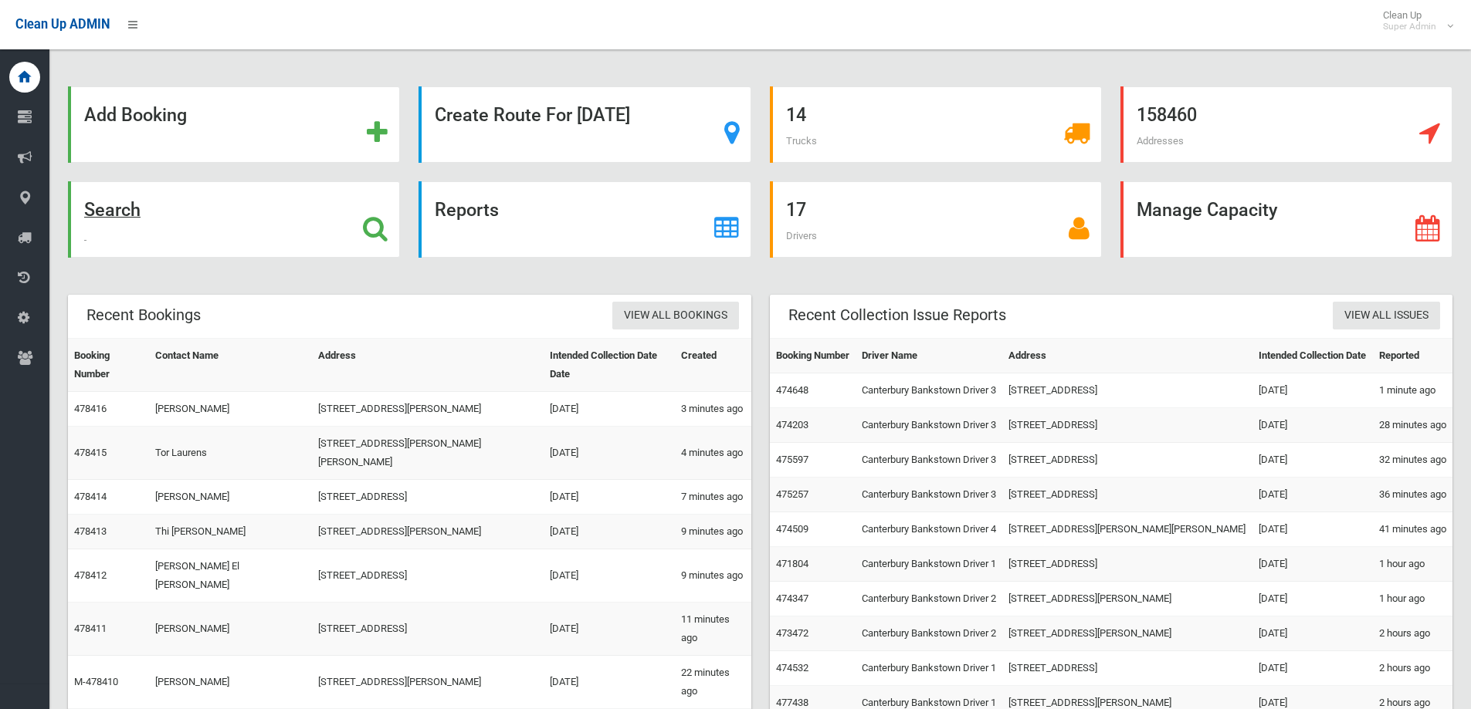
click at [378, 229] on icon at bounding box center [375, 228] width 25 height 26
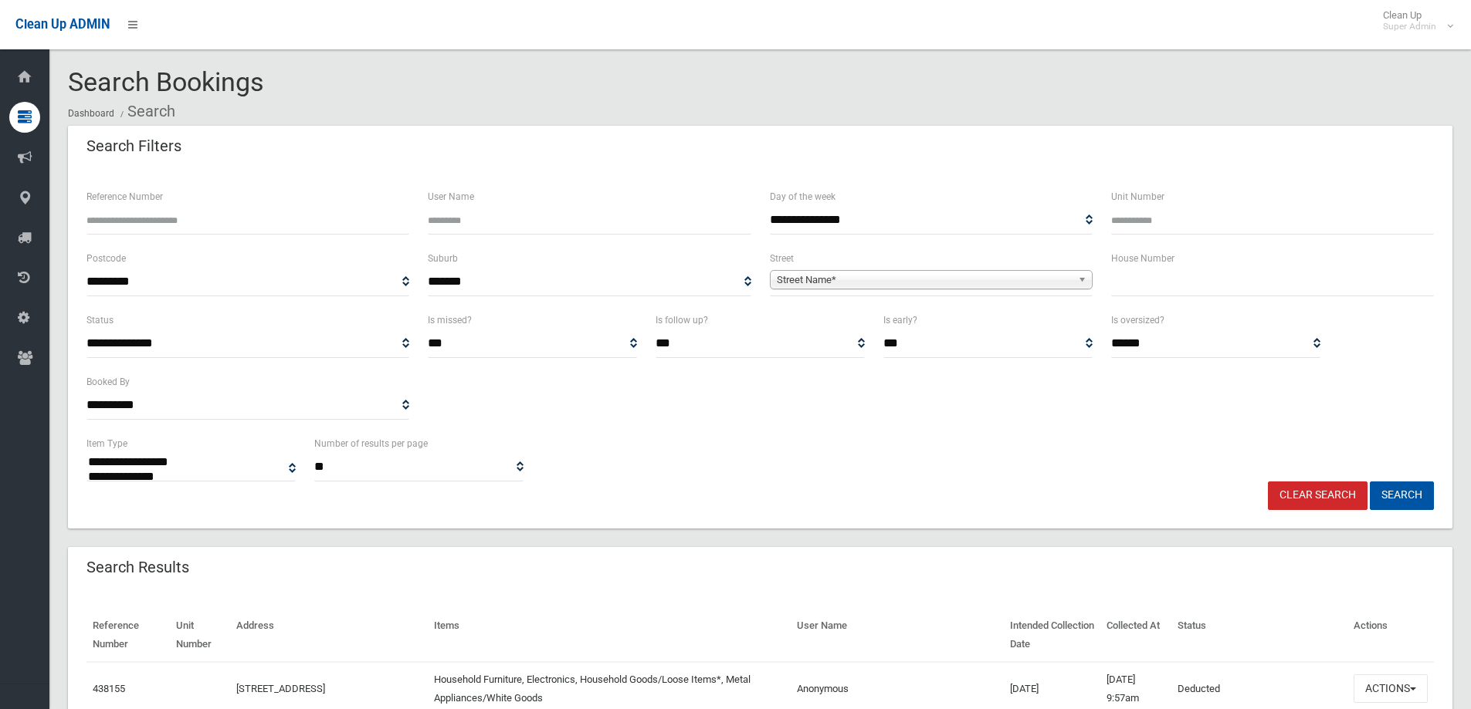
select select
click at [1148, 280] on input "text" at bounding box center [1272, 282] width 323 height 29
type input "***"
click at [933, 272] on span "Street Name*" at bounding box center [924, 280] width 295 height 19
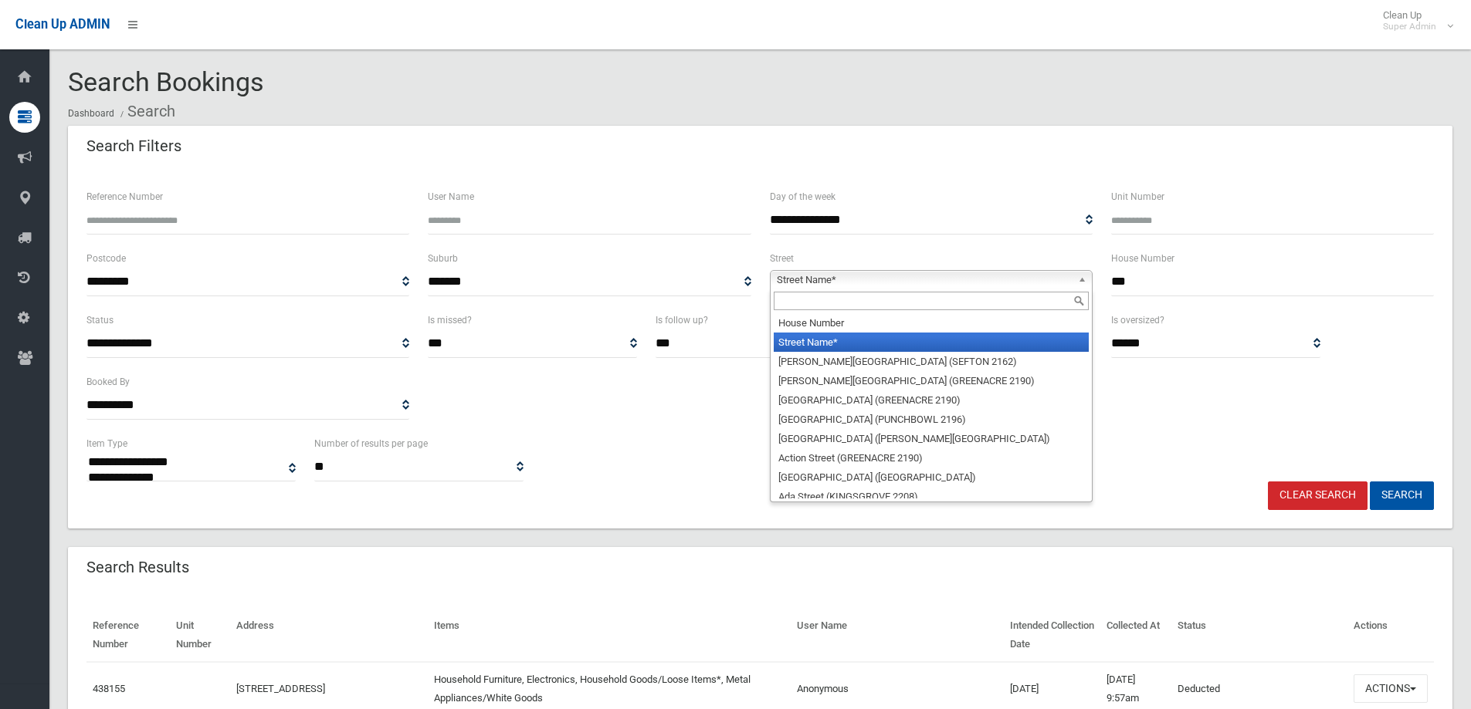
click at [836, 303] on input "text" at bounding box center [931, 301] width 315 height 19
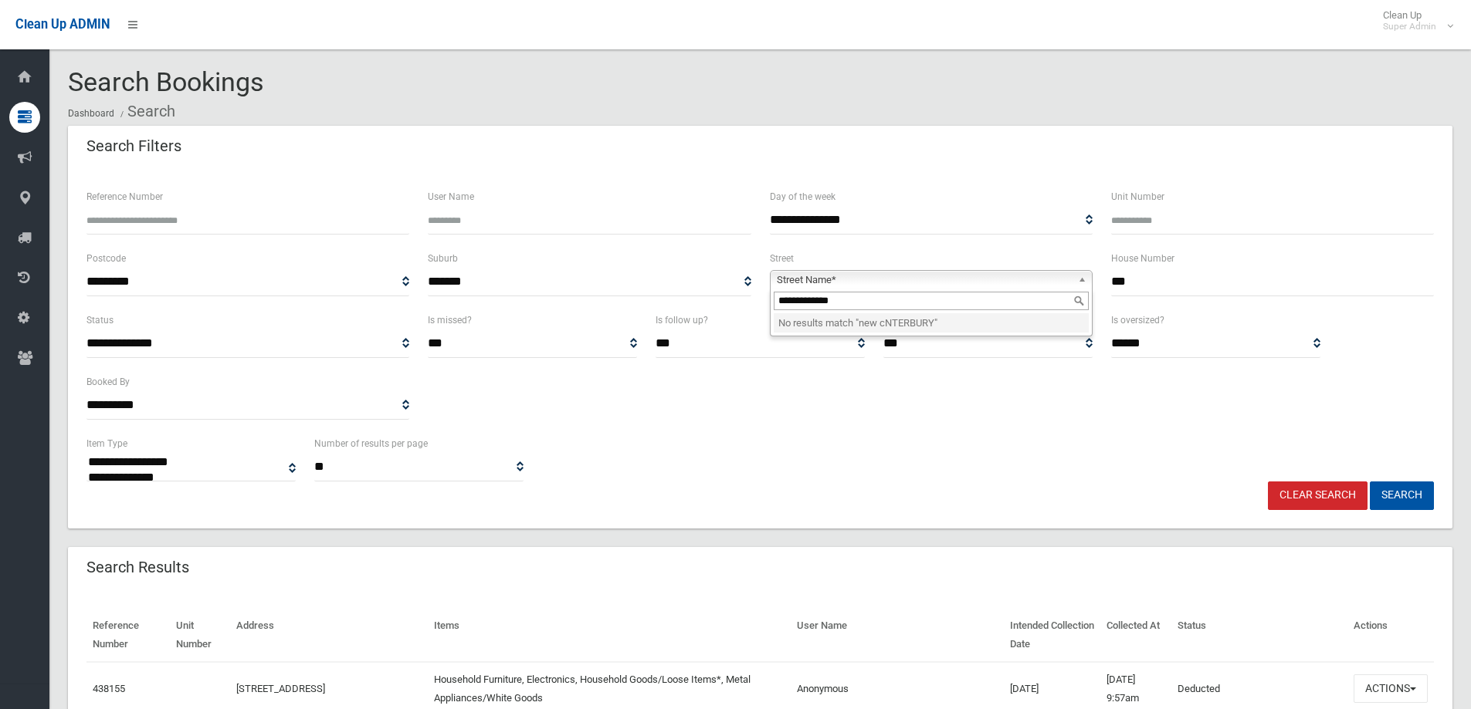
click at [808, 296] on input "**********" at bounding box center [931, 301] width 315 height 19
type input "**********"
click at [880, 323] on li "New Canterbury Road (HURLSTONE PARK 2193)" at bounding box center [931, 322] width 315 height 19
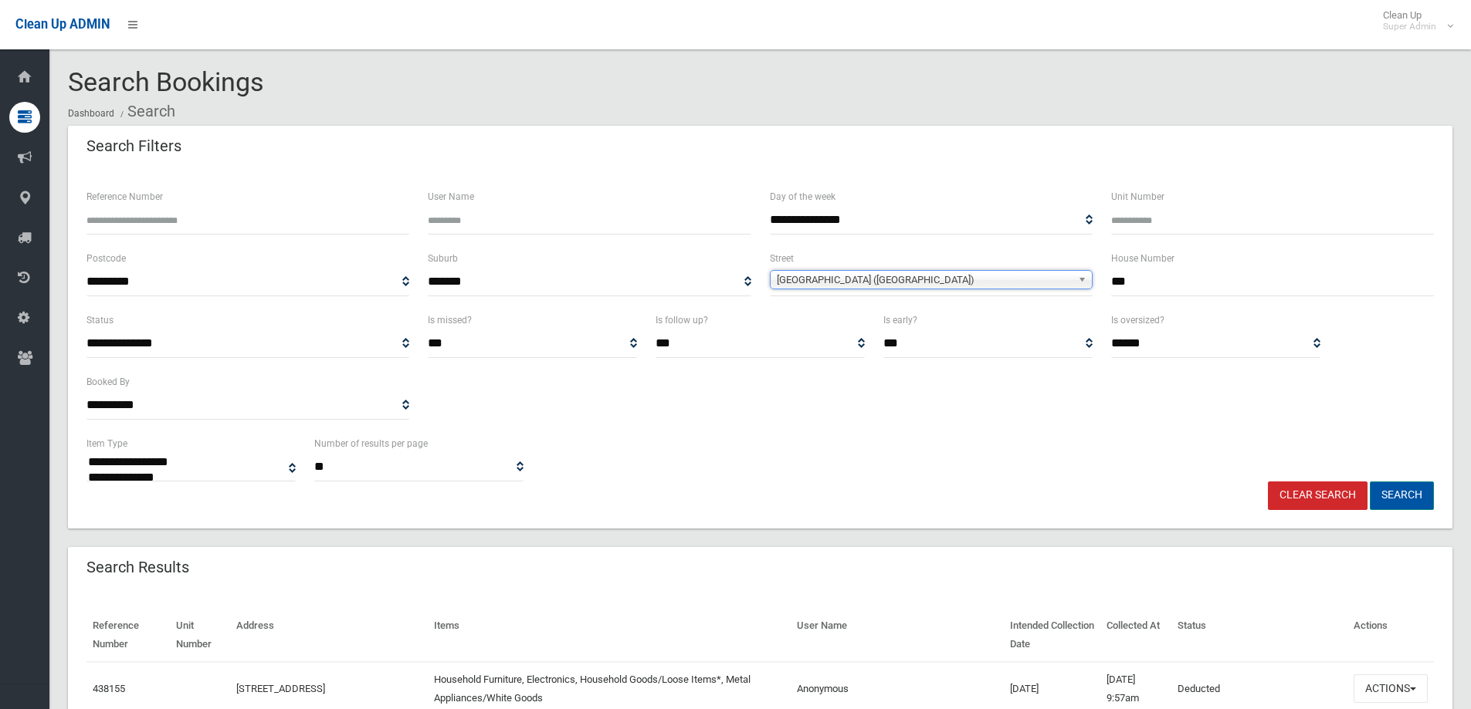
click at [1412, 493] on button "Search" at bounding box center [1401, 496] width 64 height 29
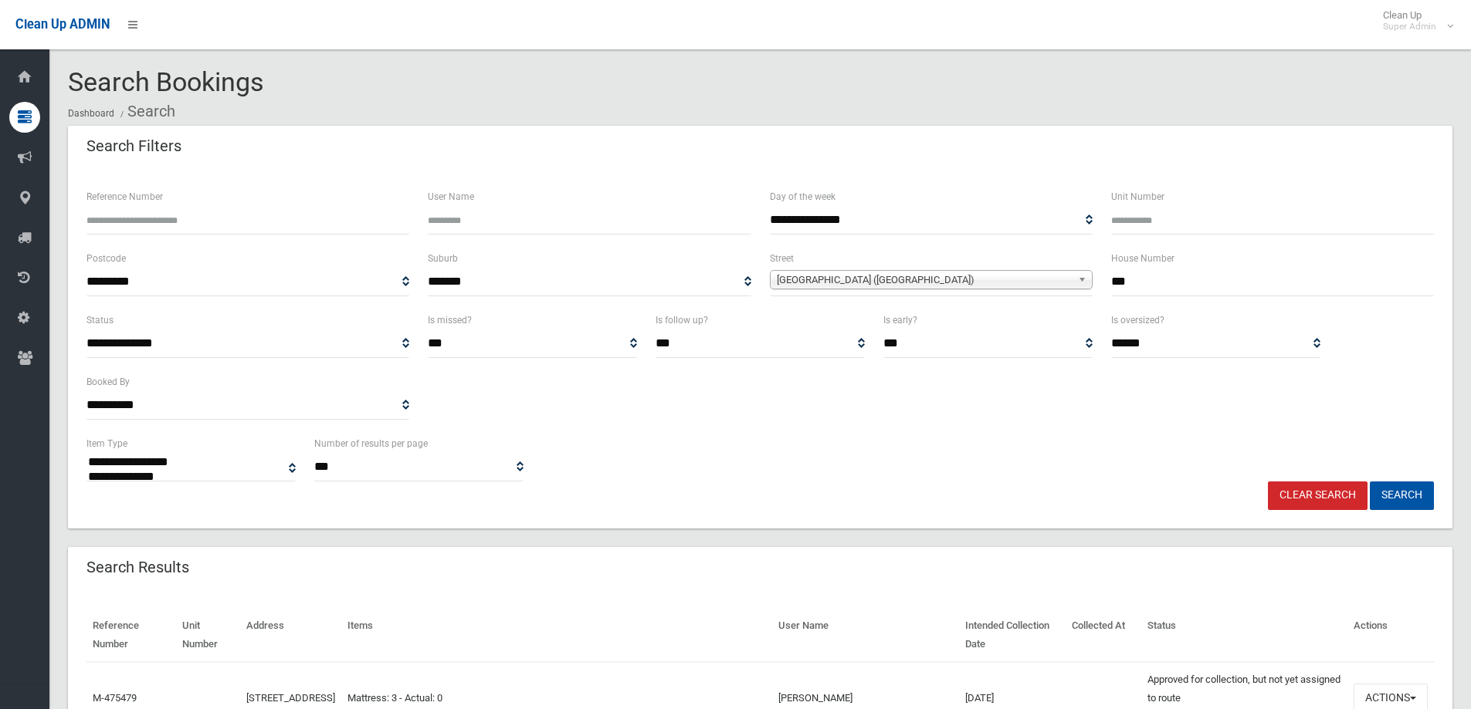
select select
click at [920, 412] on div "**********" at bounding box center [760, 373] width 1366 height 124
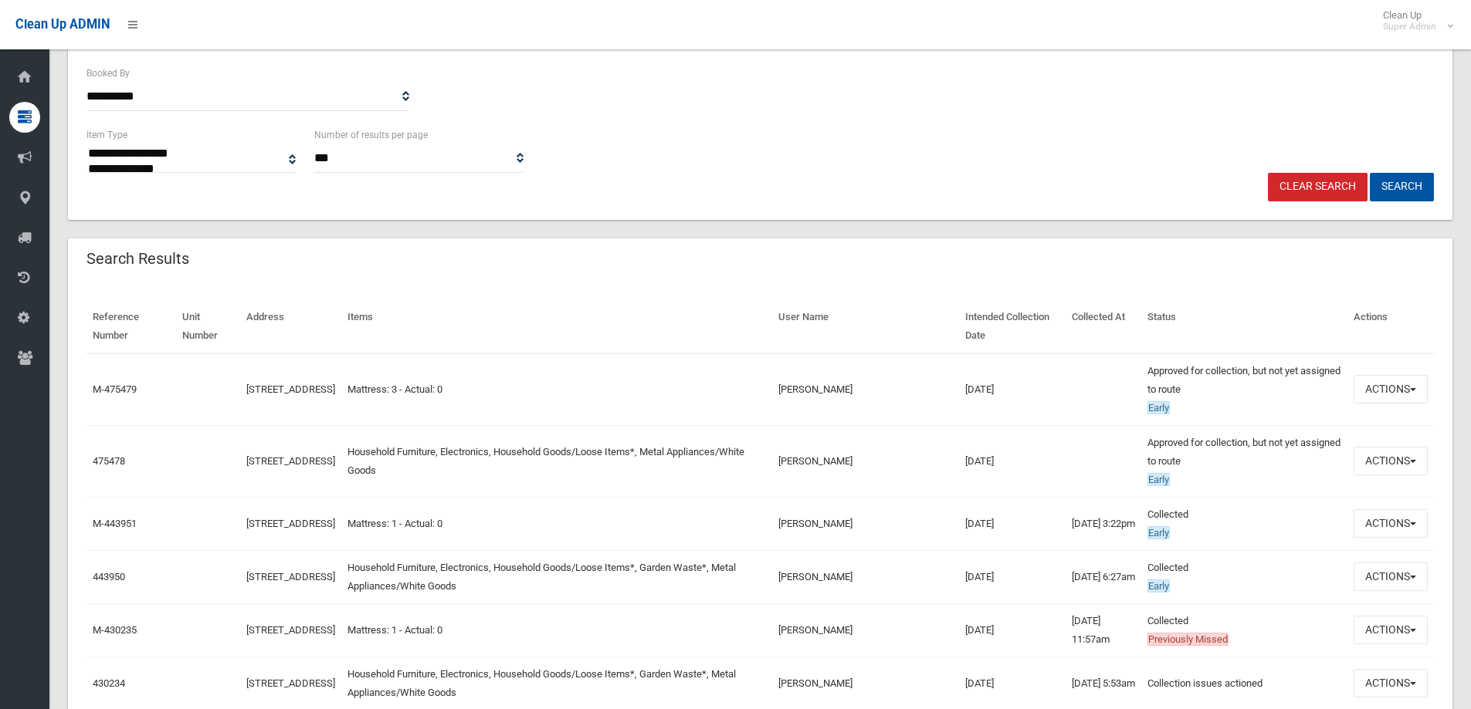
scroll to position [386, 0]
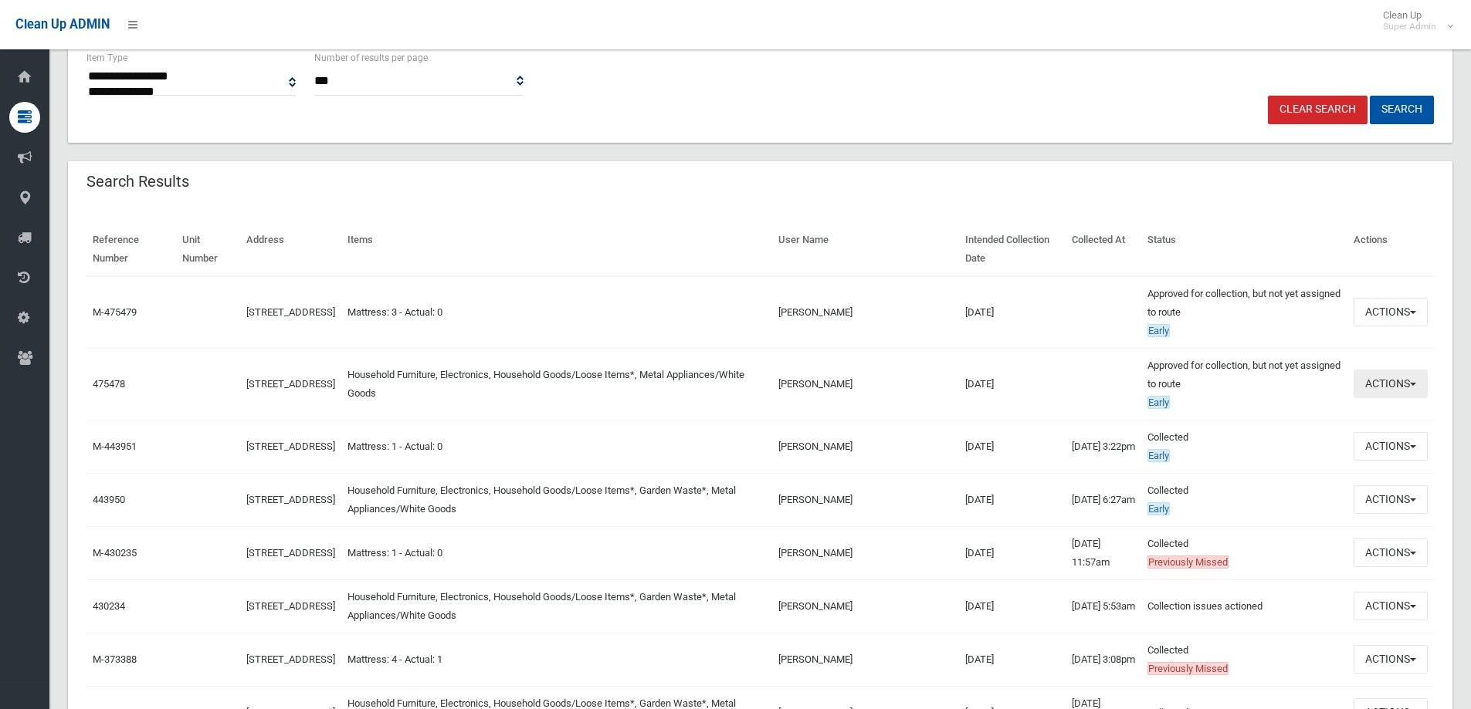
click at [1394, 388] on button "Actions" at bounding box center [1390, 384] width 74 height 29
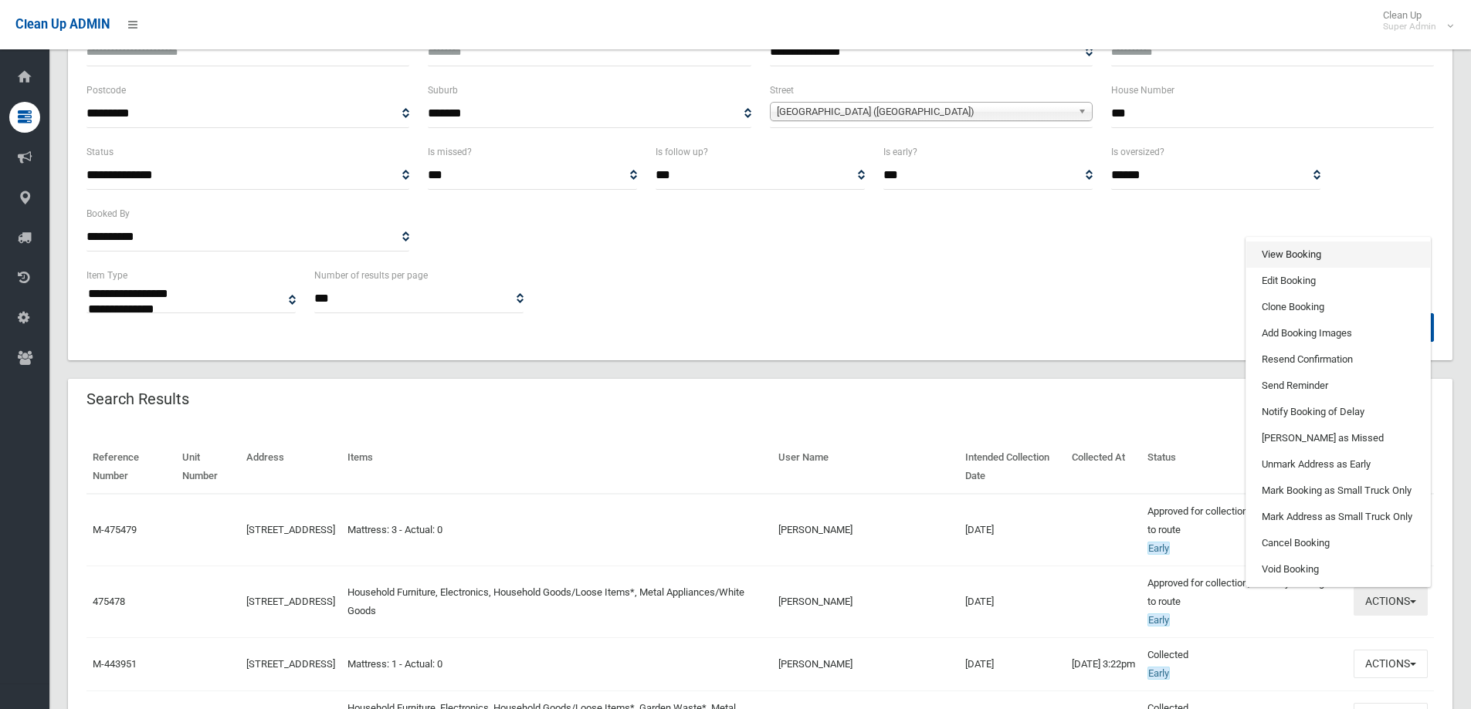
scroll to position [154, 0]
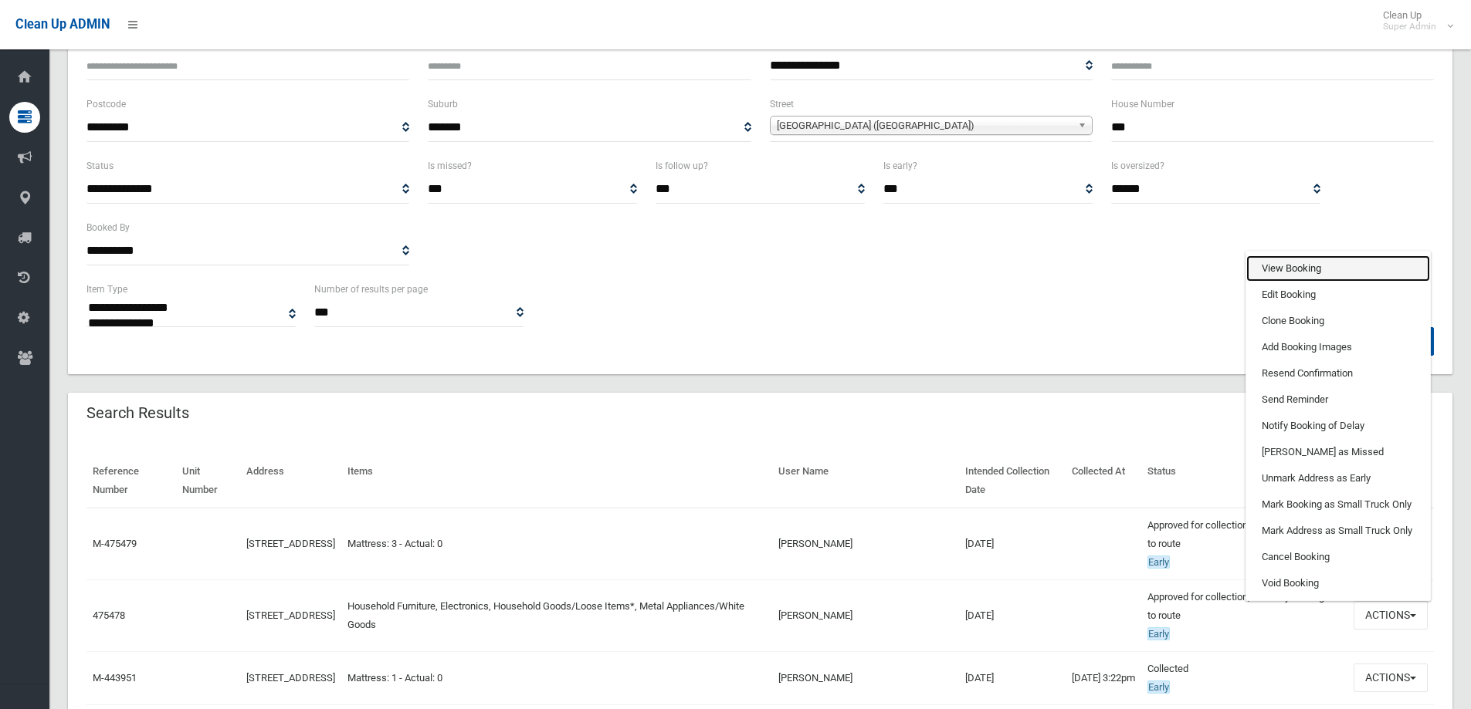
click at [1284, 268] on link "View Booking" at bounding box center [1338, 269] width 184 height 26
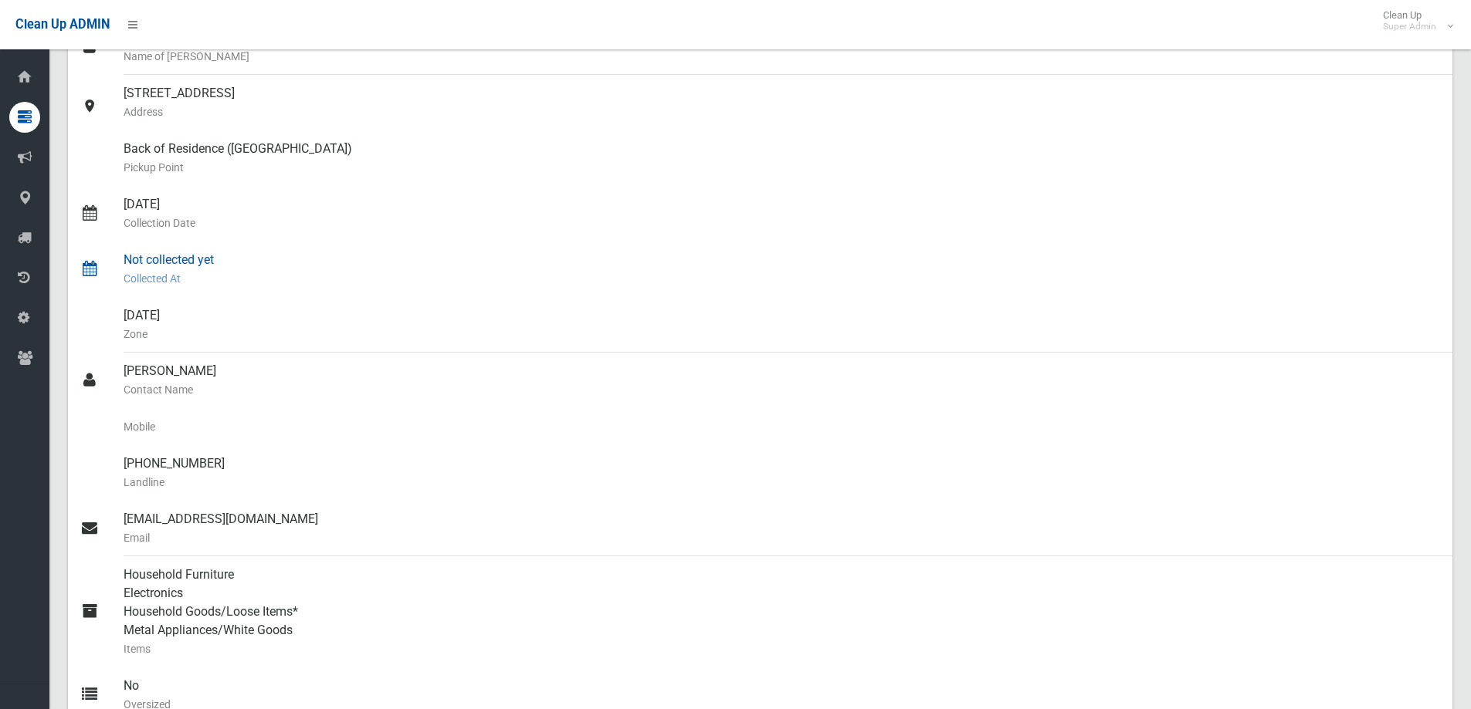
scroll to position [232, 0]
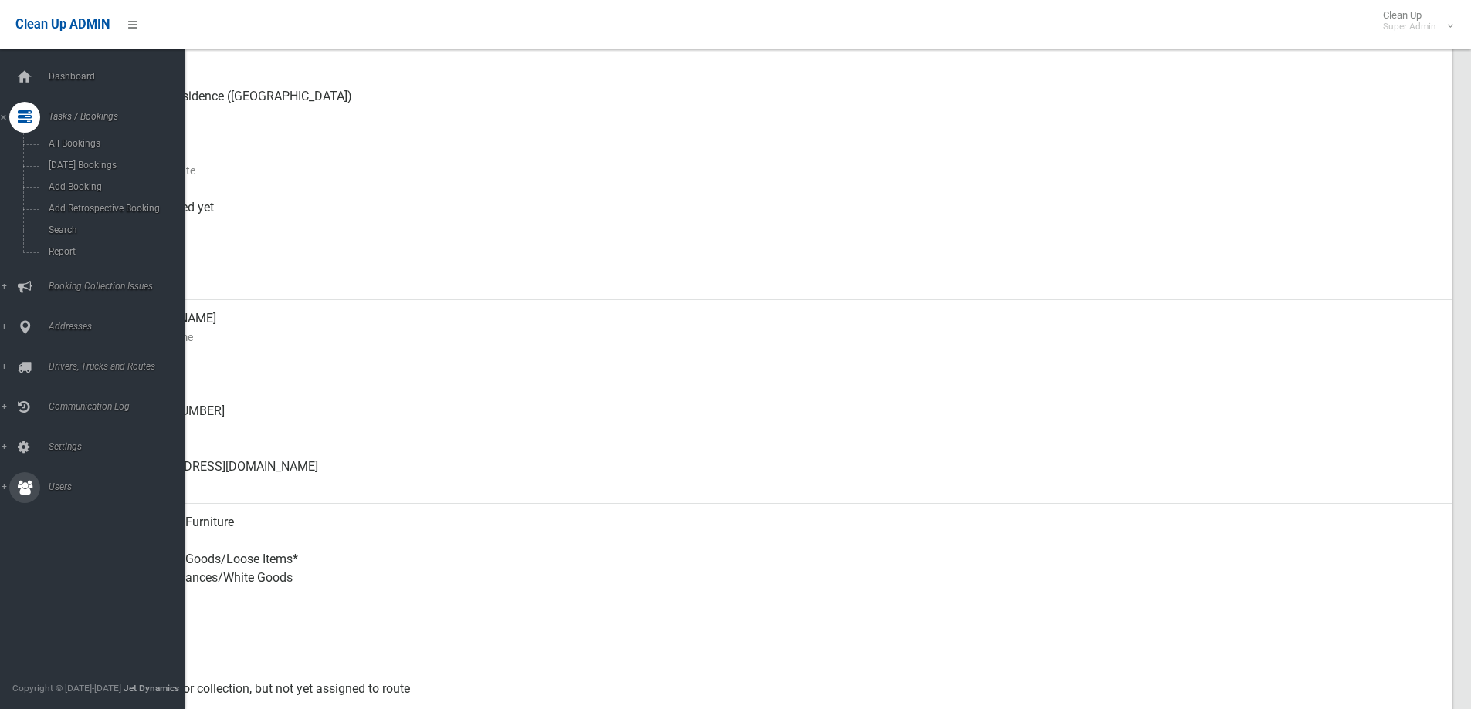
drag, startPoint x: 195, startPoint y: 471, endPoint x: 49, endPoint y: 369, distance: 178.6
click at [49, 369] on ul "Dashboard Tasks / Bookings All Bookings Today's Bookings Add Booking Add Retros…" at bounding box center [98, 283] width 197 height 442
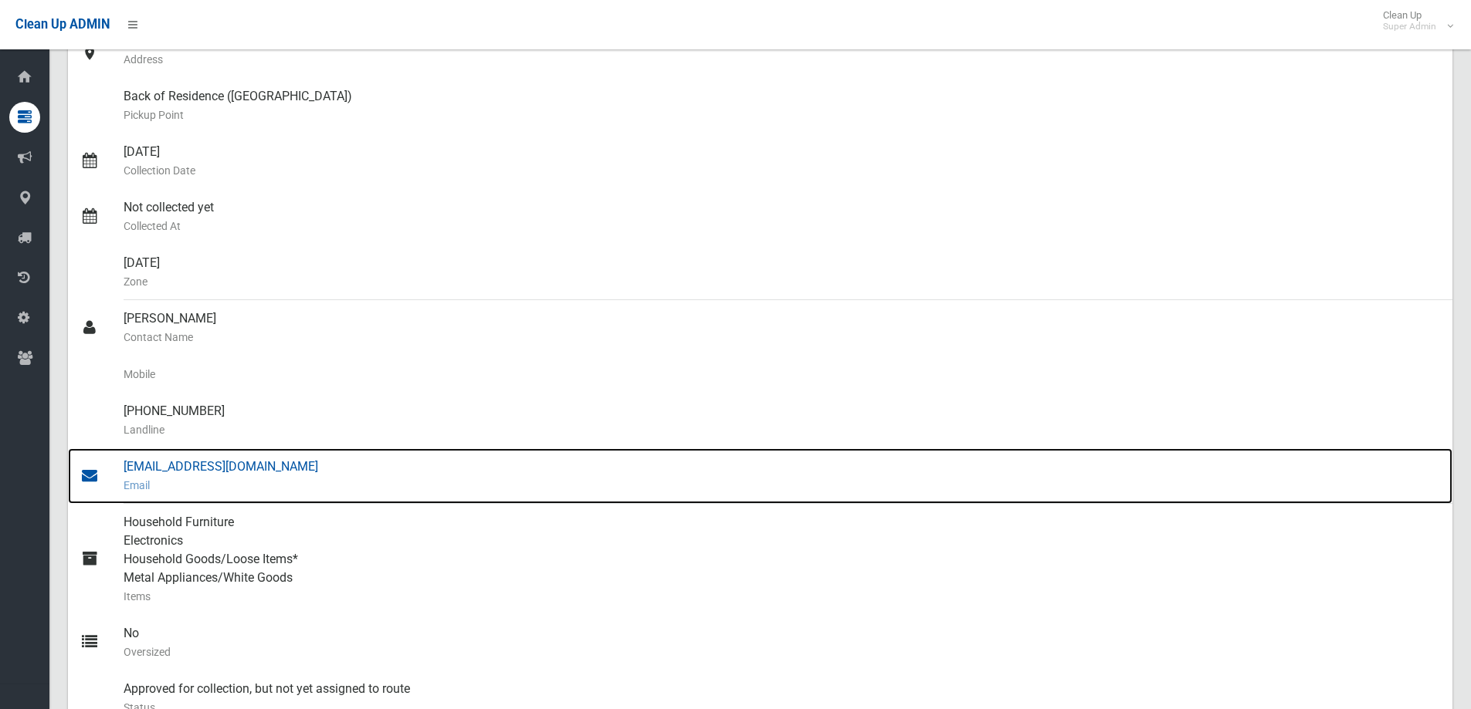
click at [159, 465] on div "accounts@bartstrata.com.au Email" at bounding box center [782, 477] width 1316 height 56
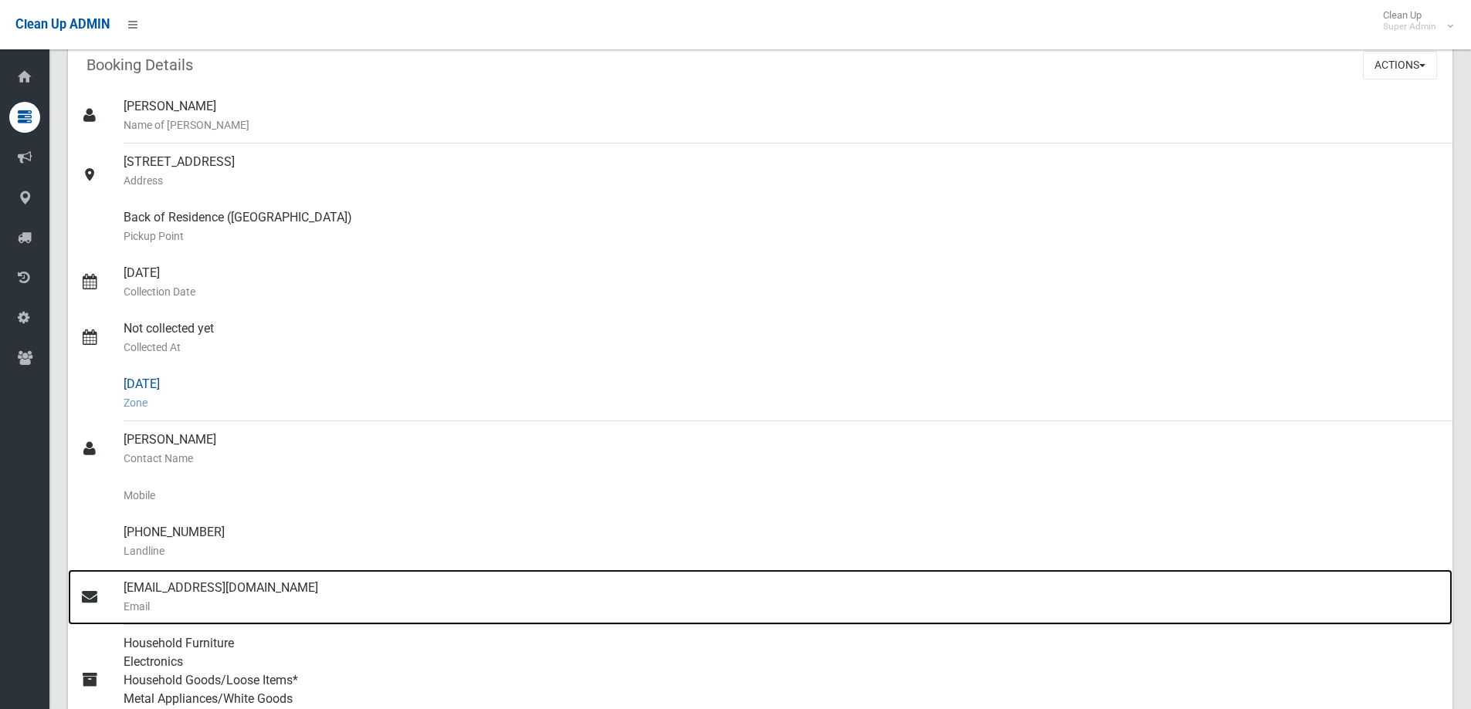
scroll to position [0, 0]
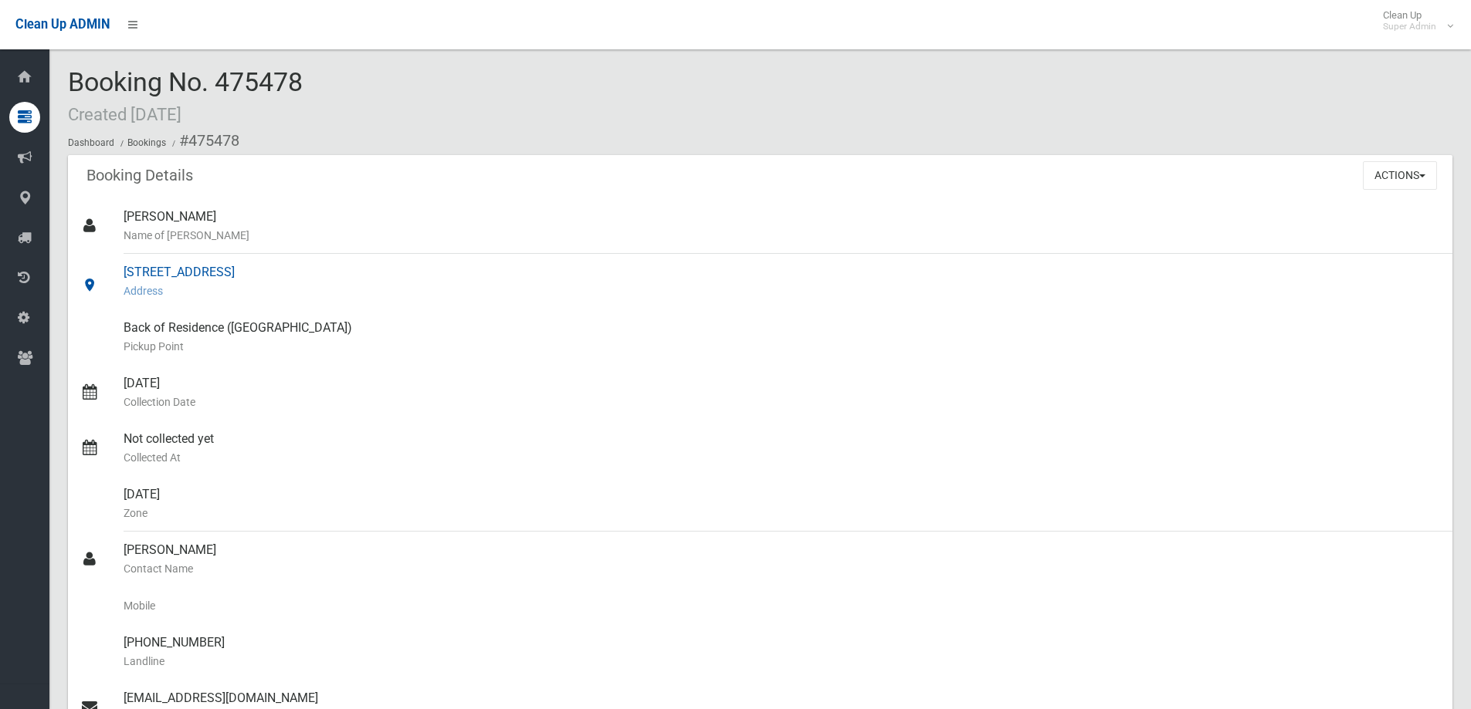
drag, startPoint x: 124, startPoint y: 267, endPoint x: 374, endPoint y: 272, distance: 250.9
click at [374, 272] on div "578 New Canterbury Road, HURLSTONE PARK NSW 2193 Address" at bounding box center [782, 282] width 1316 height 56
copy div "578 New Canterbury Road, HURLSTONE PARK"
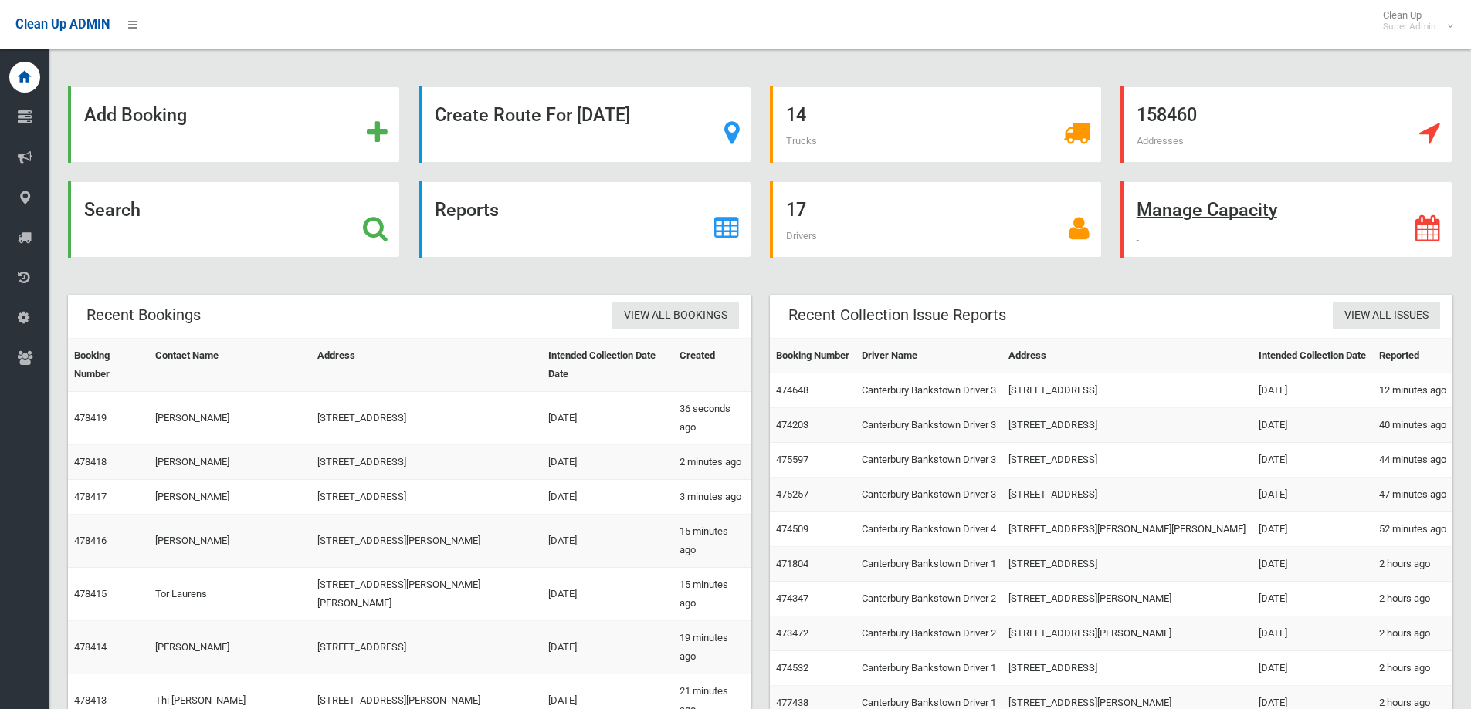
click at [1269, 221] on strong "Manage Capacity" at bounding box center [1206, 210] width 141 height 22
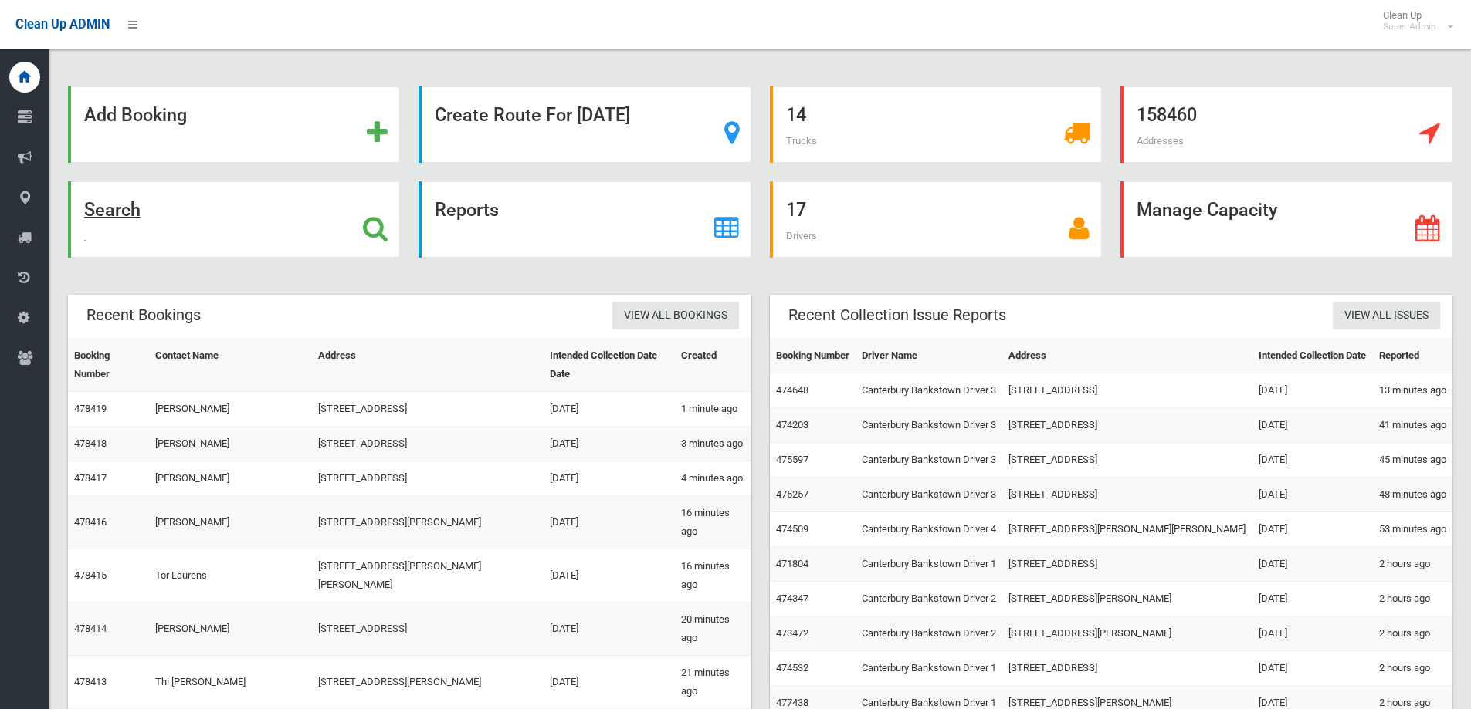
click at [371, 227] on icon at bounding box center [375, 228] width 25 height 26
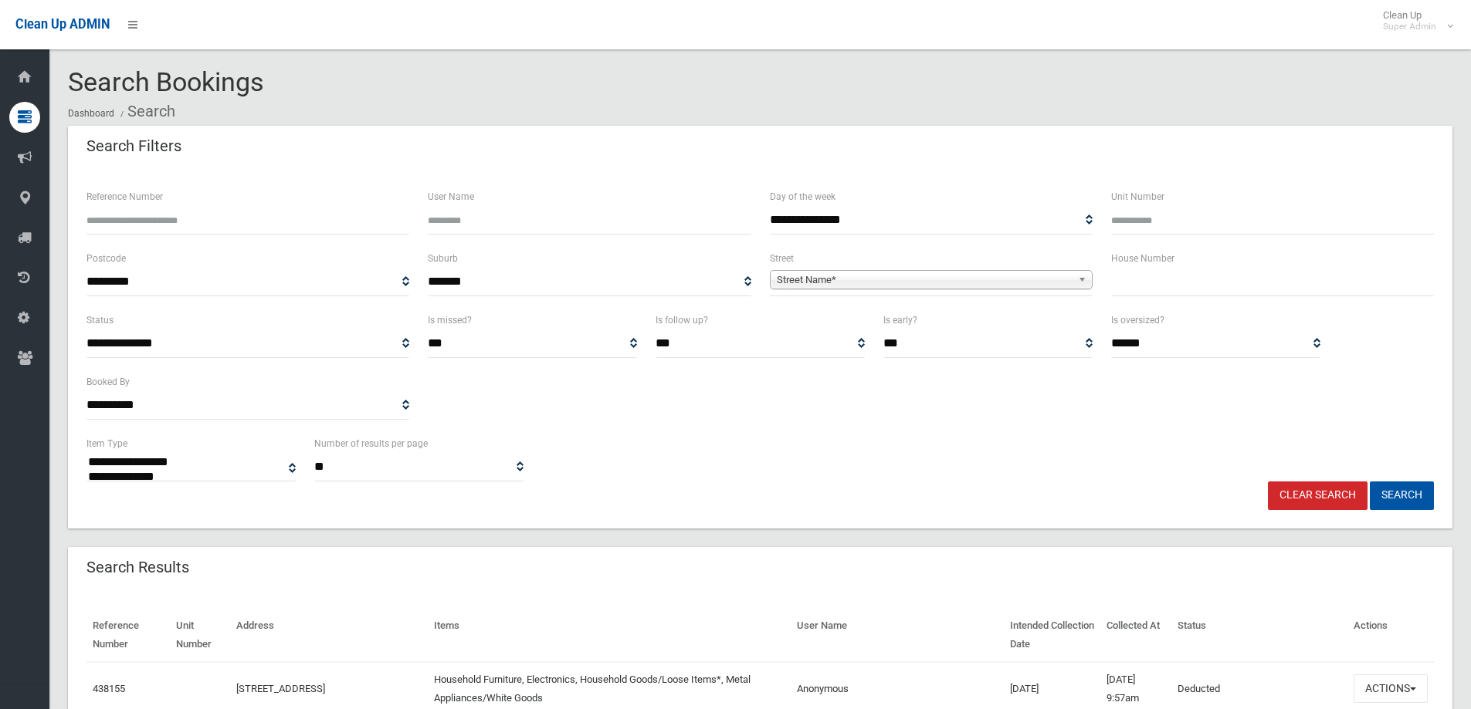
select select
click at [122, 215] on input "Reference Number" at bounding box center [247, 220] width 323 height 29
click at [187, 223] on input "Reference Number" at bounding box center [247, 220] width 323 height 29
type input "******"
click at [1369, 482] on button "Search" at bounding box center [1401, 496] width 64 height 29
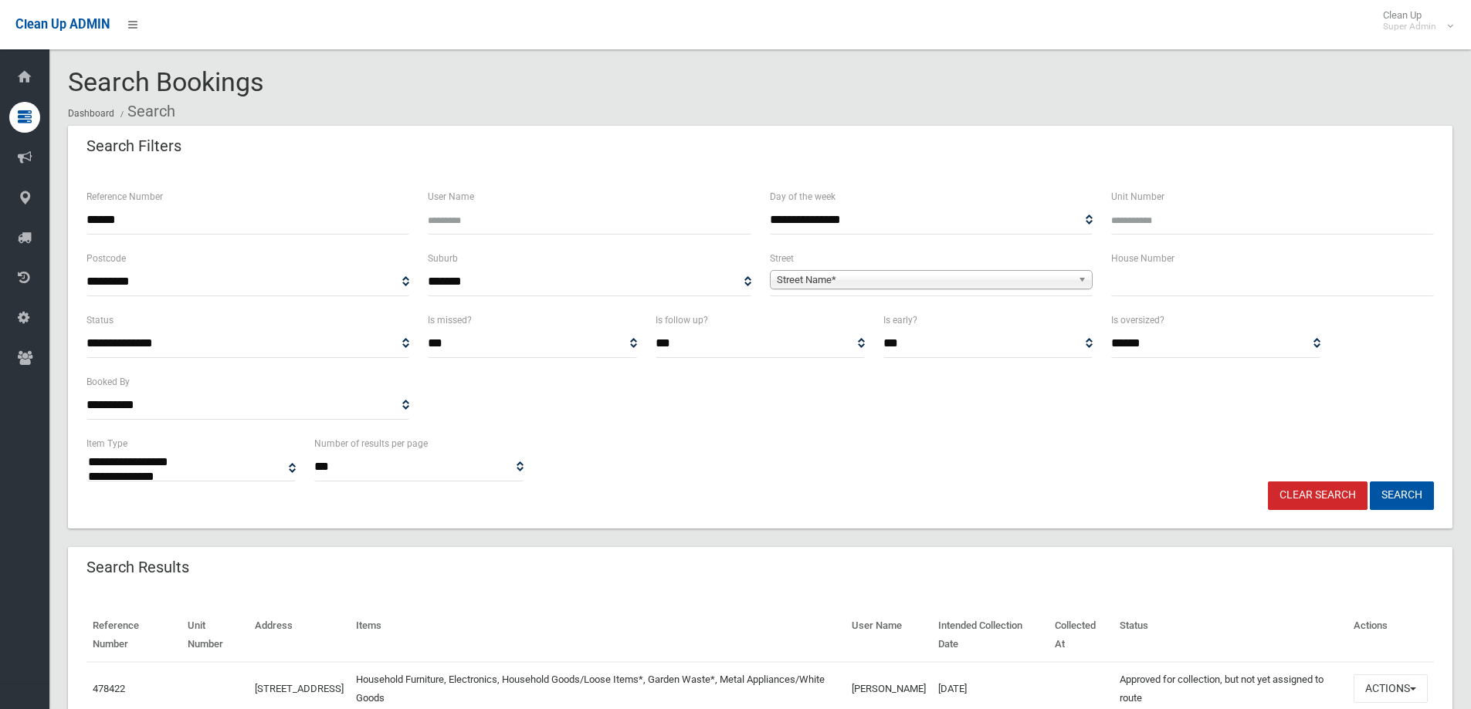
select select
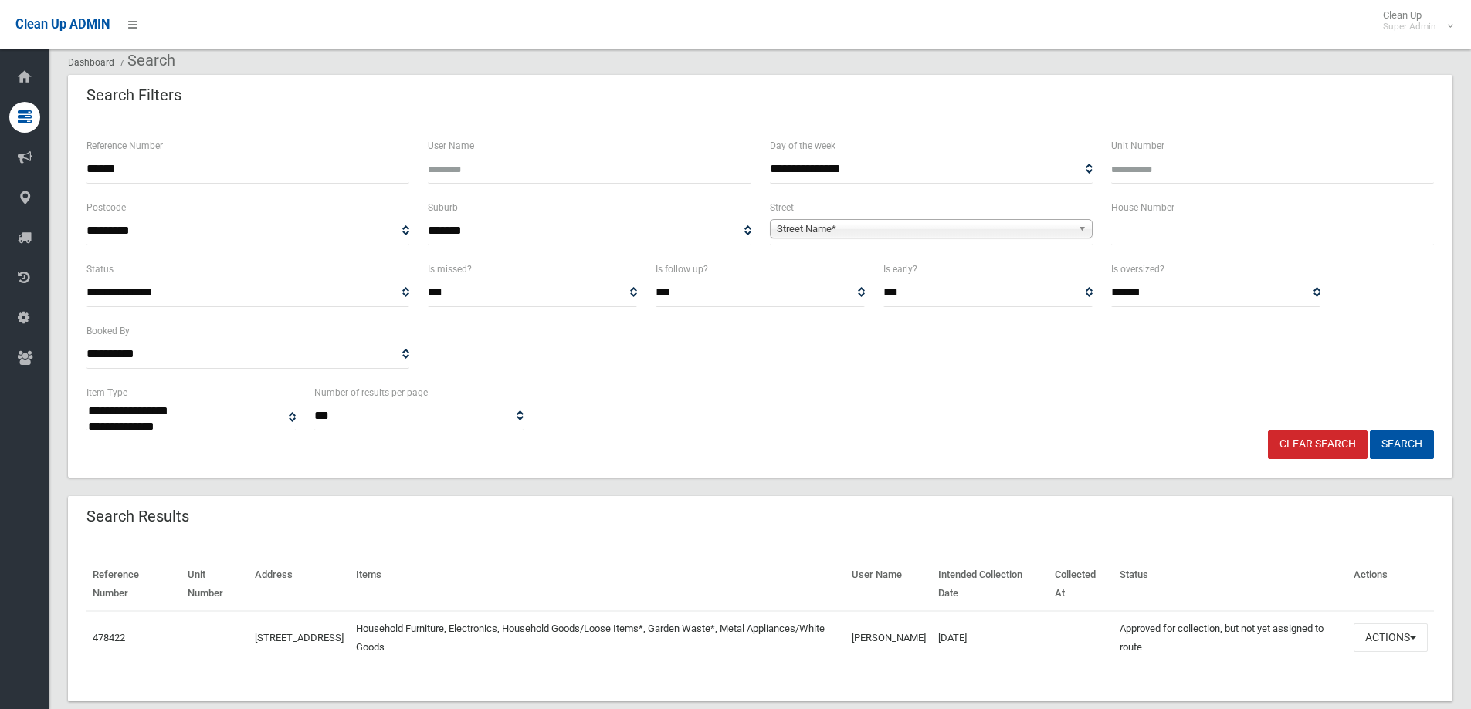
scroll to position [80, 0]
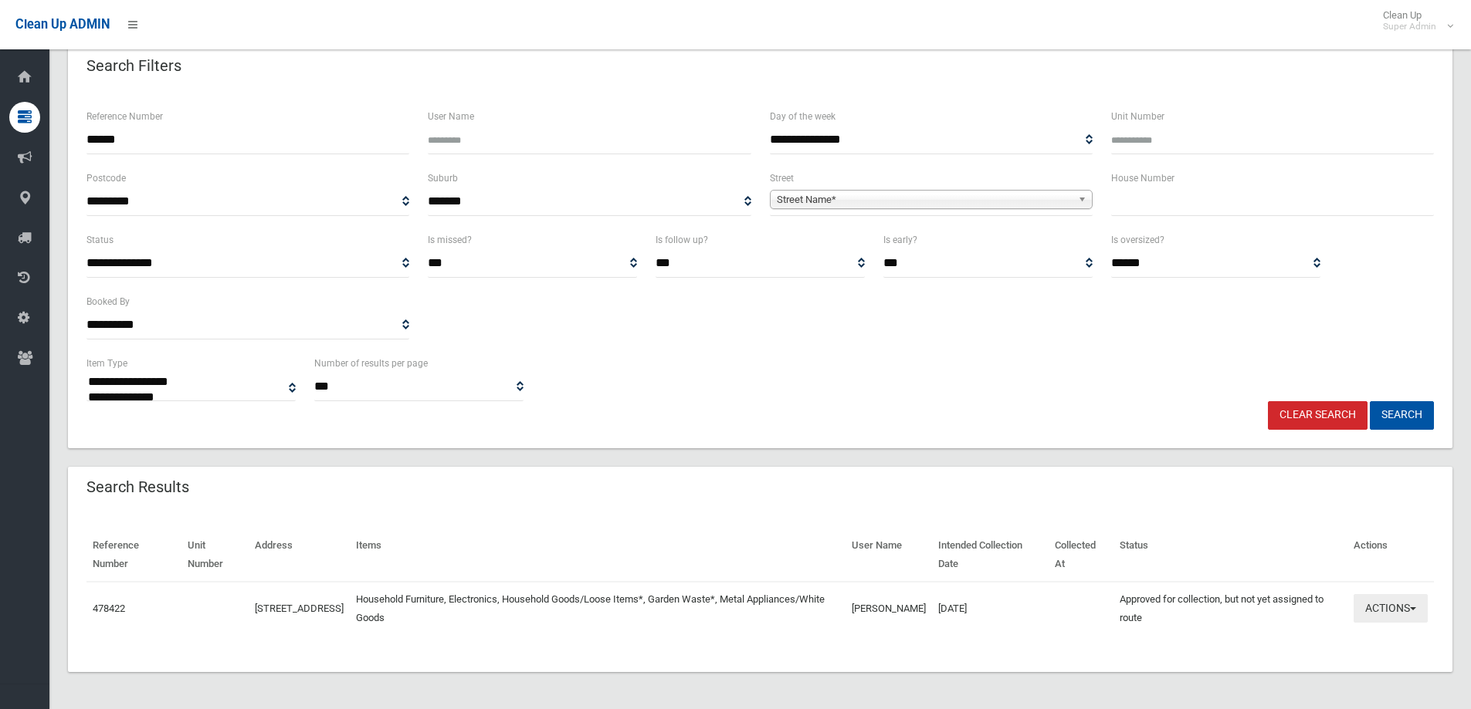
click at [1381, 602] on button "Actions" at bounding box center [1390, 608] width 74 height 29
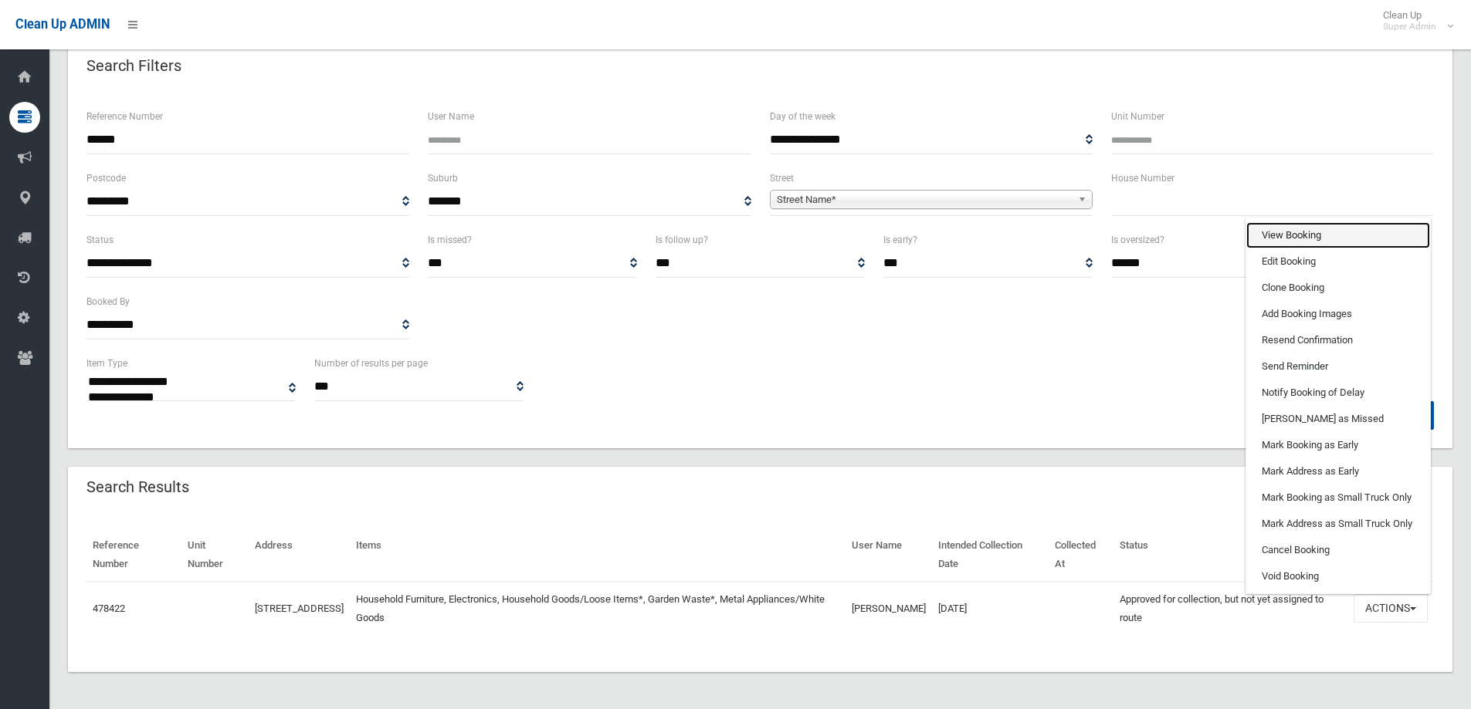
click at [1300, 235] on link "View Booking" at bounding box center [1338, 235] width 184 height 26
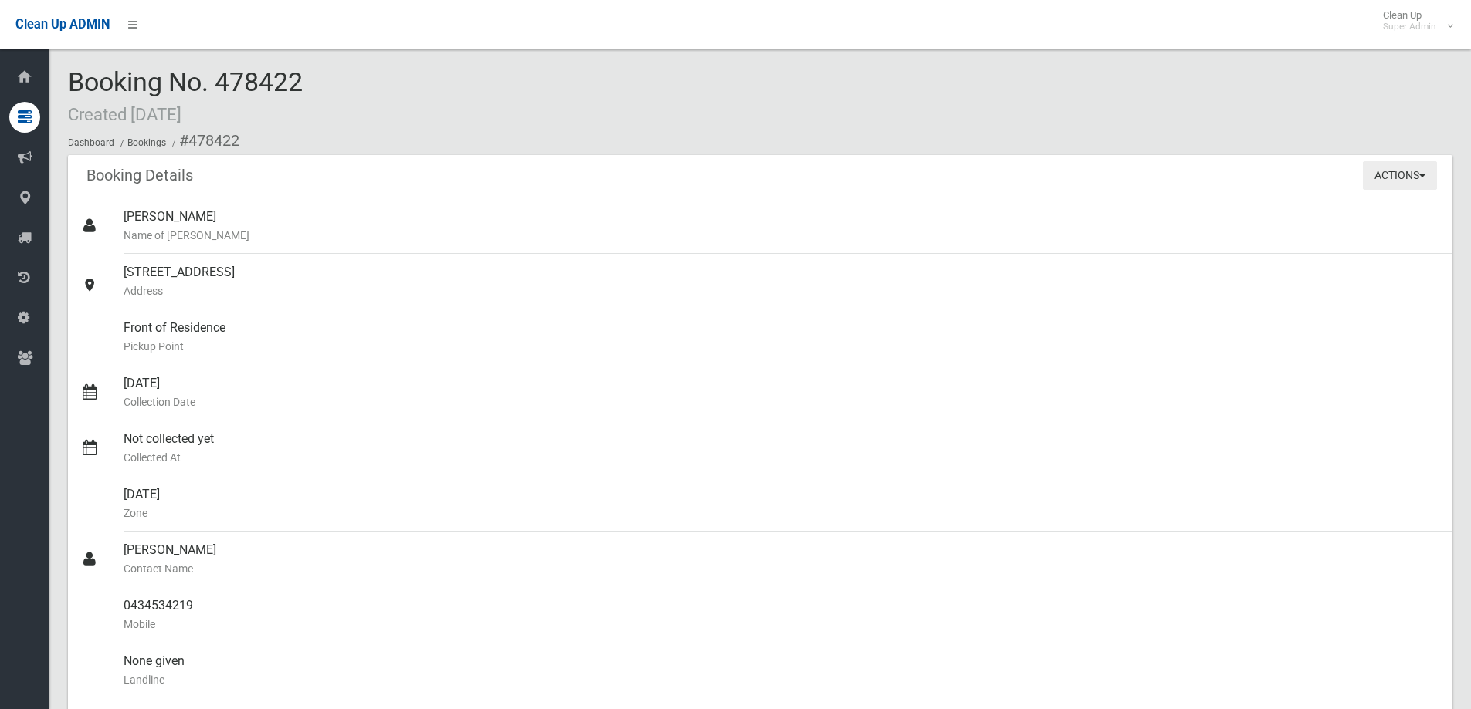
click at [1392, 171] on button "Actions" at bounding box center [1400, 175] width 74 height 29
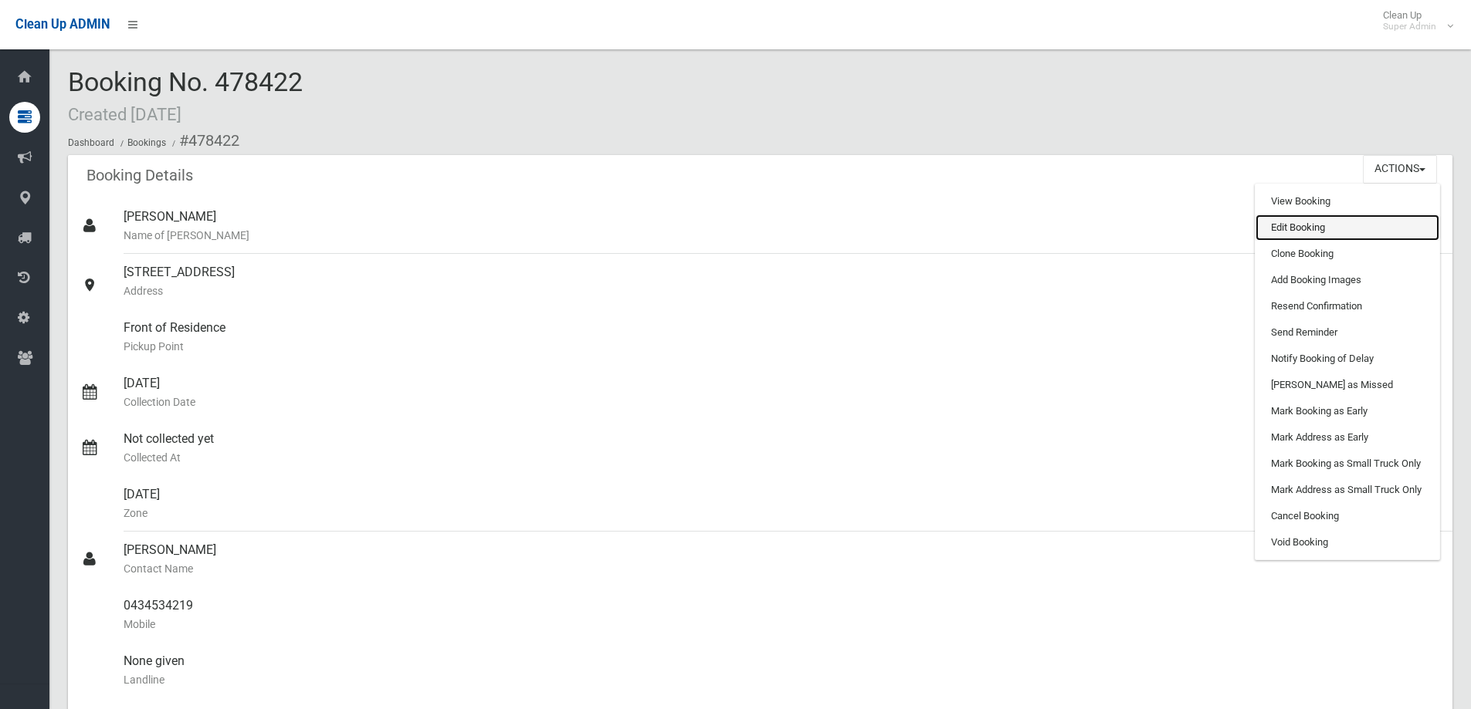
click at [1308, 225] on link "Edit Booking" at bounding box center [1347, 228] width 184 height 26
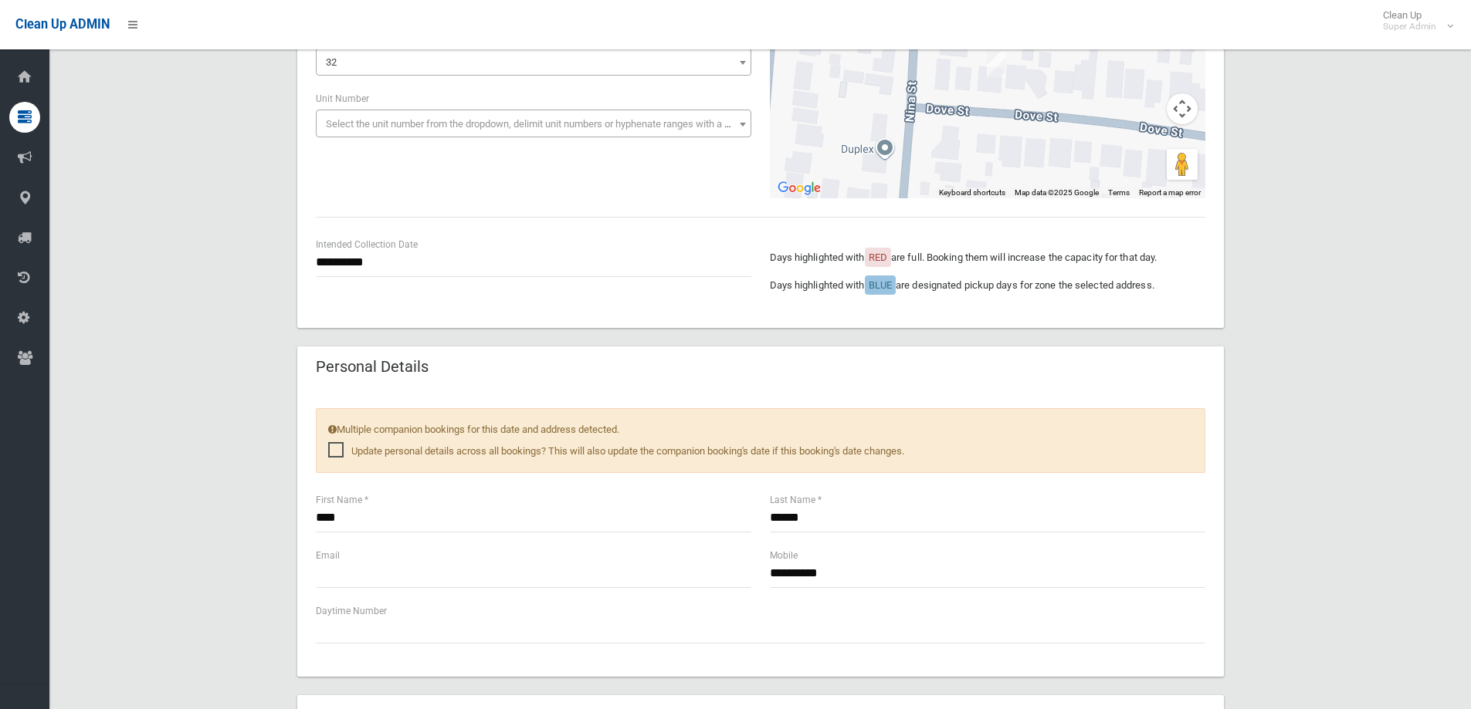
scroll to position [386, 0]
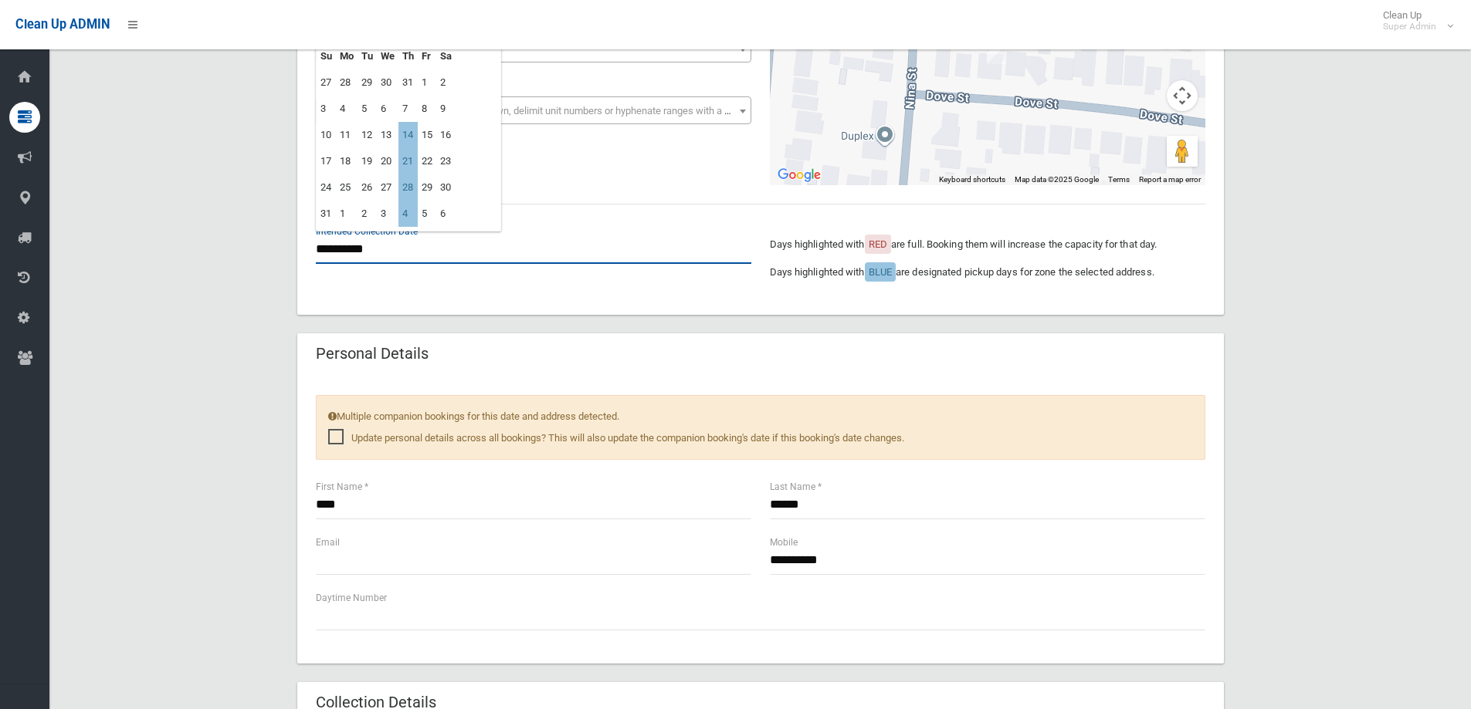
click at [358, 253] on input "**********" at bounding box center [533, 249] width 435 height 29
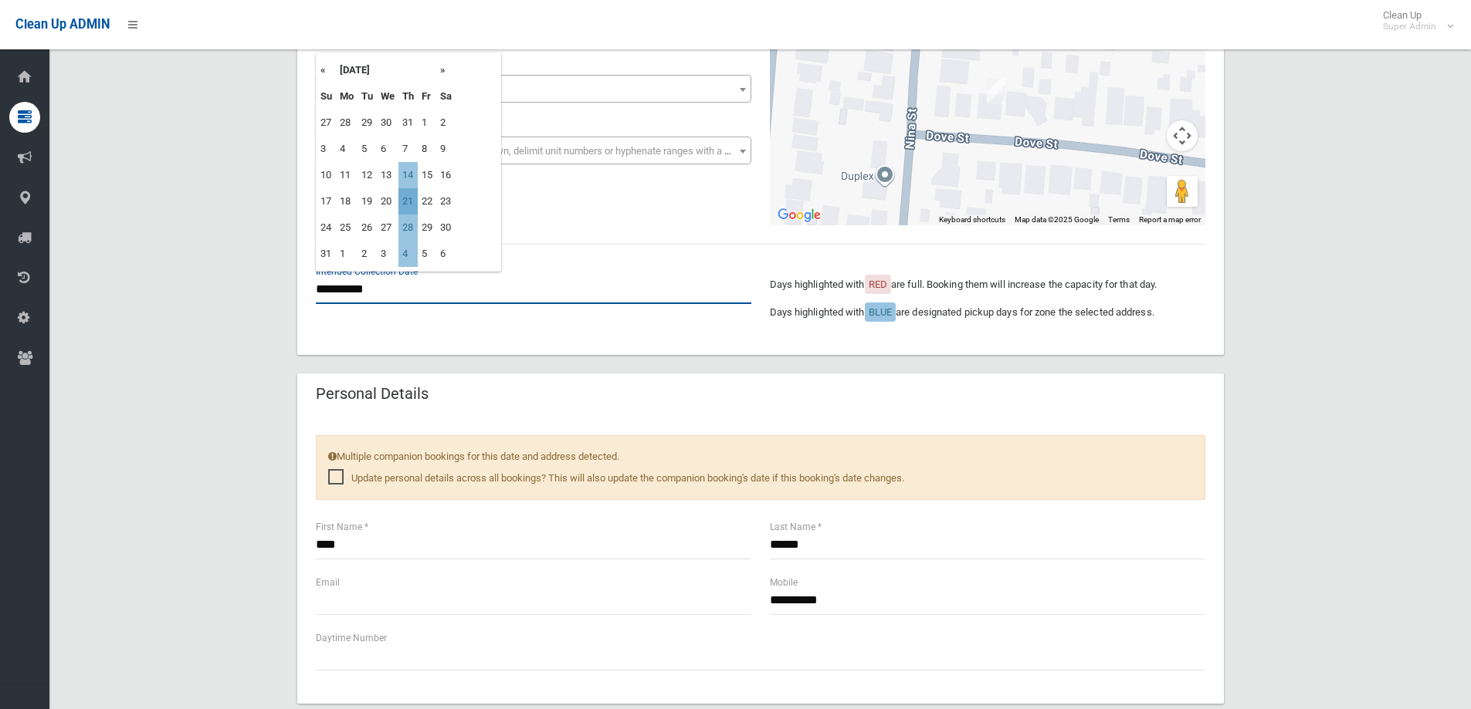
scroll to position [309, 0]
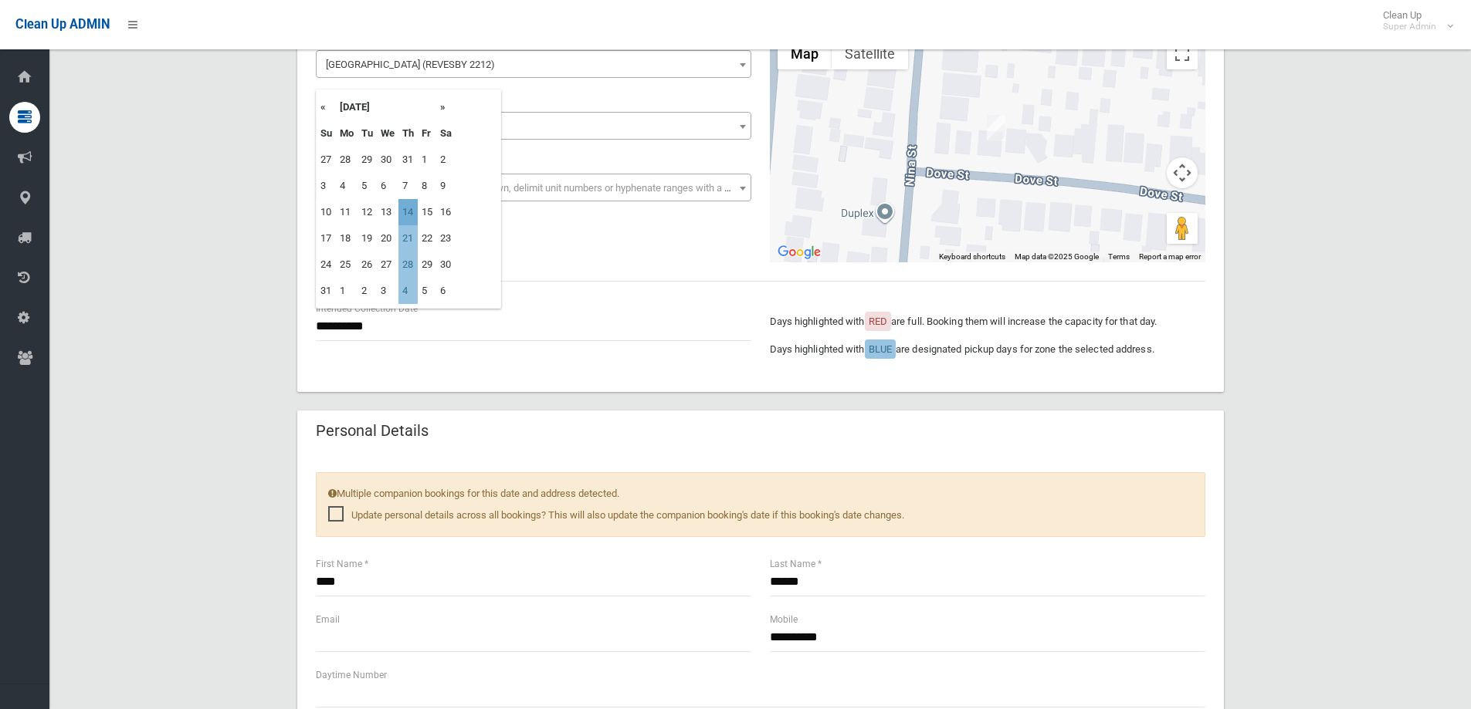
click at [409, 212] on td "14" at bounding box center [407, 212] width 19 height 26
type input "**********"
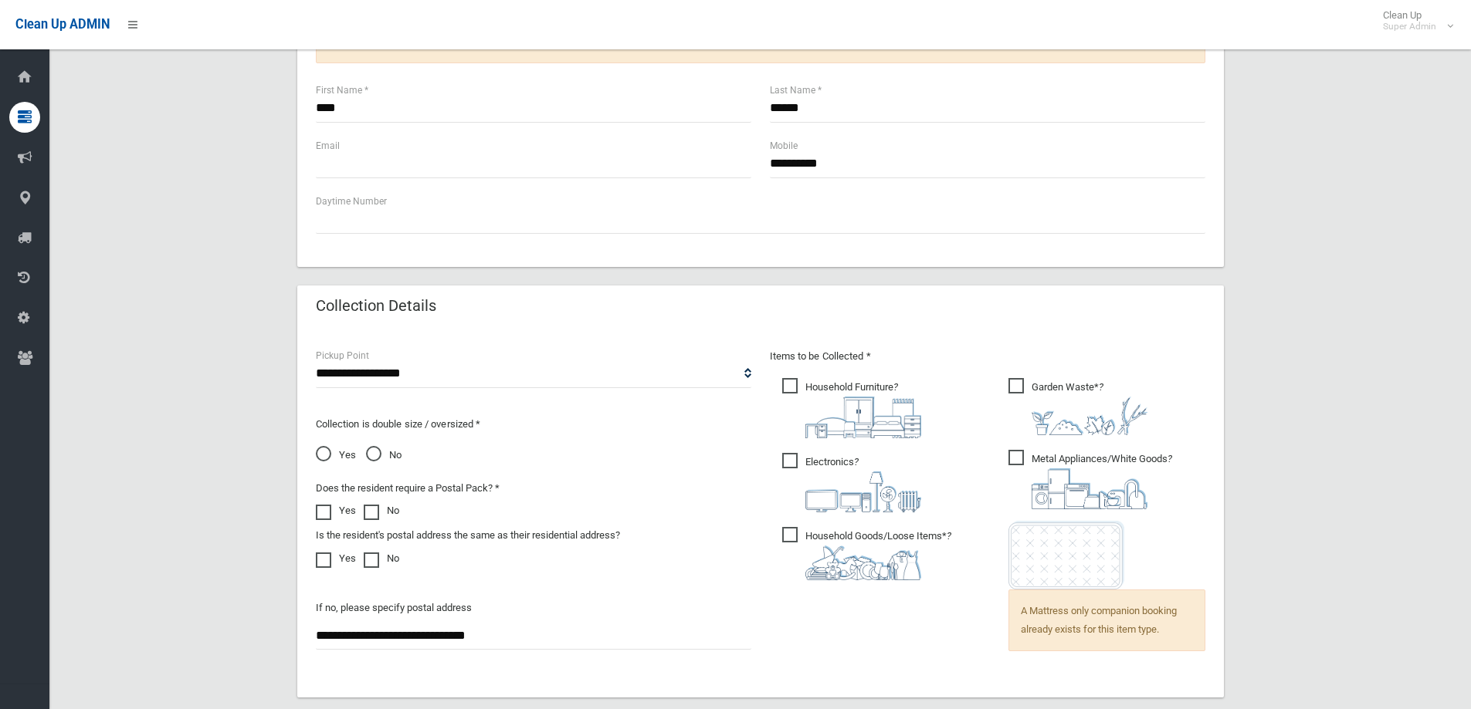
scroll to position [1068, 0]
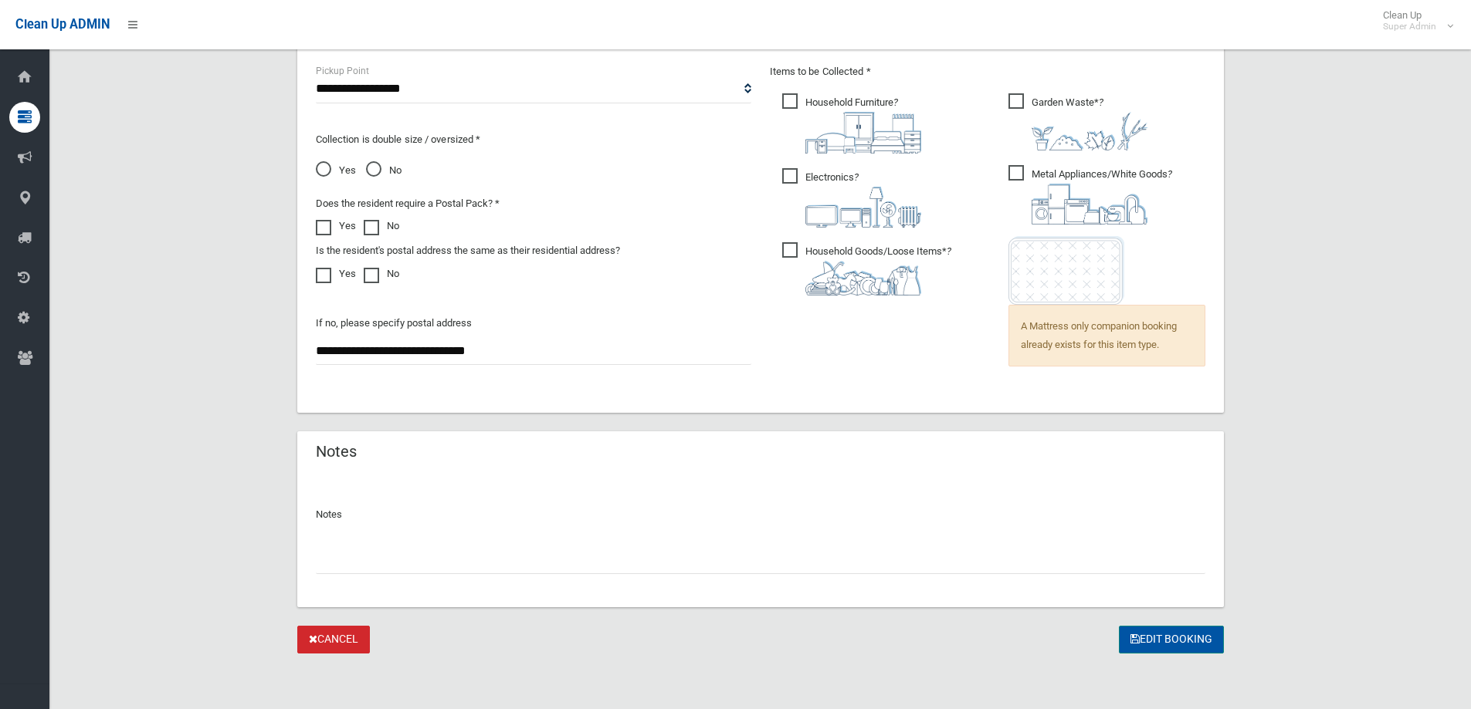
click at [1154, 638] on button "Edit Booking" at bounding box center [1171, 640] width 105 height 29
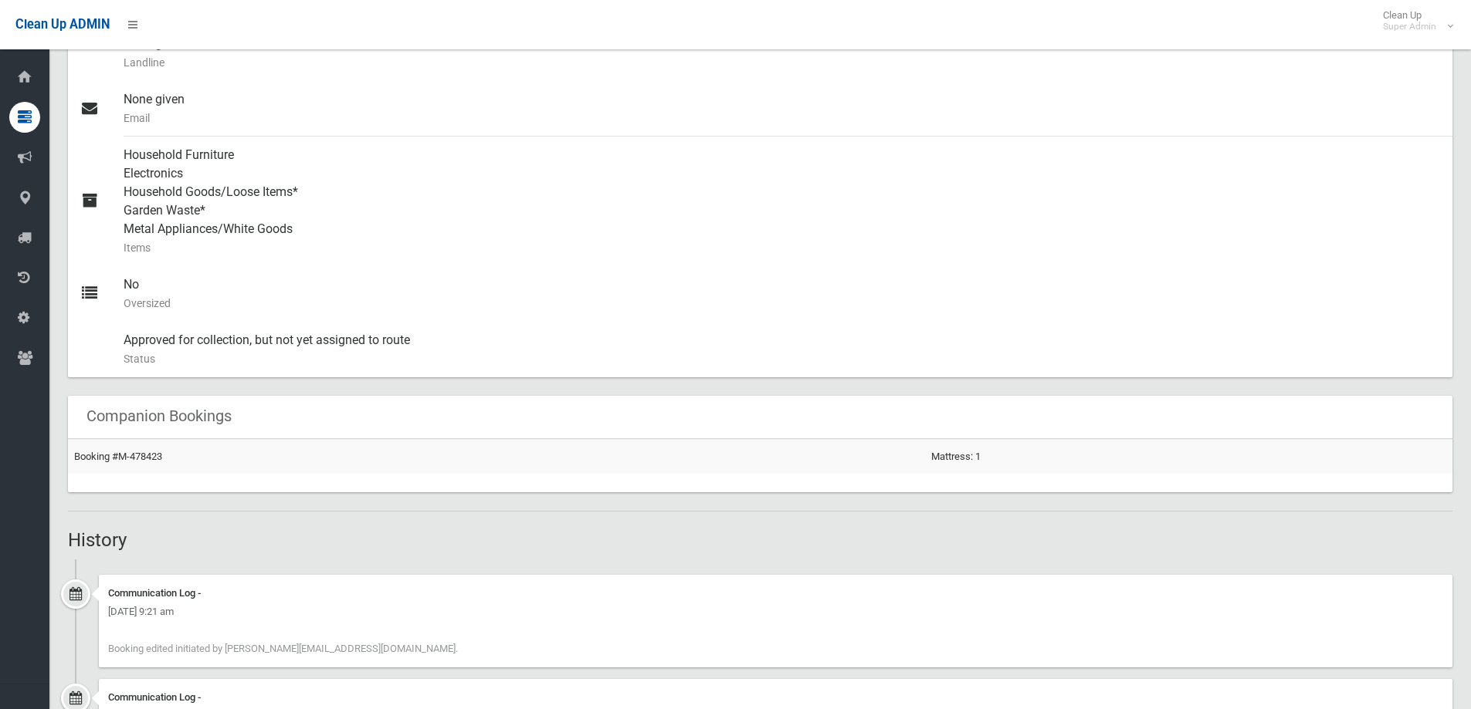
scroll to position [719, 0]
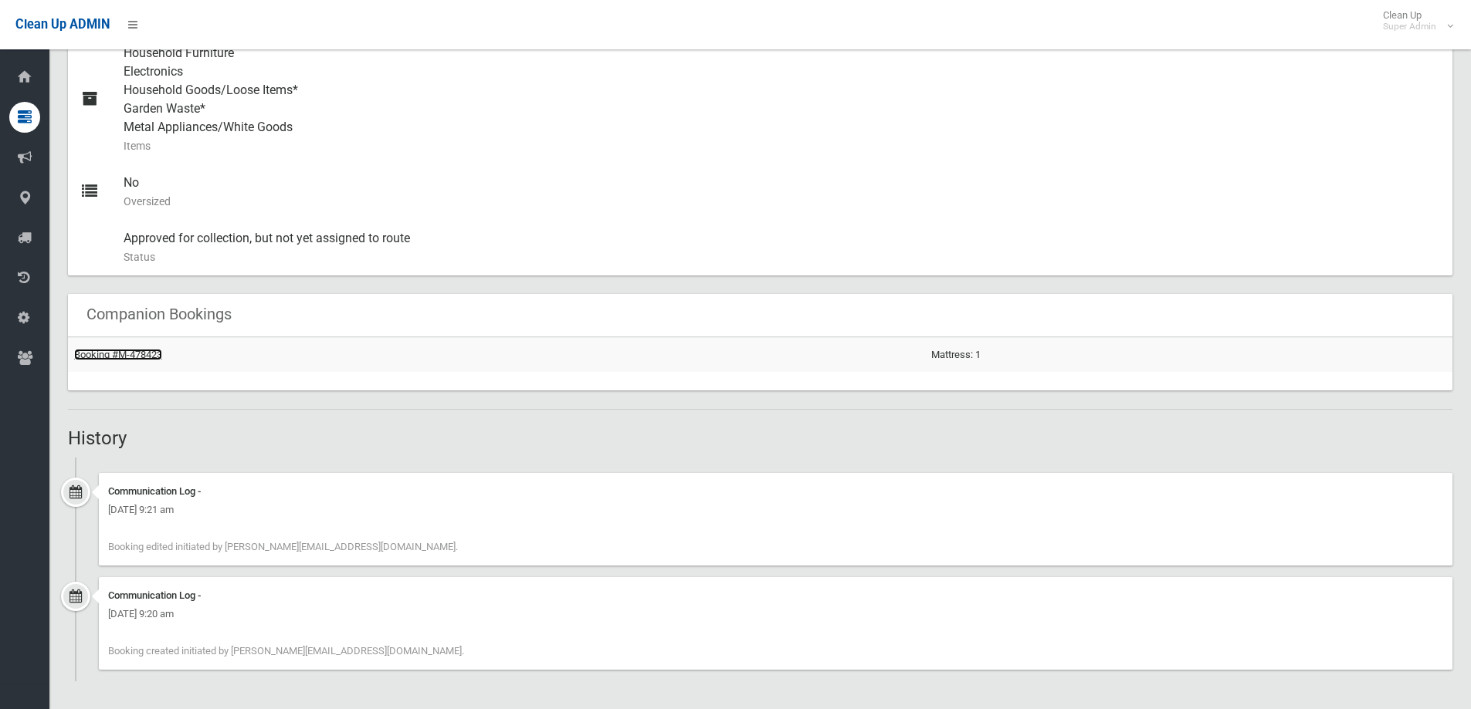
click at [137, 357] on link "Booking #M-478423" at bounding box center [118, 355] width 88 height 12
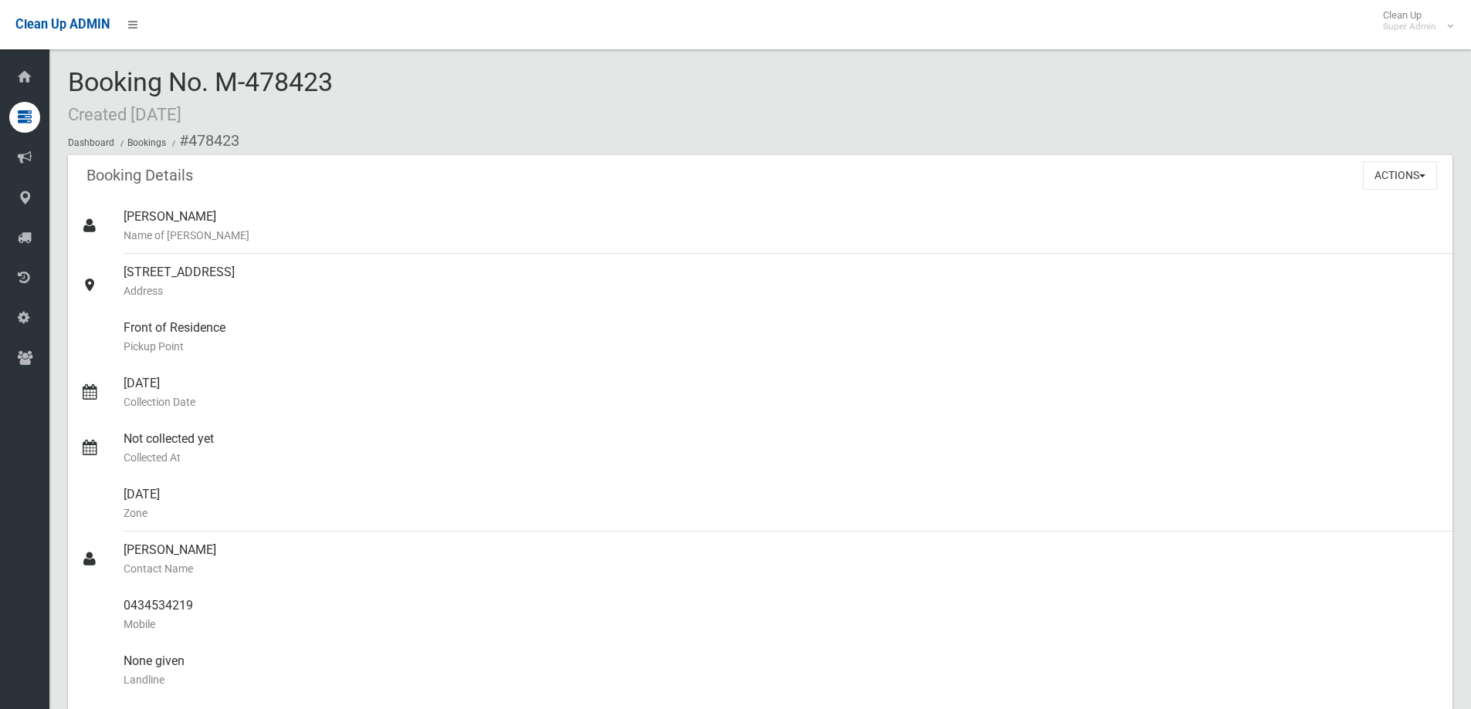
click at [342, 90] on div "Booking No. M-478423 Created [DATE] Dashboard Bookings #478423" at bounding box center [760, 111] width 1384 height 87
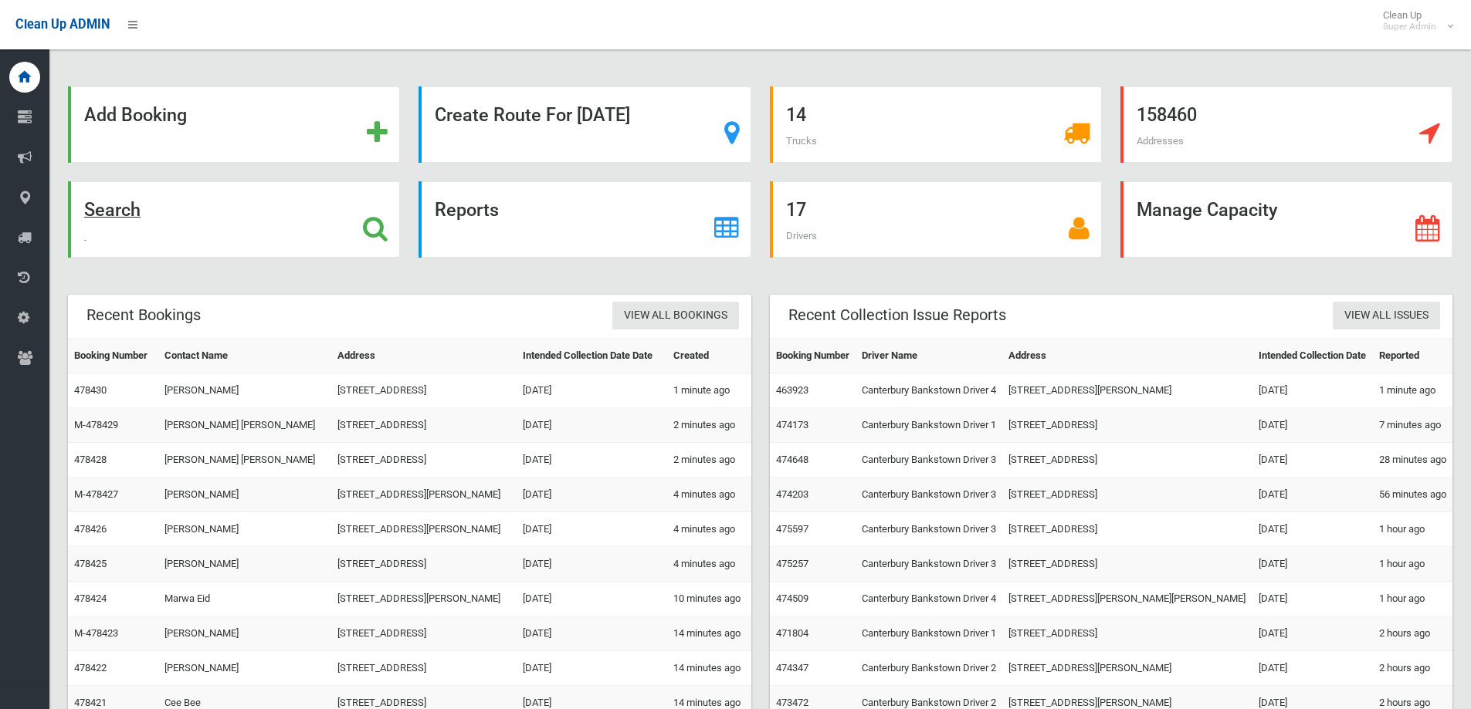
click at [374, 226] on icon at bounding box center [375, 228] width 25 height 26
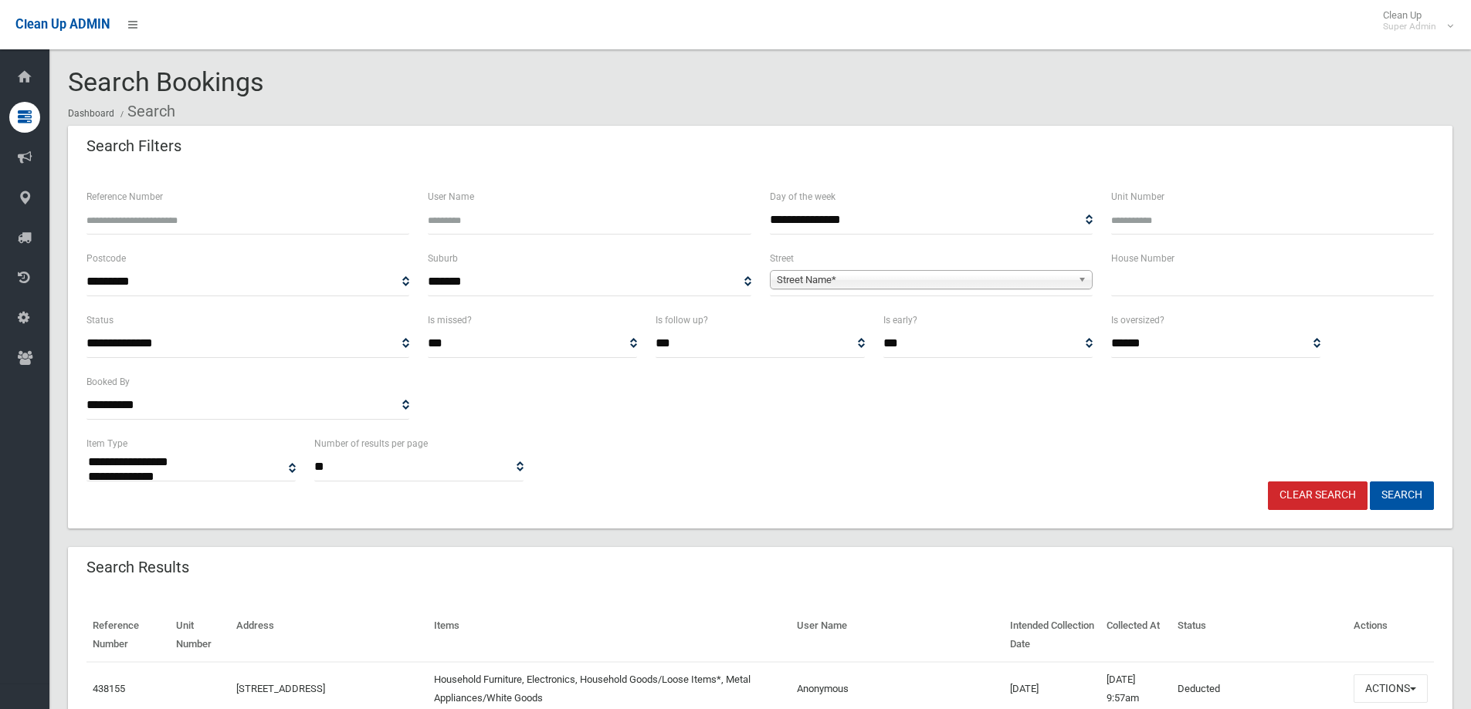
select select
click at [172, 221] on input "Reference Number" at bounding box center [247, 220] width 323 height 29
type input "******"
click at [1369, 482] on button "Search" at bounding box center [1401, 496] width 64 height 29
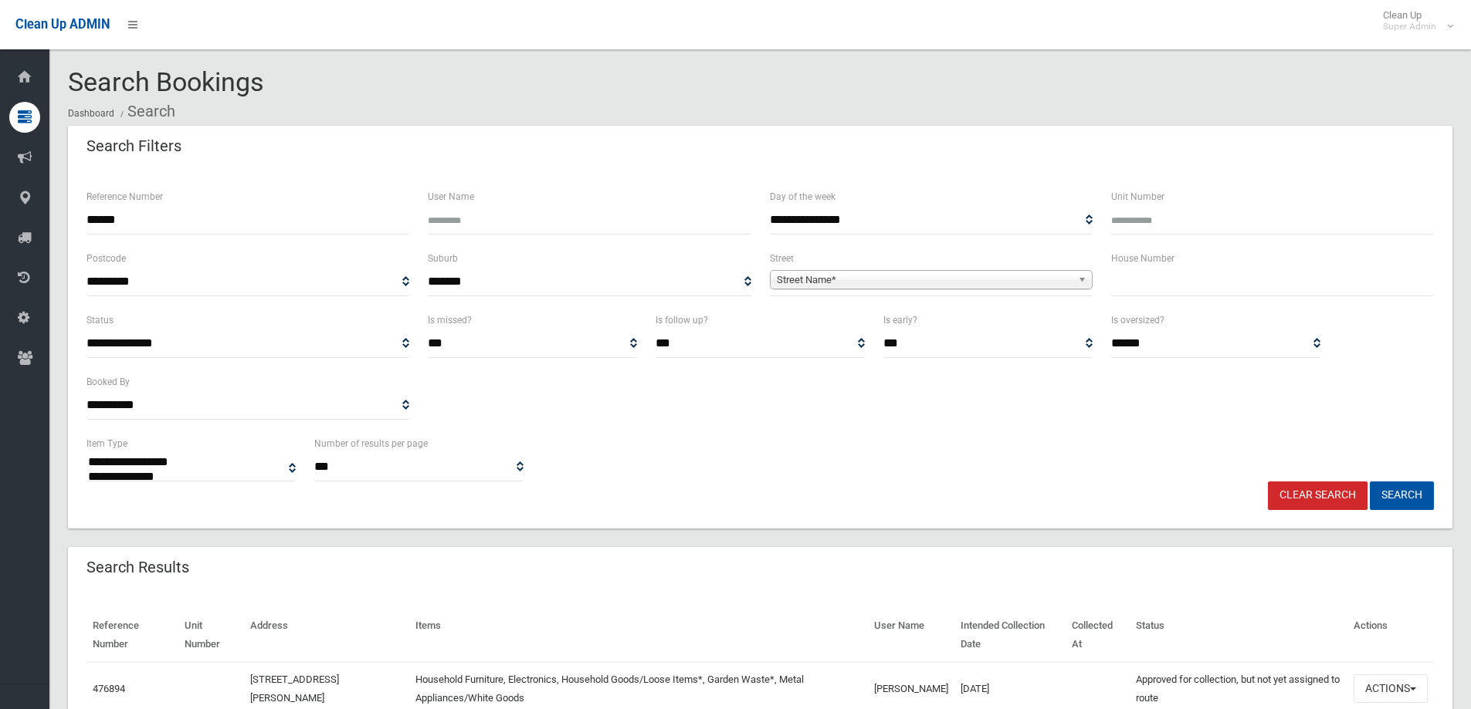
select select
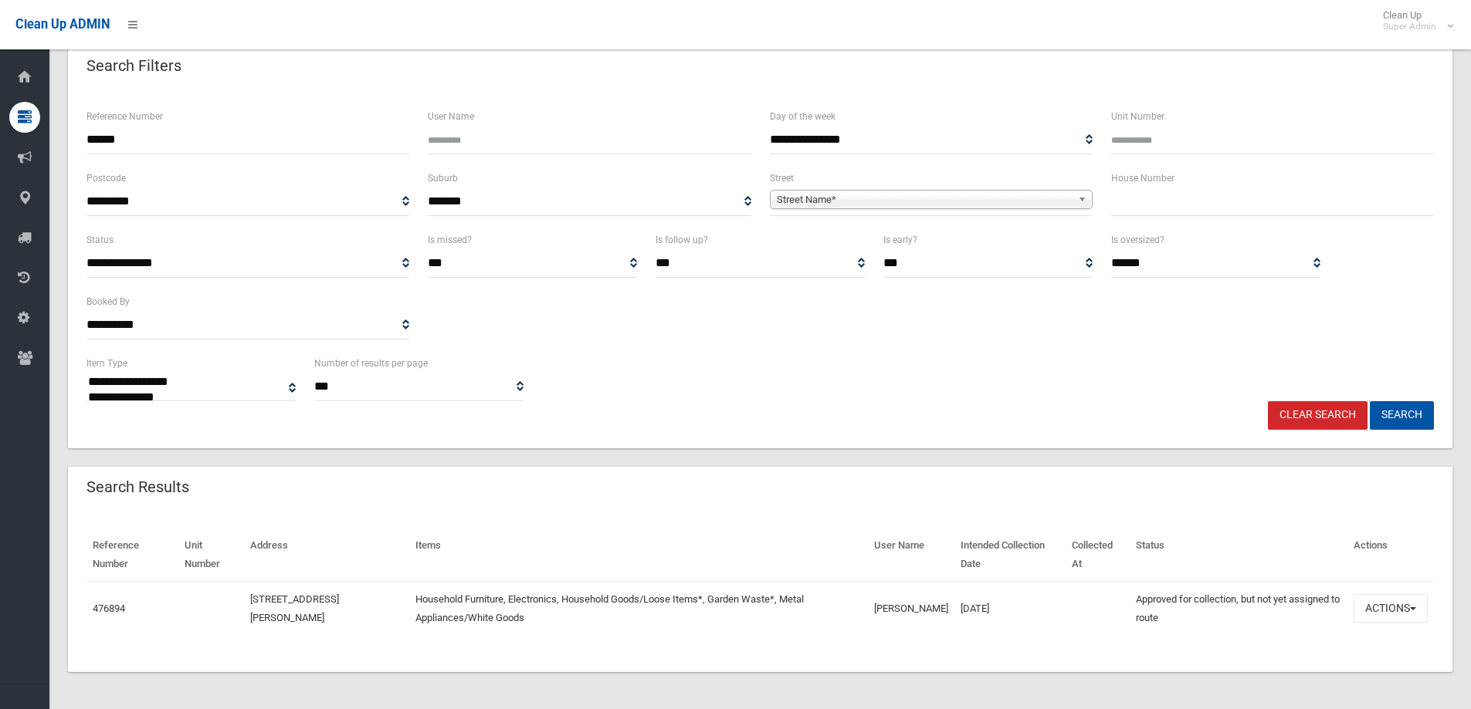
drag, startPoint x: 945, startPoint y: 378, endPoint x: 929, endPoint y: 376, distance: 16.4
click at [940, 381] on div "**********" at bounding box center [760, 377] width 1366 height 47
click at [1369, 611] on button "Actions" at bounding box center [1390, 608] width 74 height 29
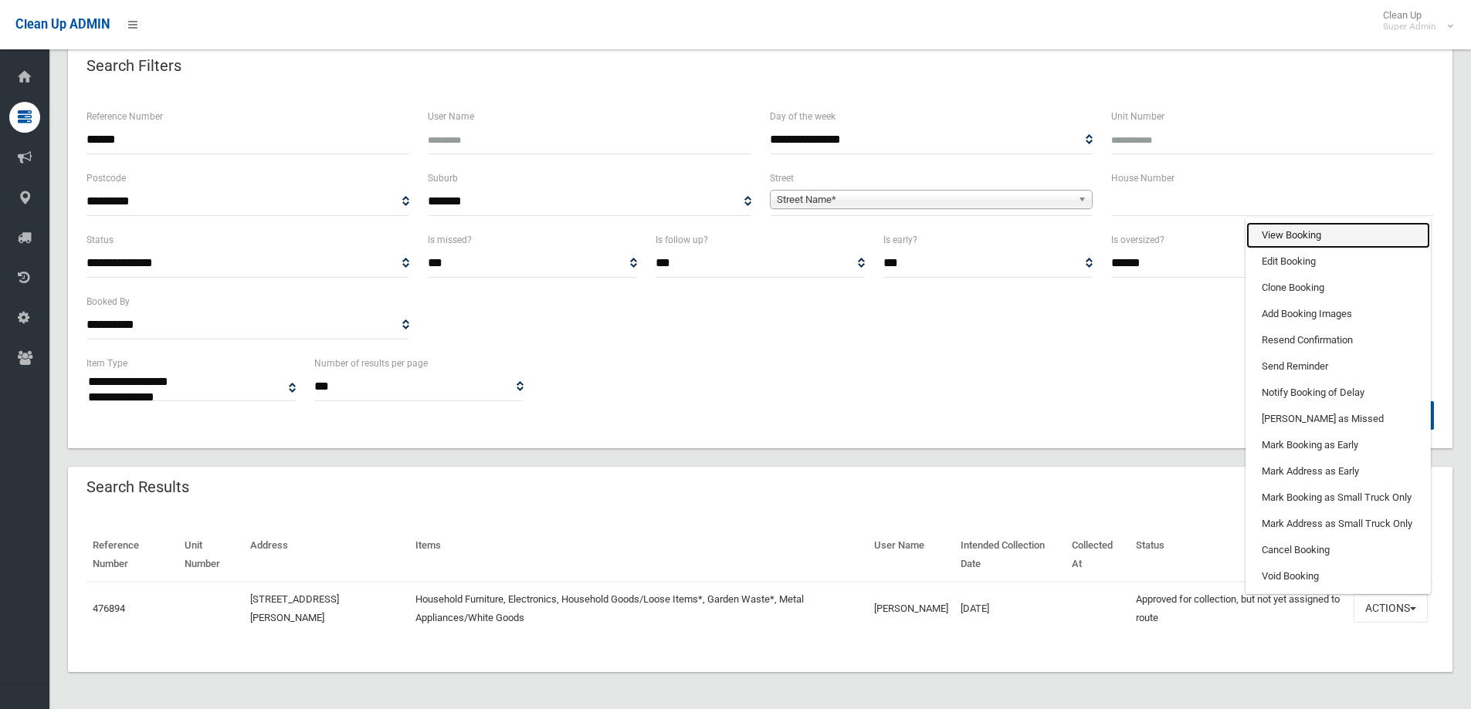
click at [1311, 239] on link "View Booking" at bounding box center [1338, 235] width 184 height 26
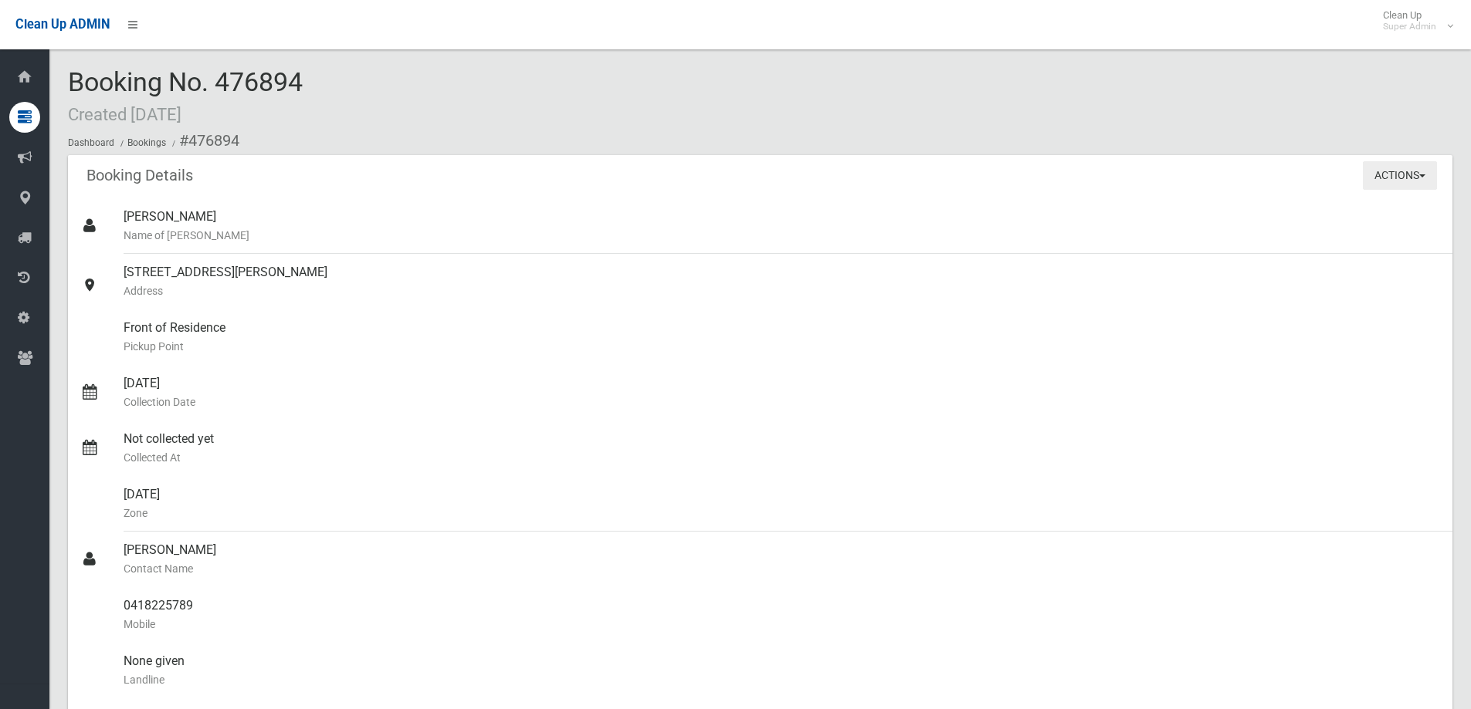
click at [1399, 181] on button "Actions" at bounding box center [1400, 175] width 74 height 29
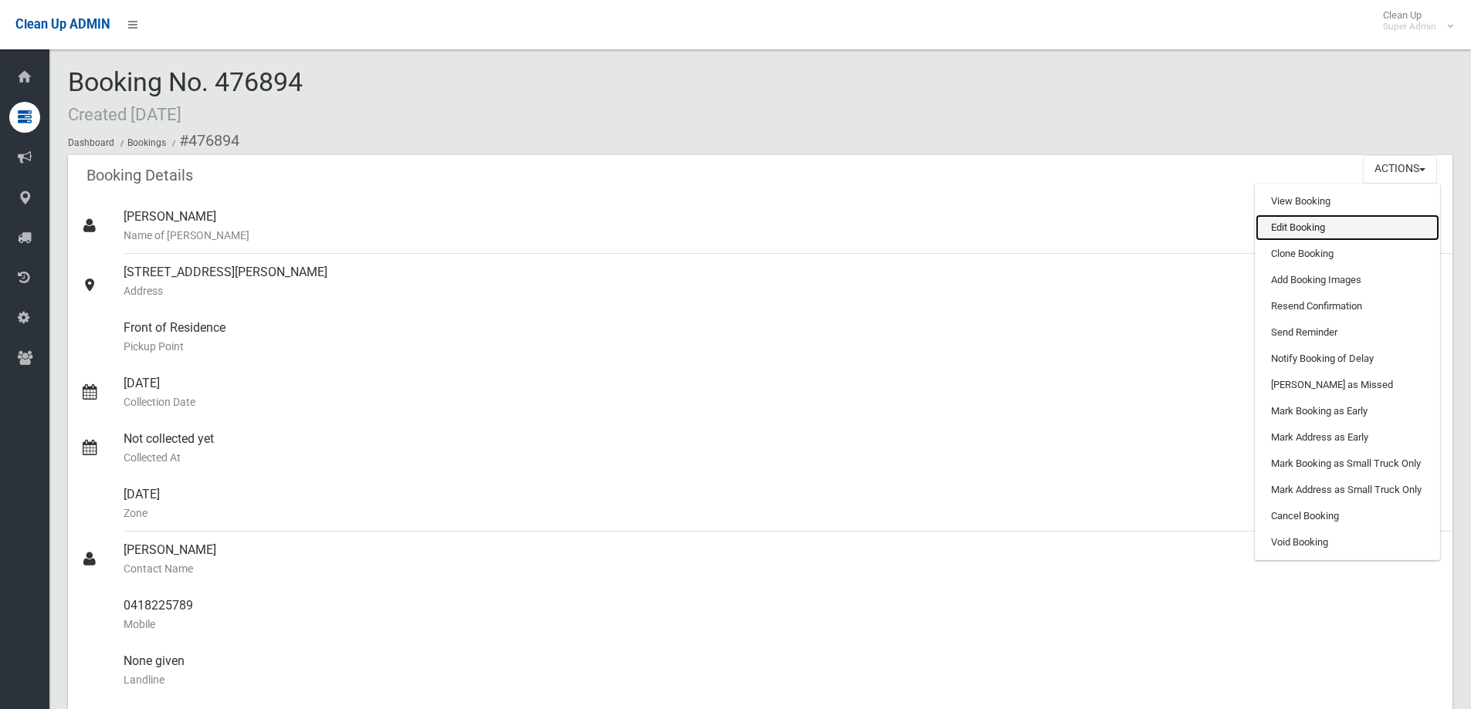
click at [1292, 222] on link "Edit Booking" at bounding box center [1347, 228] width 184 height 26
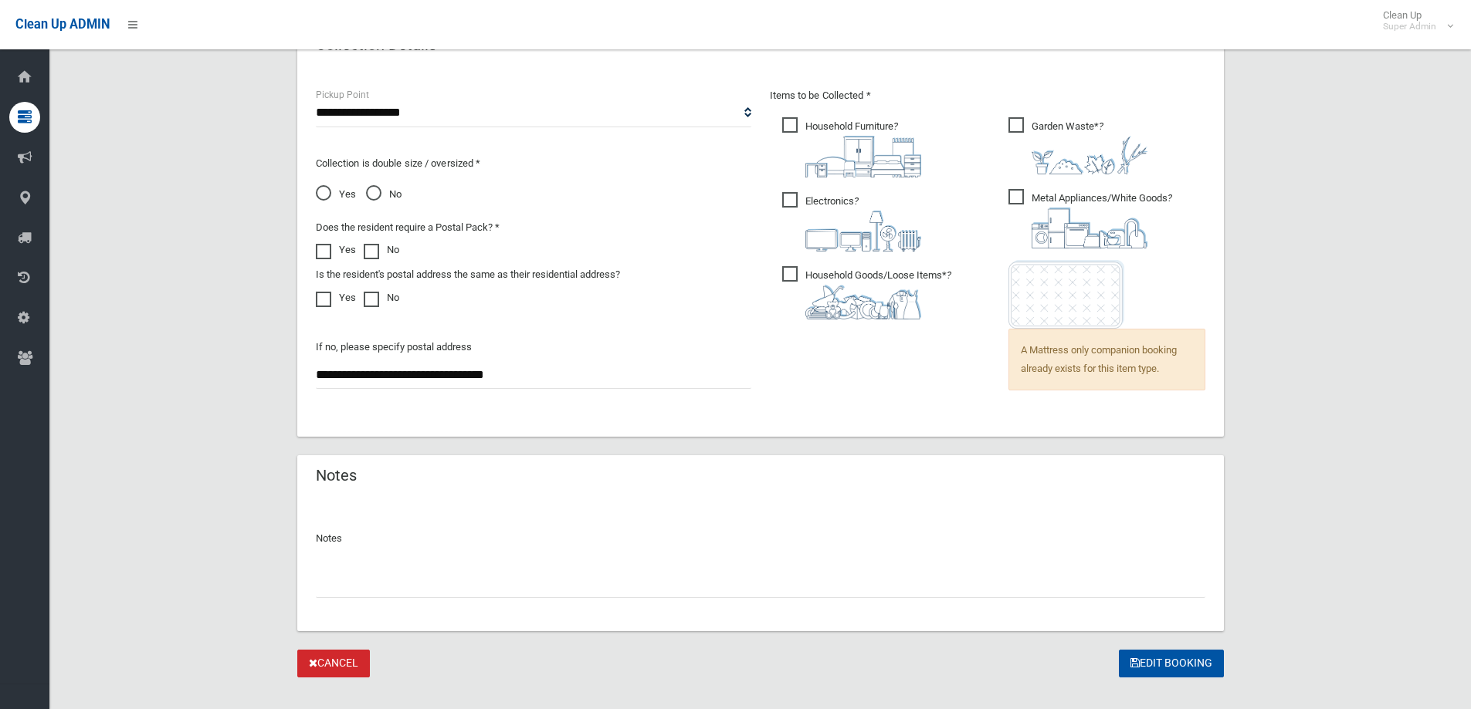
scroll to position [1068, 0]
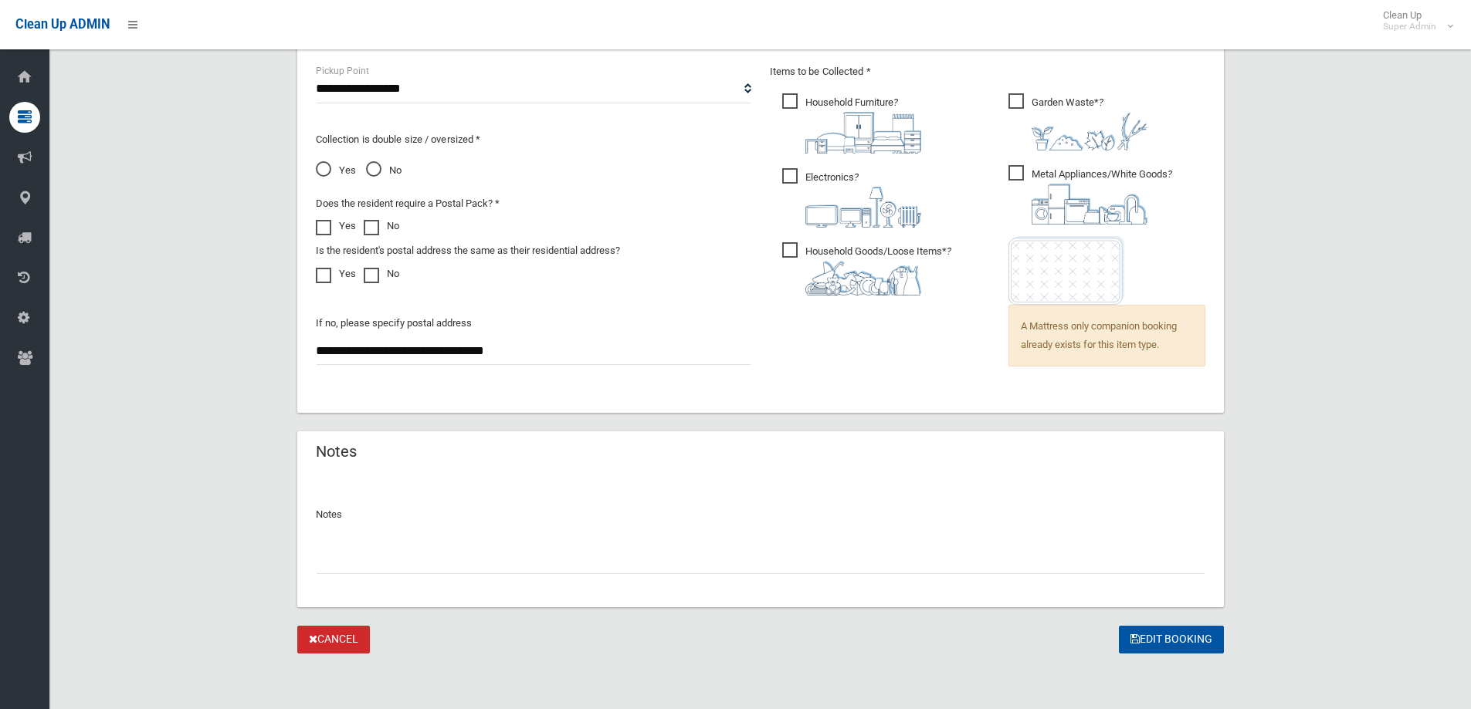
click at [376, 167] on span "No" at bounding box center [384, 170] width 36 height 19
click at [455, 563] on input "text" at bounding box center [760, 560] width 889 height 29
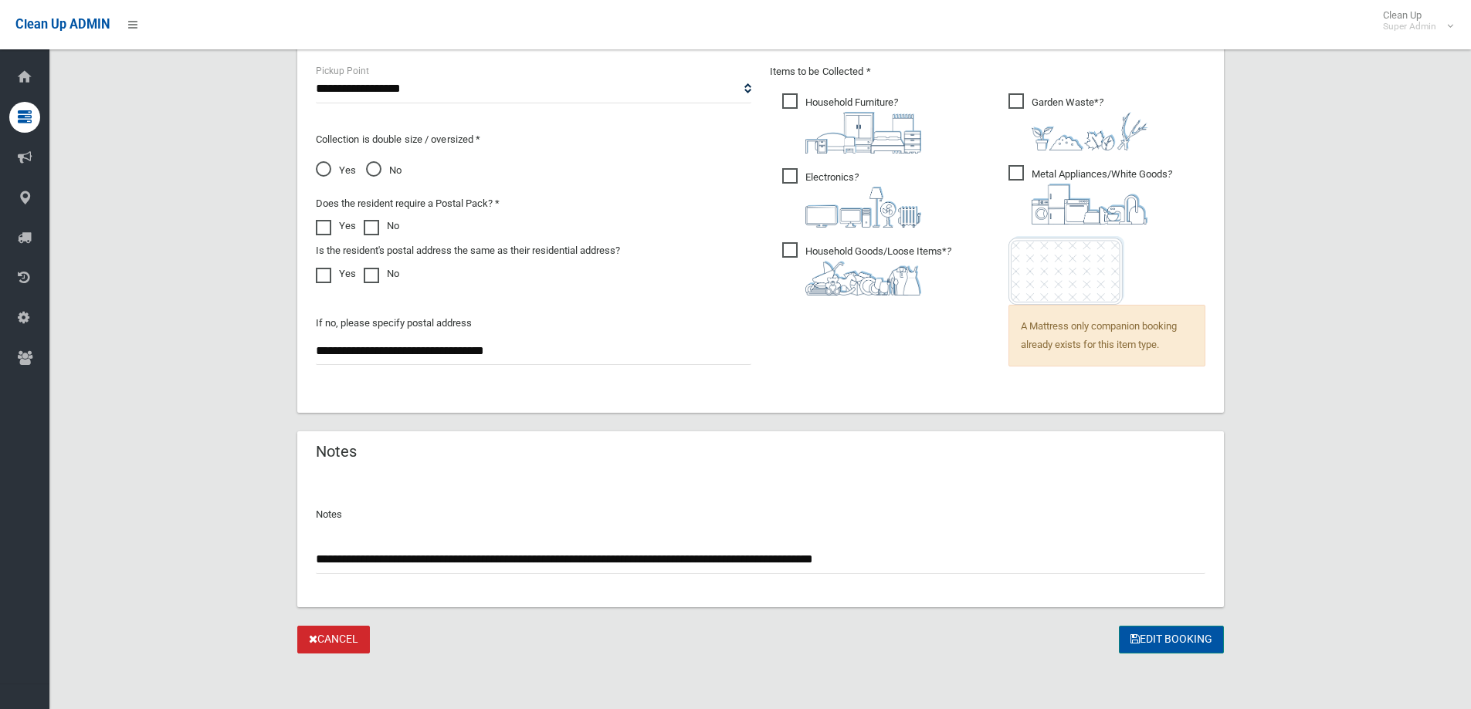
type input "**********"
click at [1130, 636] on icon "submit" at bounding box center [1134, 639] width 9 height 11
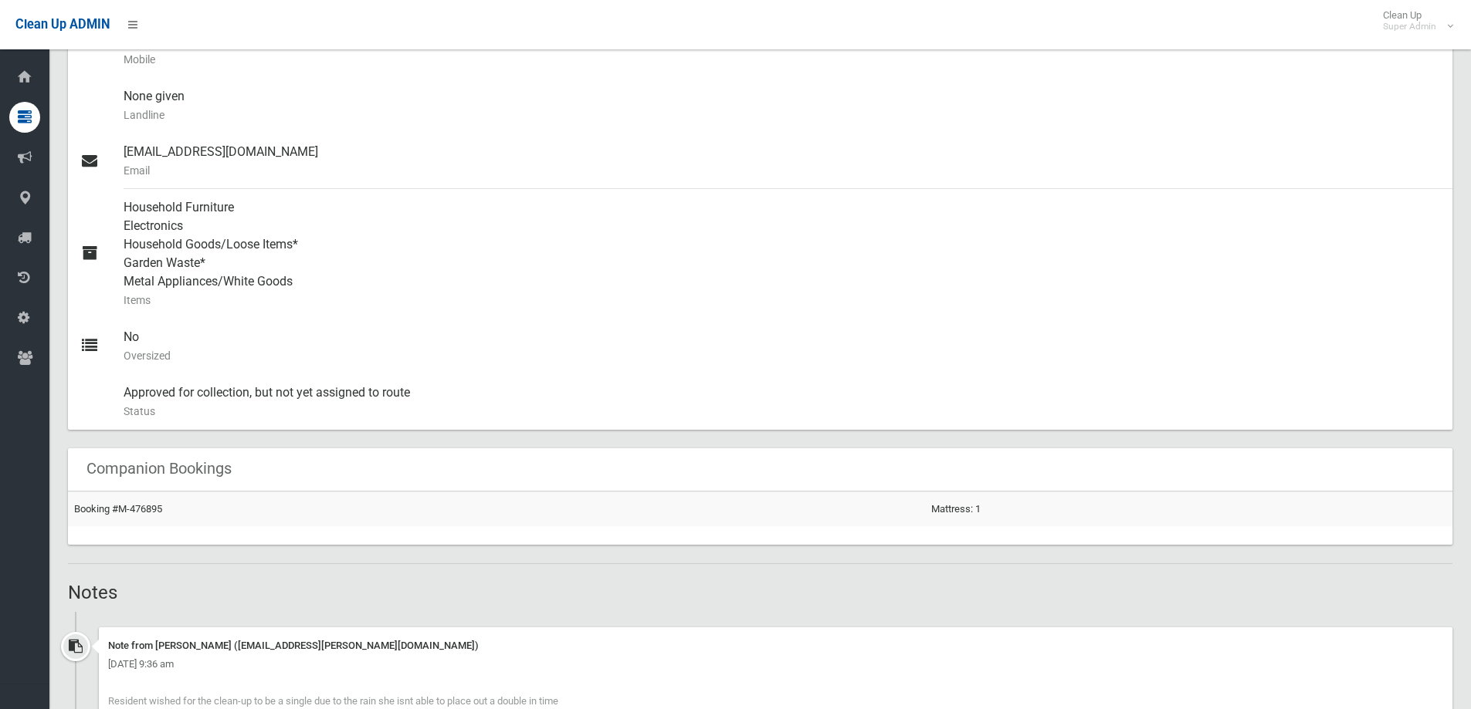
scroll to position [695, 0]
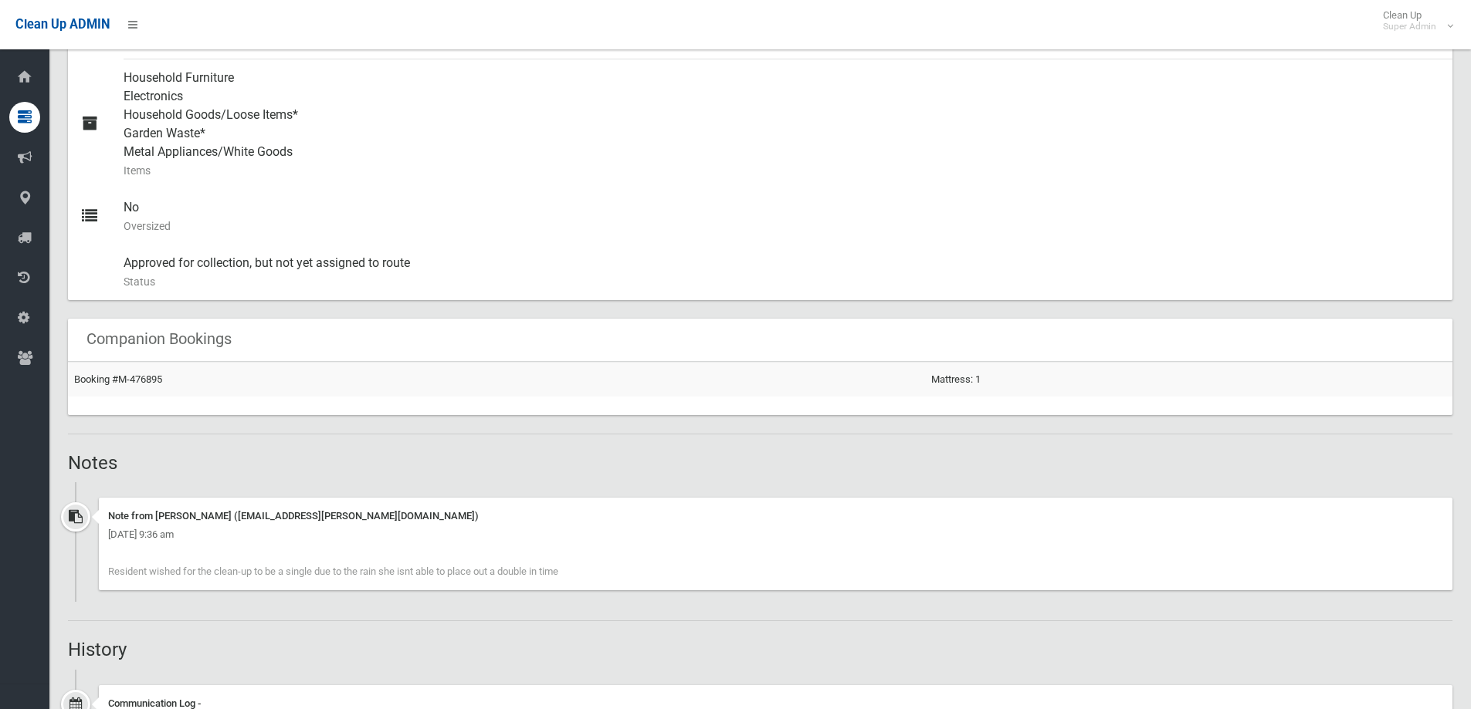
click at [185, 474] on div "Booking Details Actions View Booking Edit Booking Clone Booking Add Booking Ima…" at bounding box center [760, 333] width 1384 height 1746
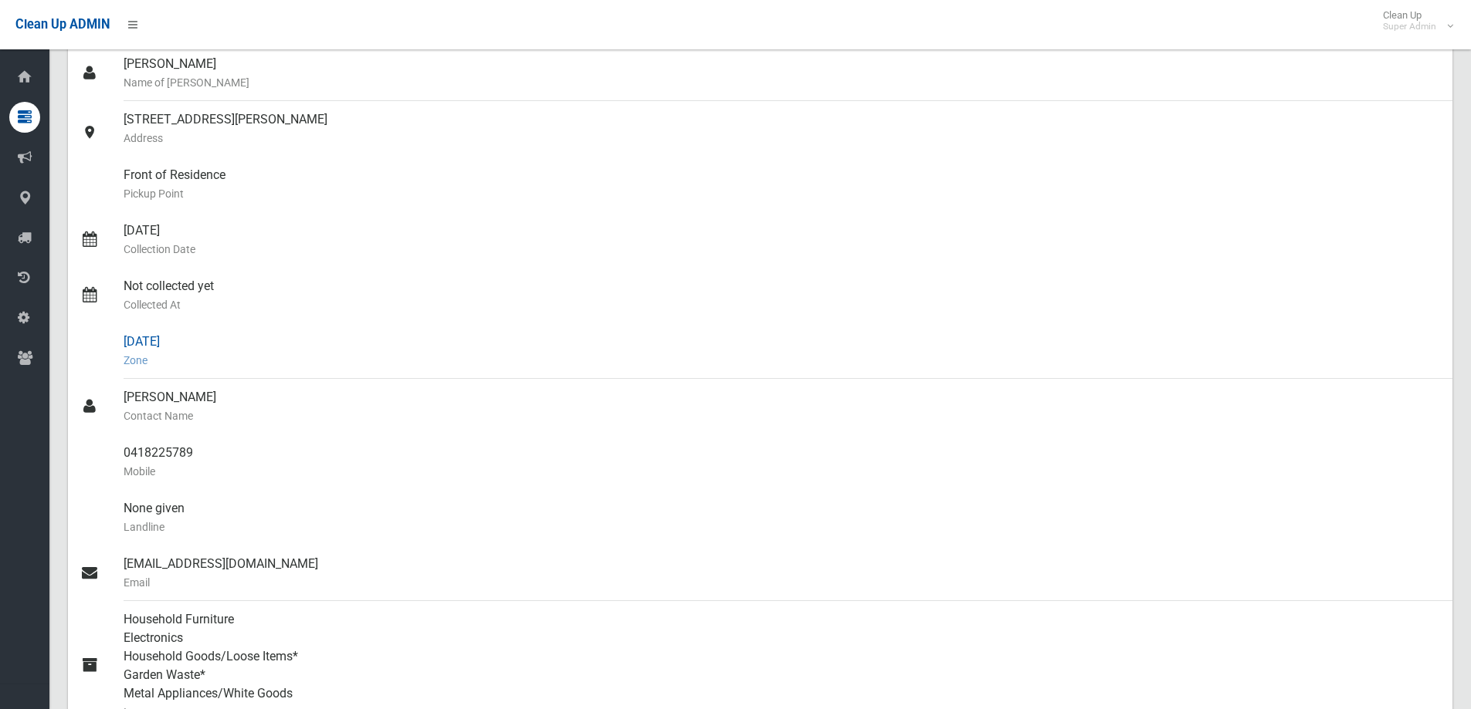
scroll to position [0, 0]
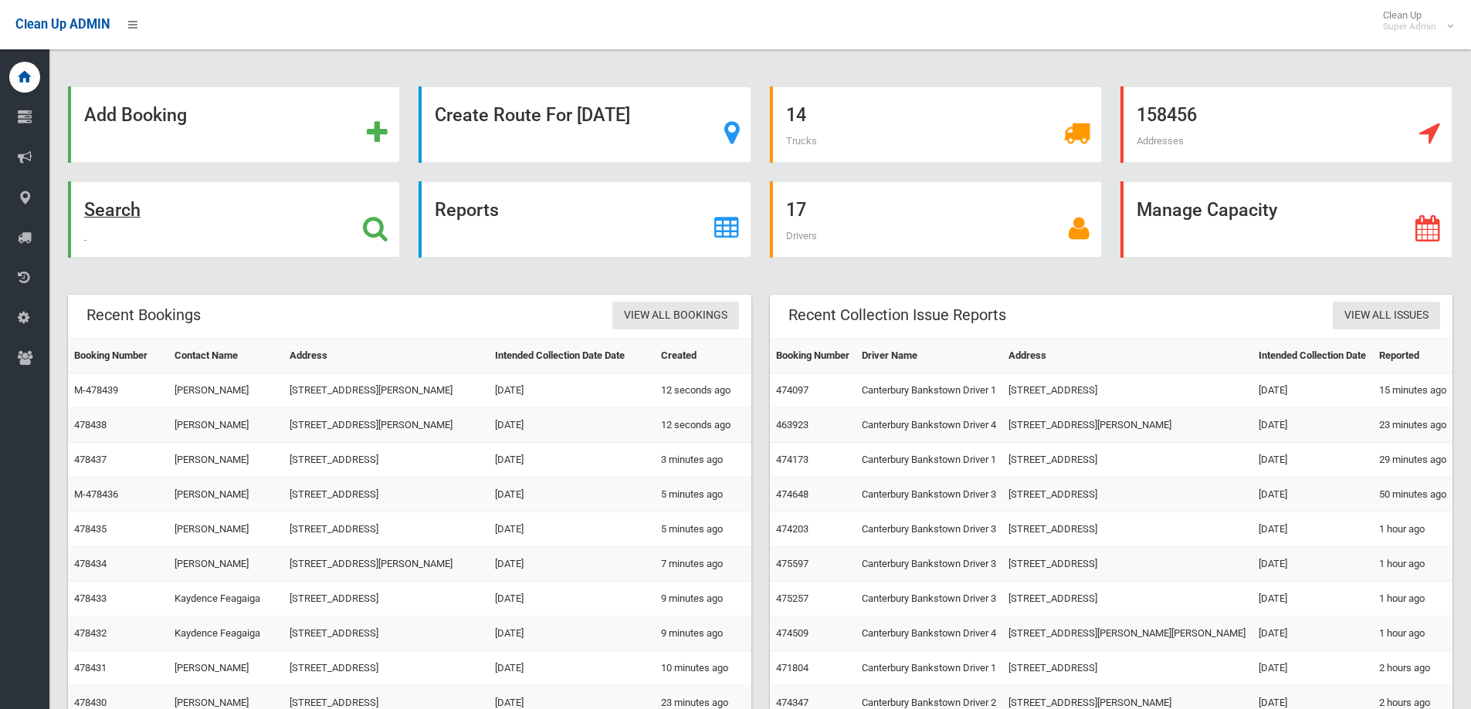
click at [375, 222] on icon at bounding box center [375, 228] width 25 height 26
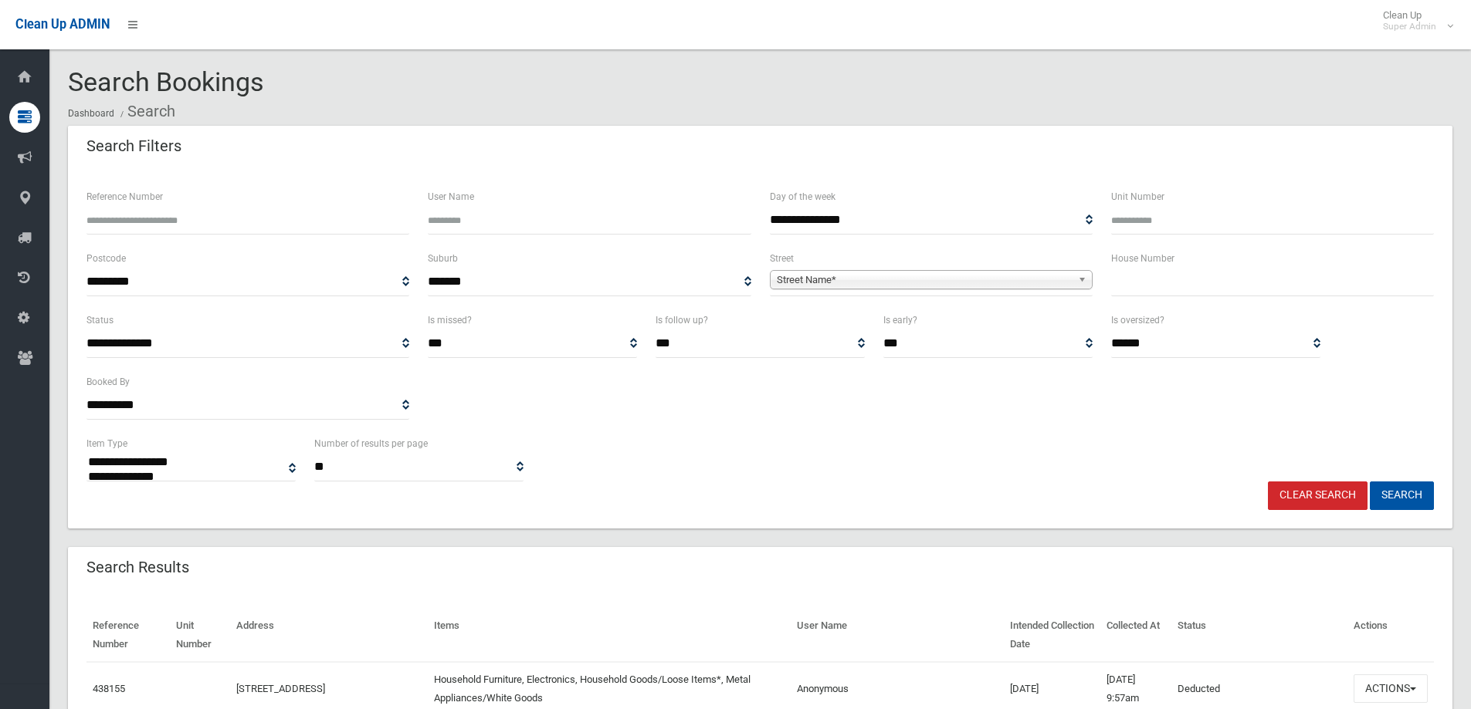
select select
click at [157, 217] on input "Reference Number" at bounding box center [247, 220] width 323 height 29
type input "******"
click at [1369, 482] on button "Search" at bounding box center [1401, 496] width 64 height 29
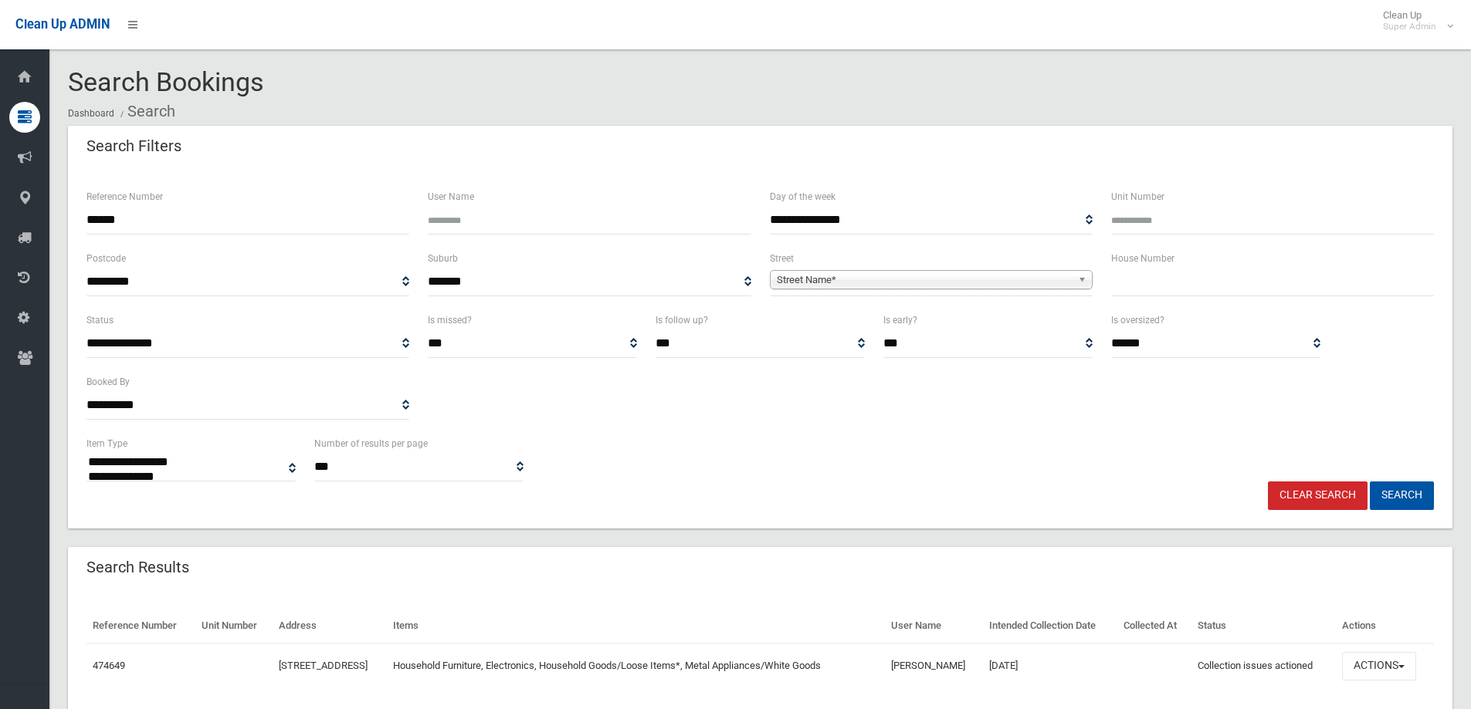
select select
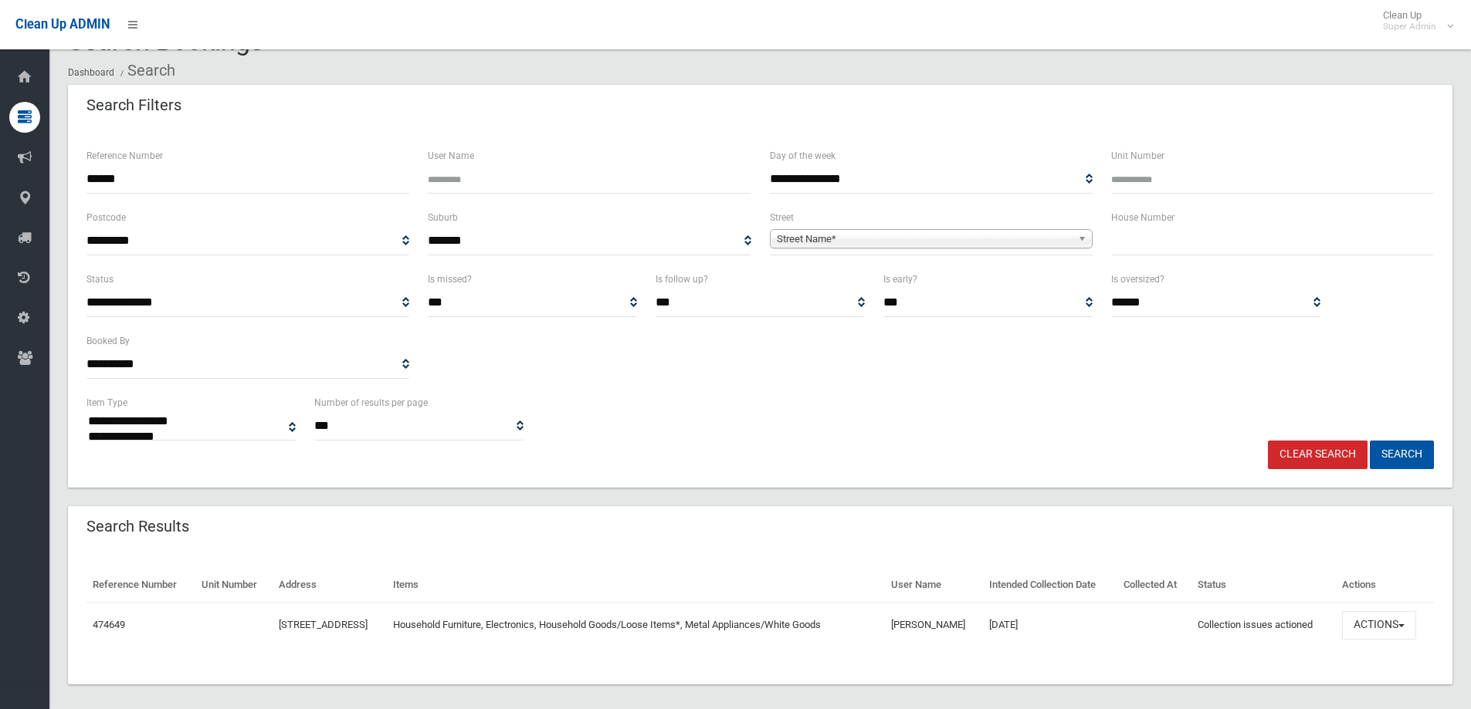
scroll to position [53, 0]
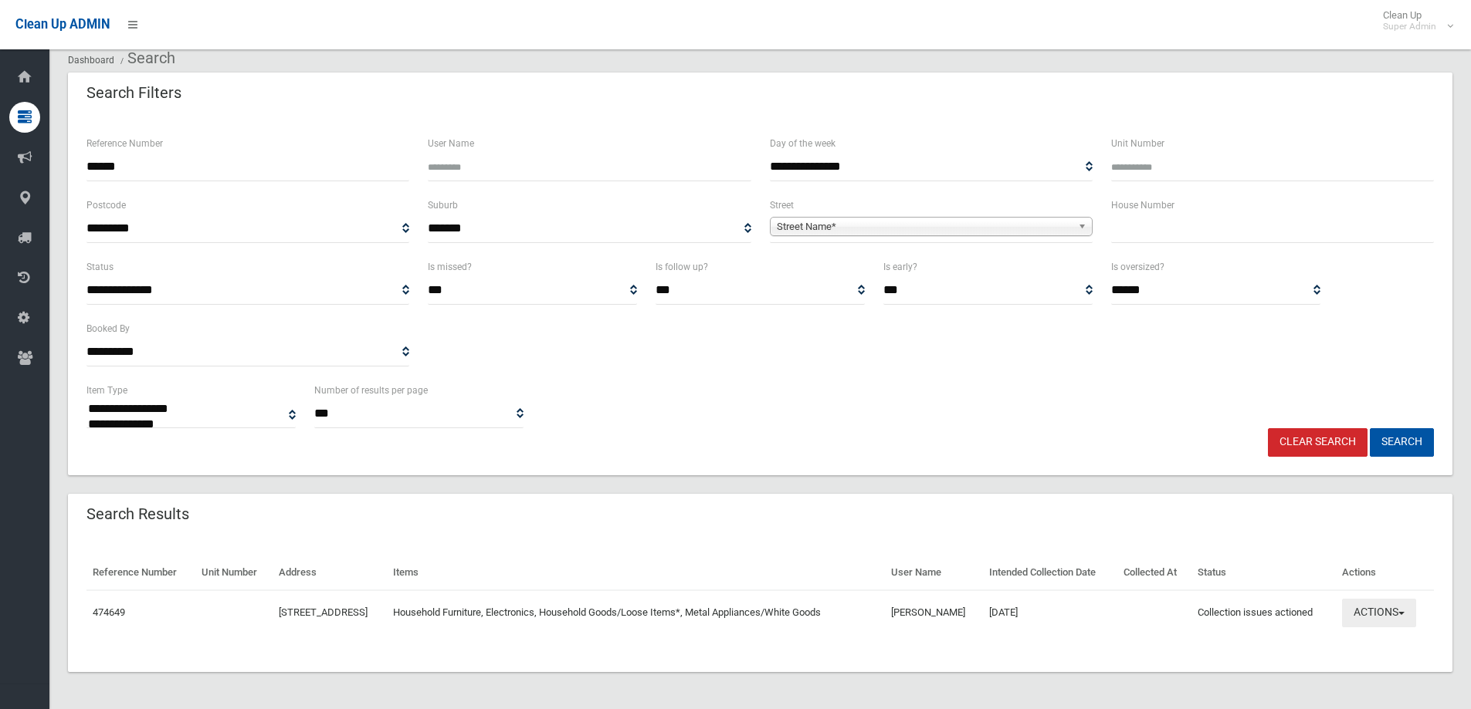
click at [1369, 611] on button "Actions" at bounding box center [1379, 613] width 74 height 29
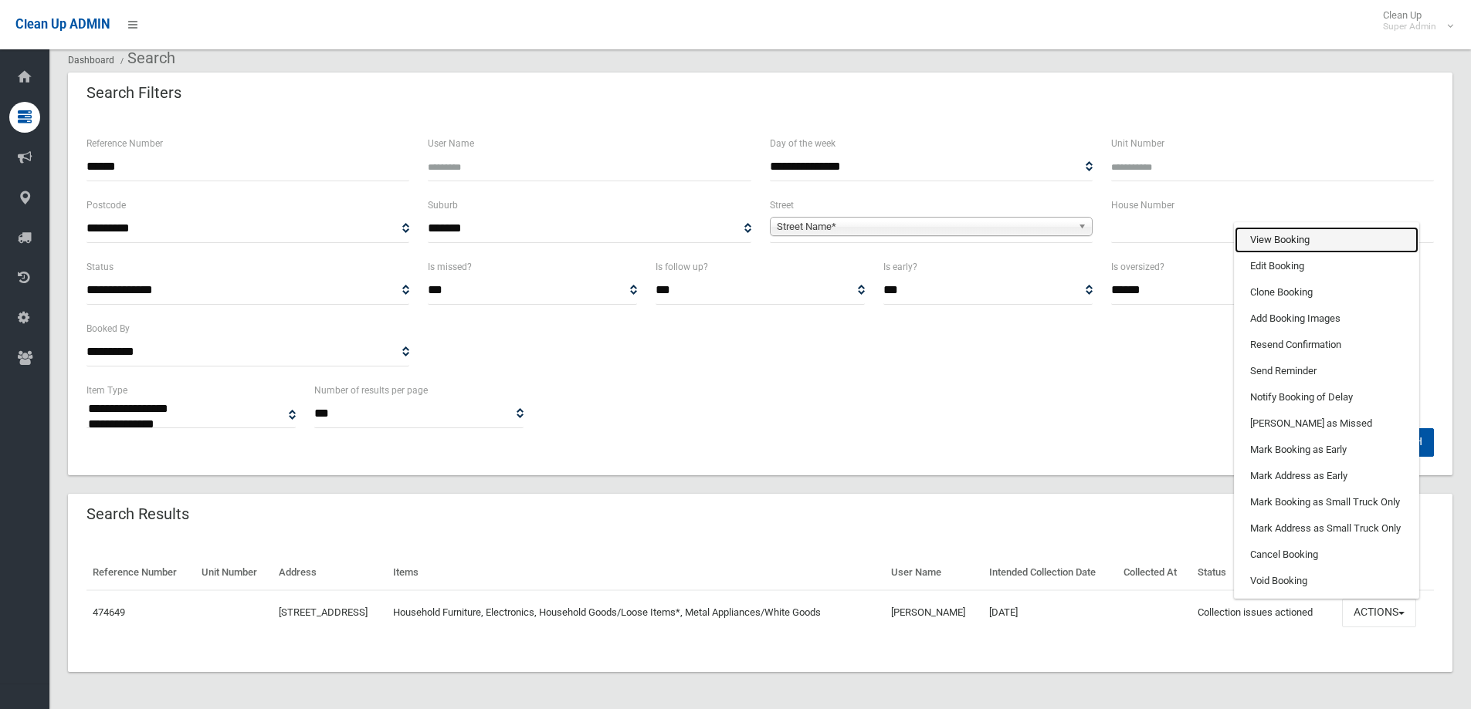
click at [1295, 232] on link "View Booking" at bounding box center [1326, 240] width 184 height 26
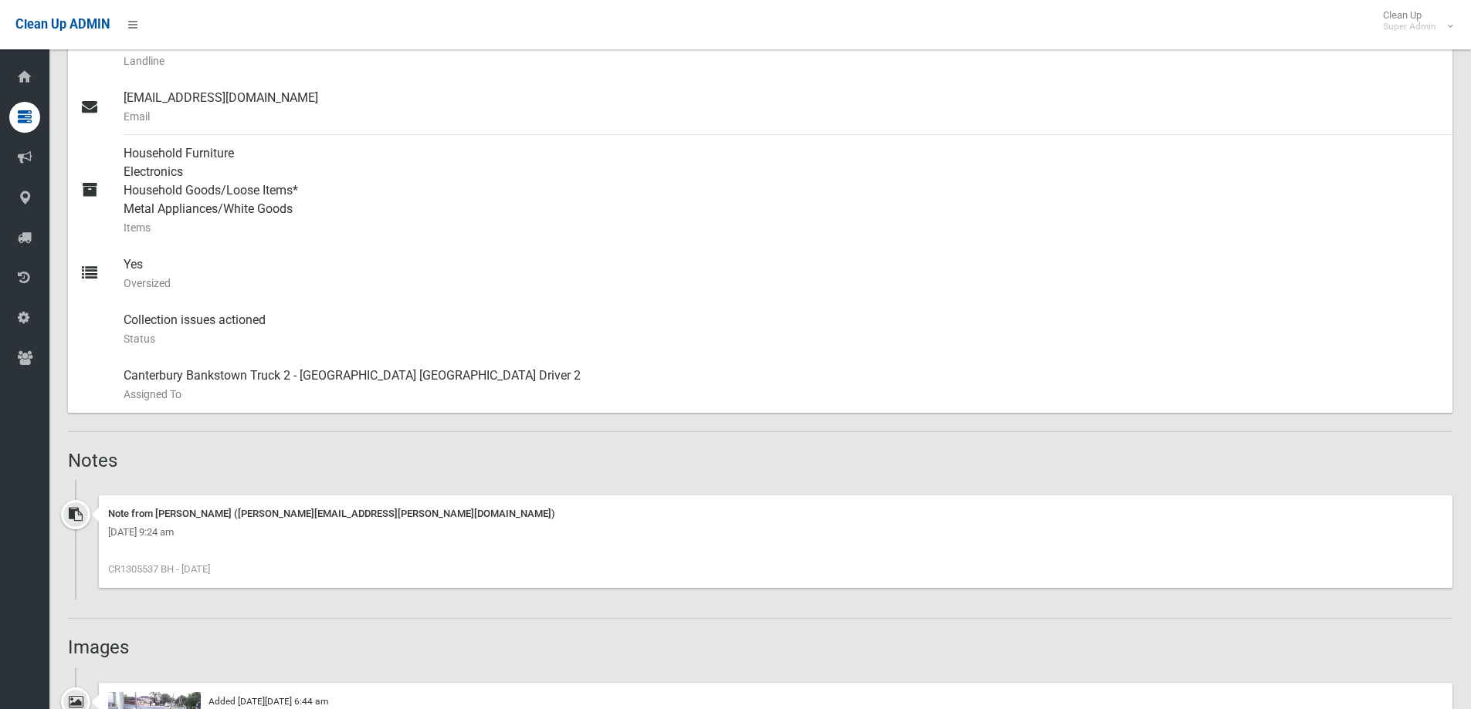
scroll to position [926, 0]
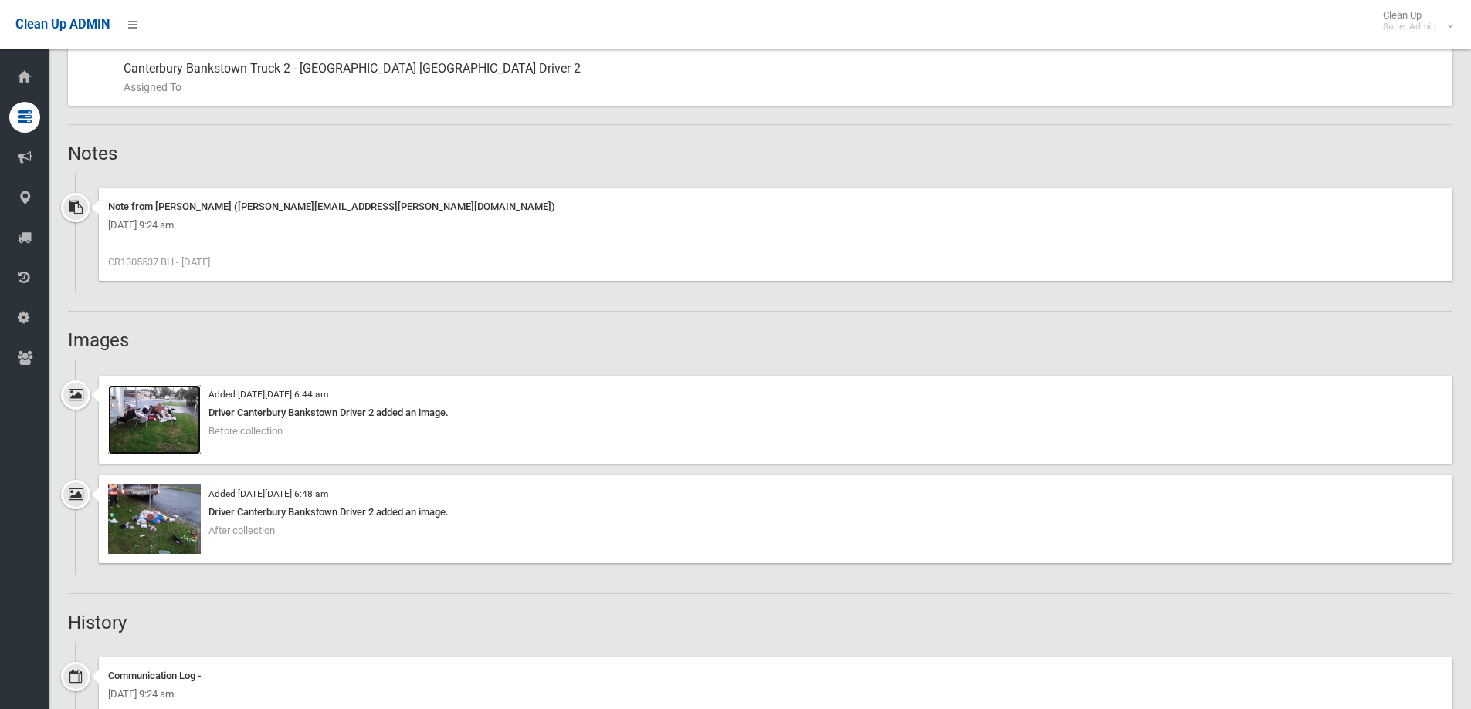
click at [171, 418] on img at bounding box center [154, 419] width 93 height 69
click at [141, 516] on img at bounding box center [154, 519] width 93 height 69
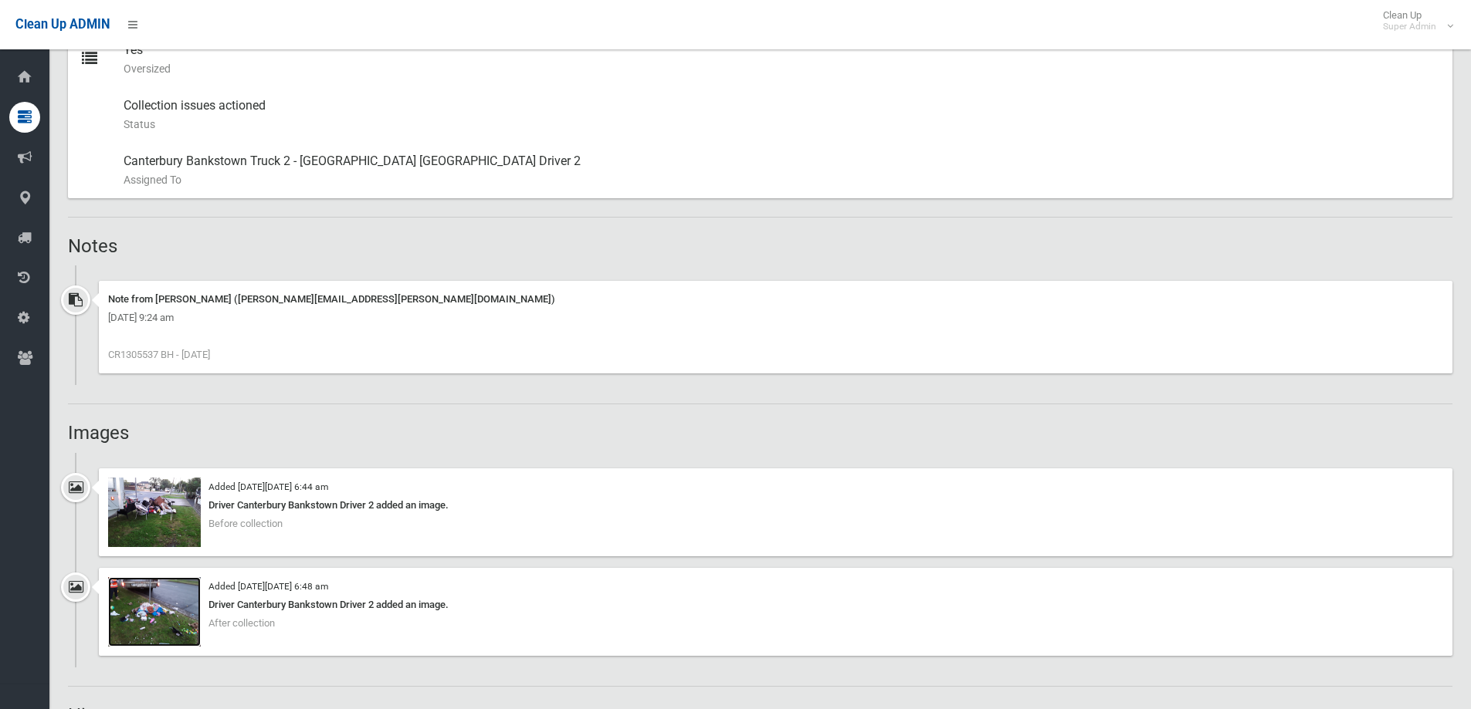
scroll to position [818, 0]
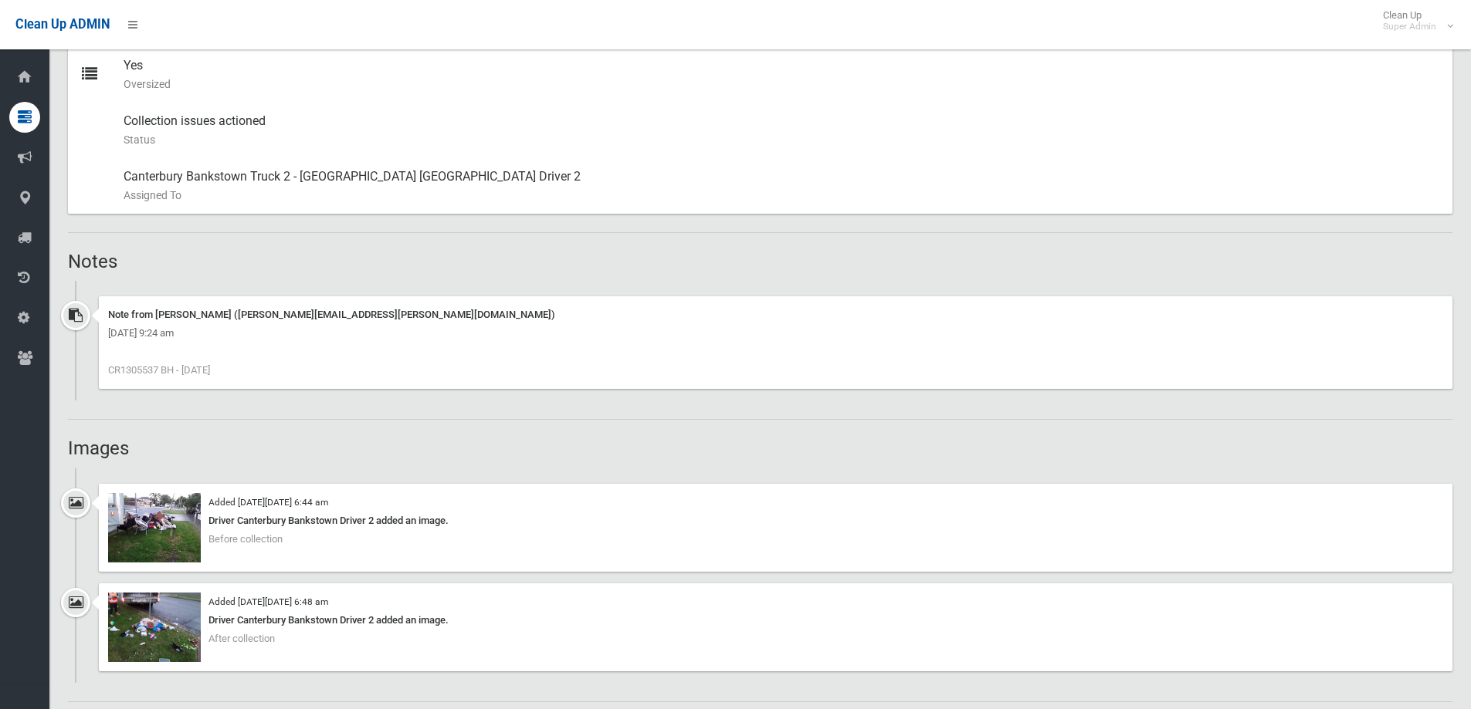
click at [139, 367] on span "CR1305537 BH - 11.8.25" at bounding box center [159, 370] width 102 height 12
copy span "CR1305537"
click at [178, 424] on div "Booking Details Actions View Booking Edit Booking Clone Booking Add Booking Ima…" at bounding box center [760, 511] width 1384 height 2348
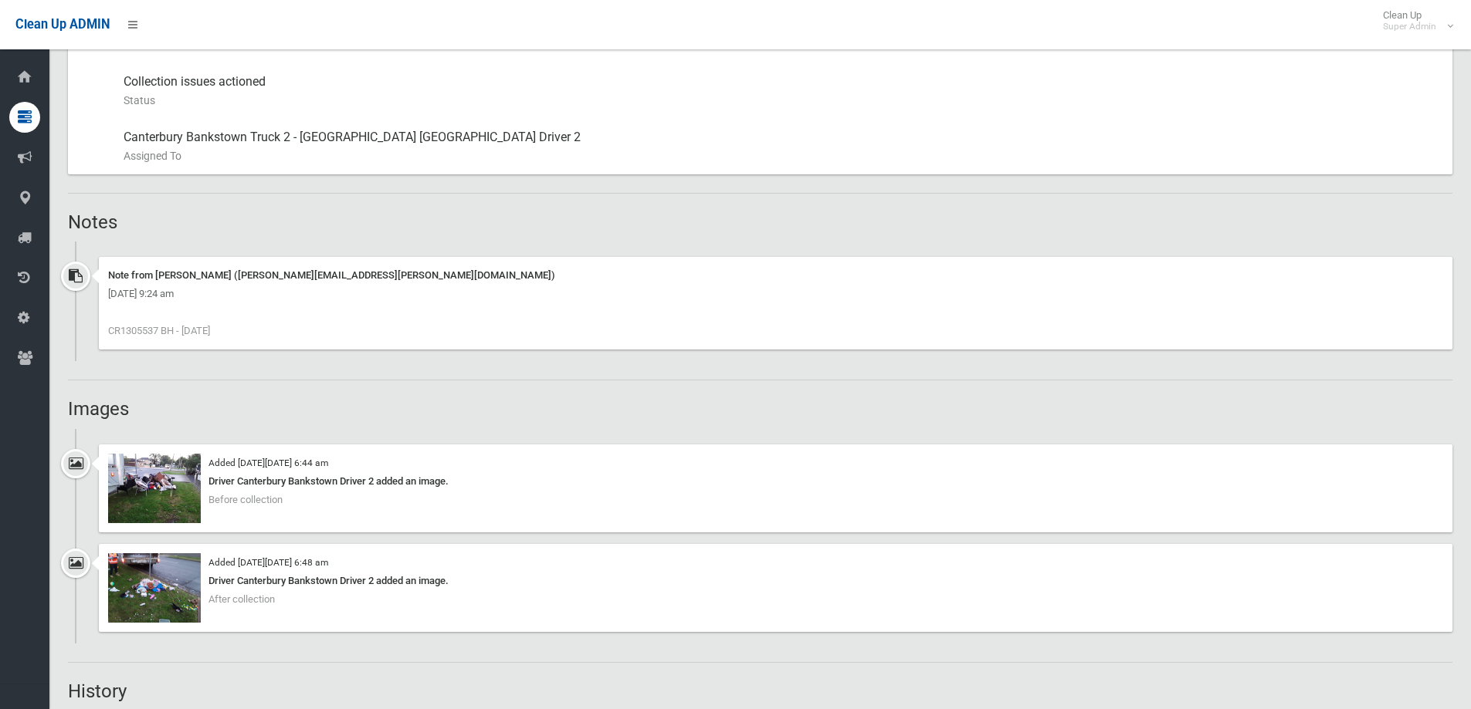
scroll to position [741, 0]
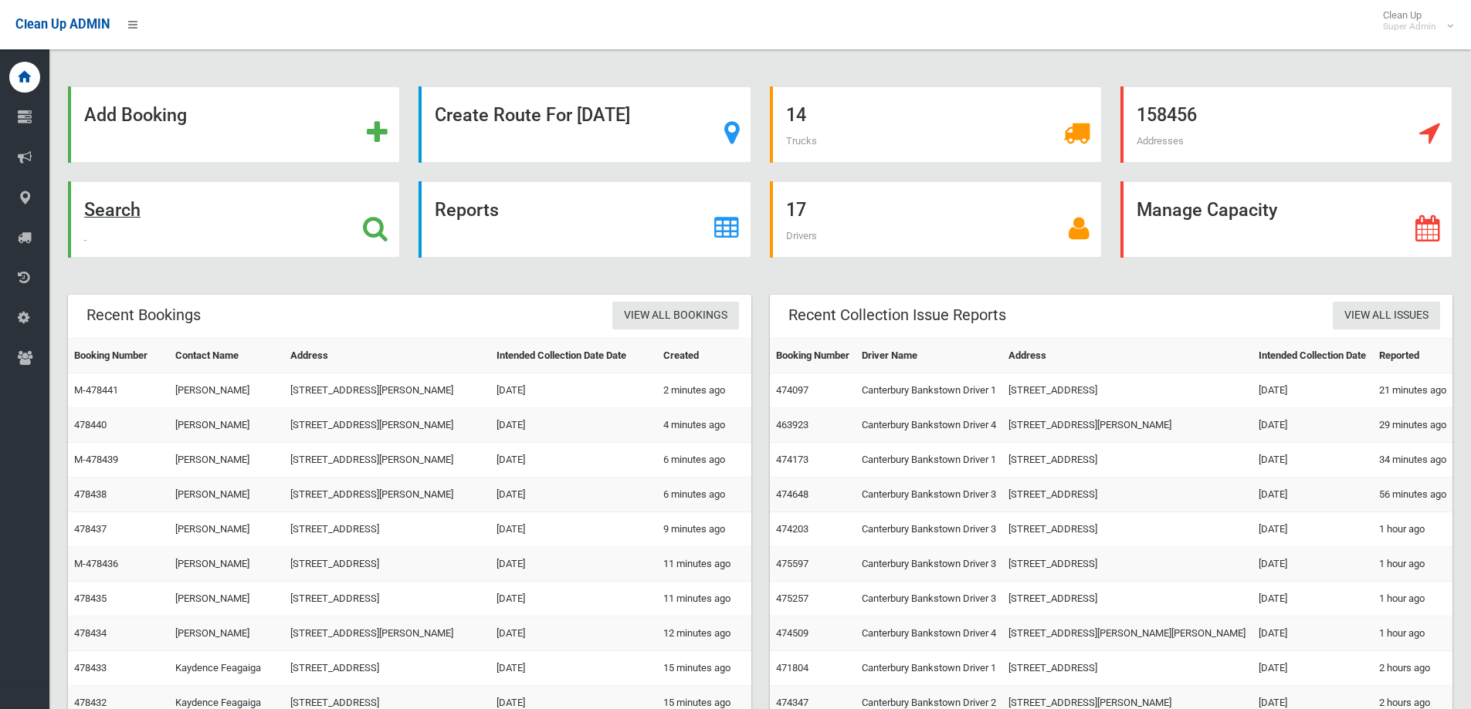
click at [379, 220] on icon at bounding box center [375, 228] width 25 height 26
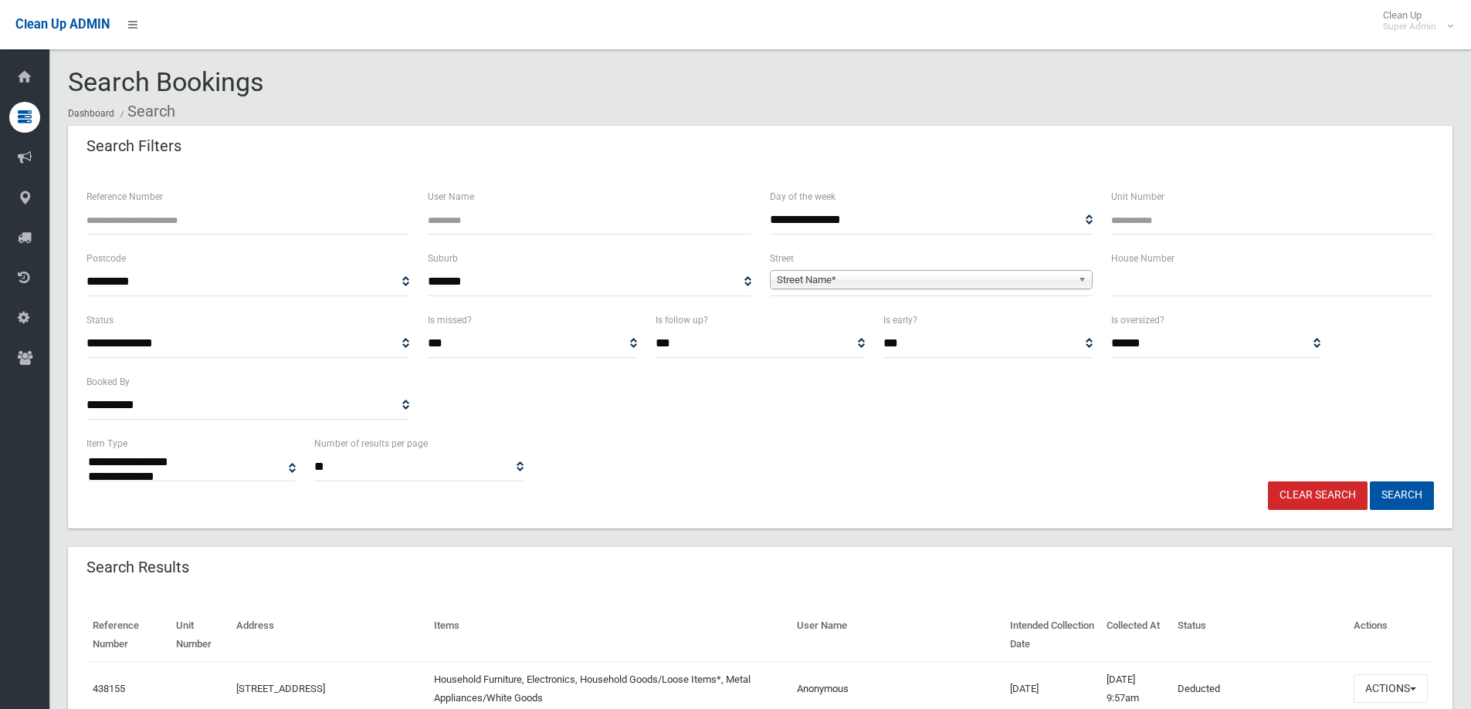
select select
click at [1166, 282] on input "text" at bounding box center [1272, 282] width 323 height 29
type input "**"
click at [872, 276] on span "Street Name*" at bounding box center [924, 280] width 295 height 19
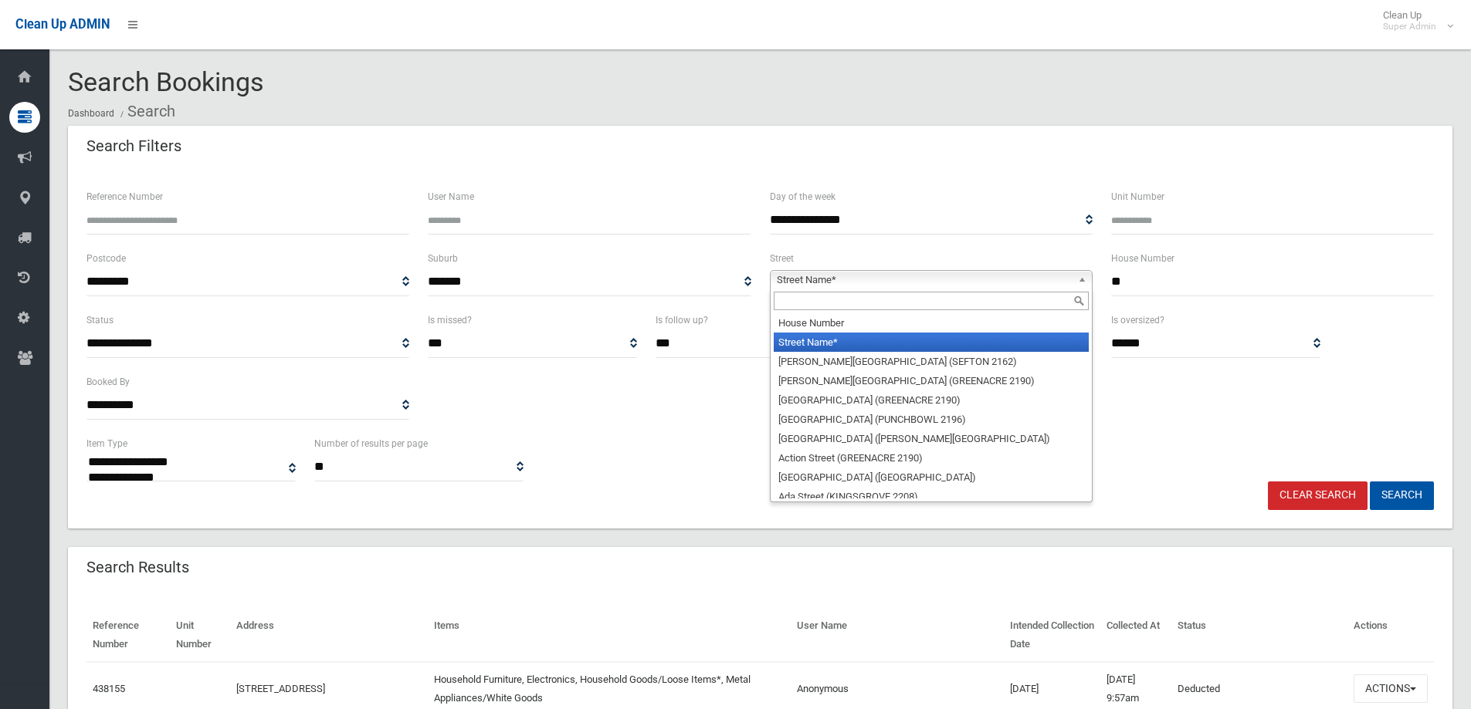
click at [822, 301] on input "text" at bounding box center [931, 301] width 315 height 19
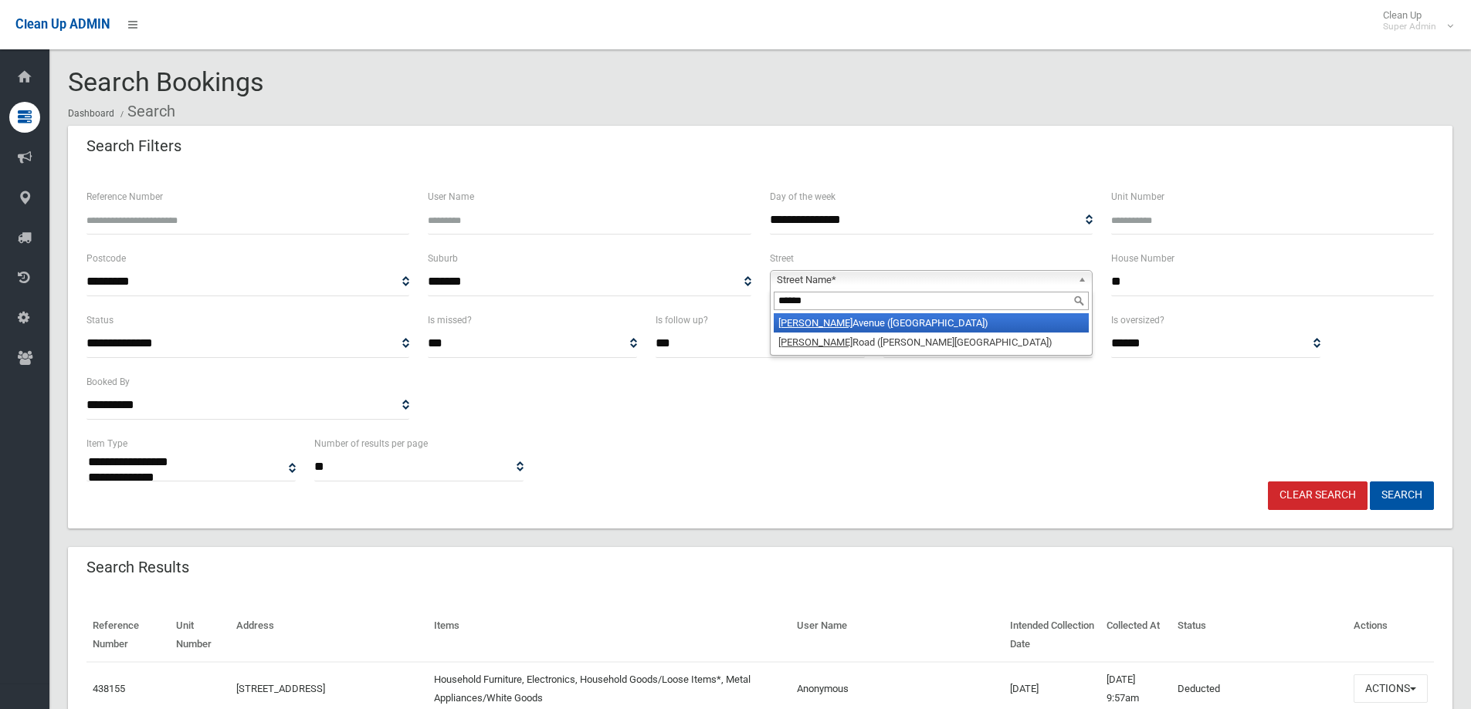
type input "******"
click at [902, 328] on li "Denman Avenue (WILEY PARK 2195)" at bounding box center [931, 322] width 315 height 19
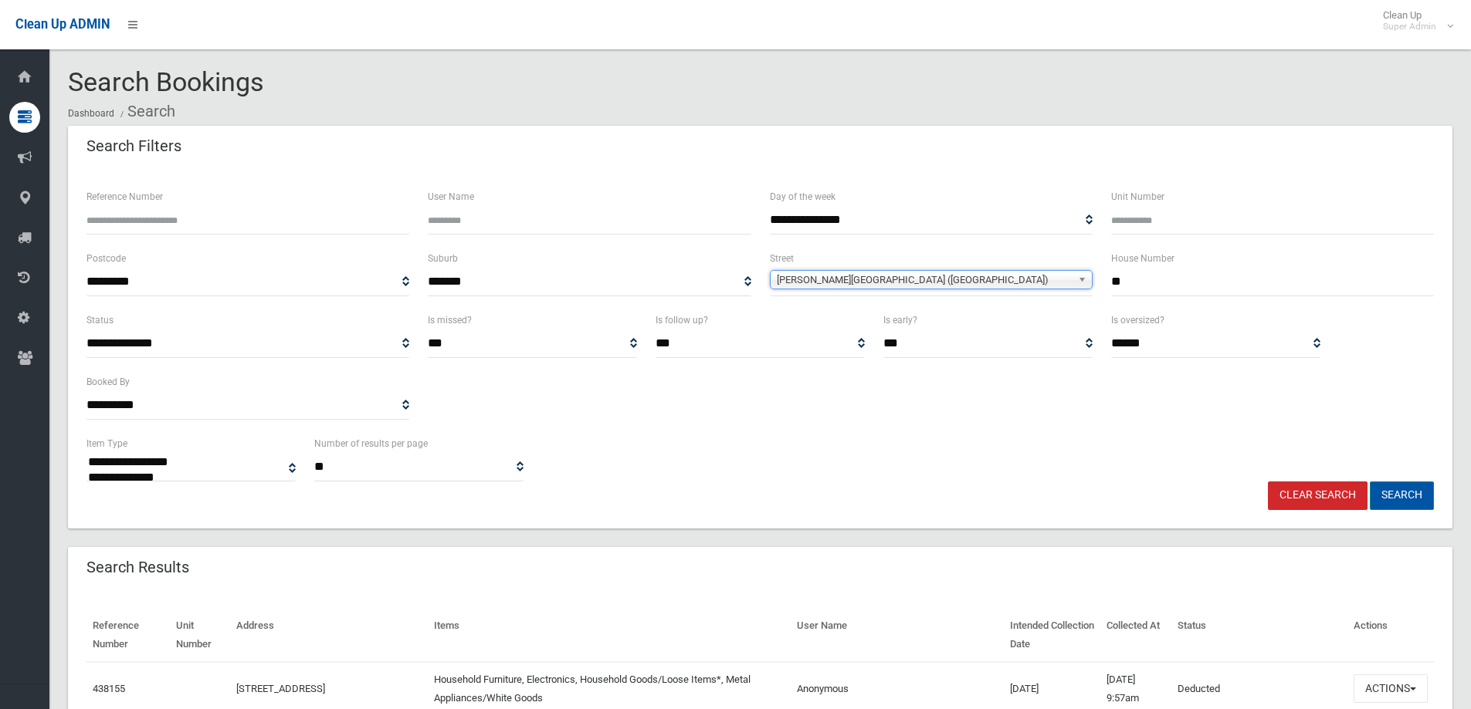
click at [1399, 492] on button "Search" at bounding box center [1401, 496] width 64 height 29
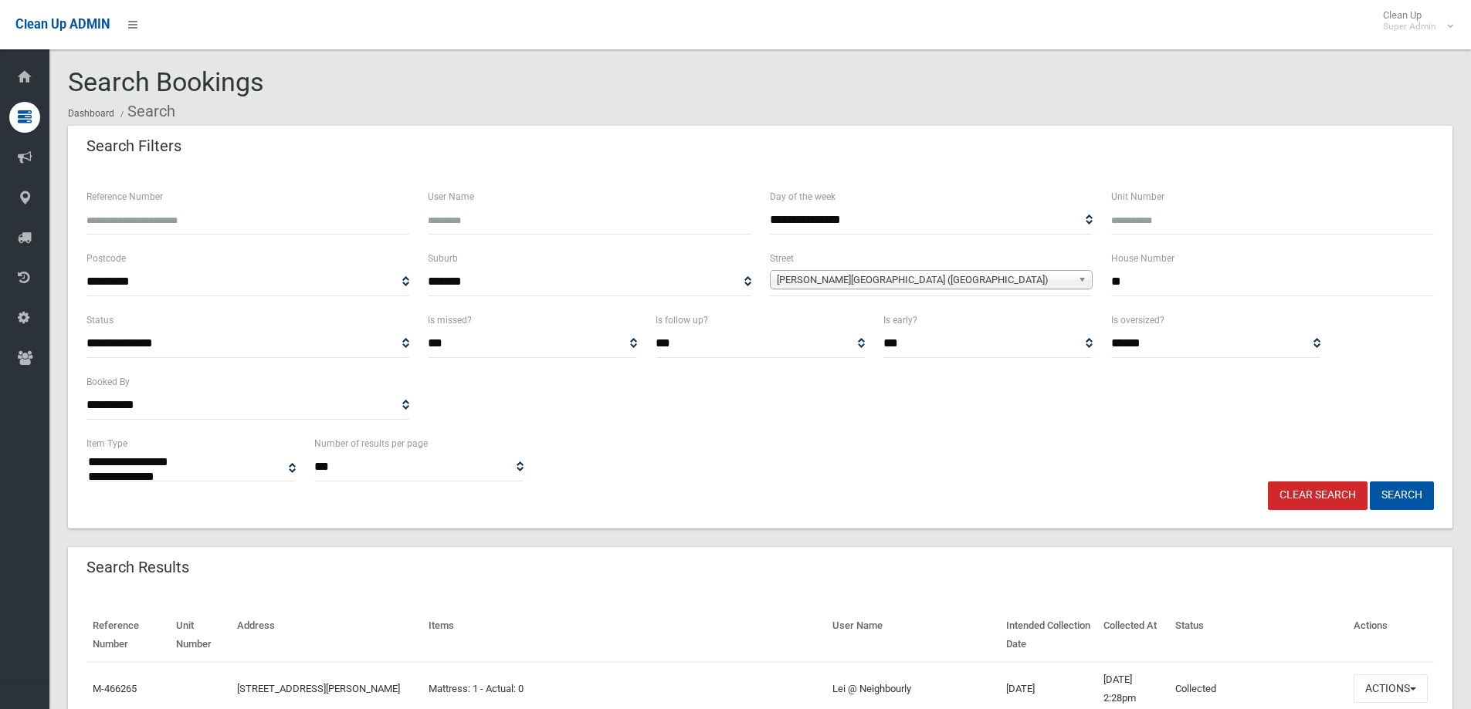
select select
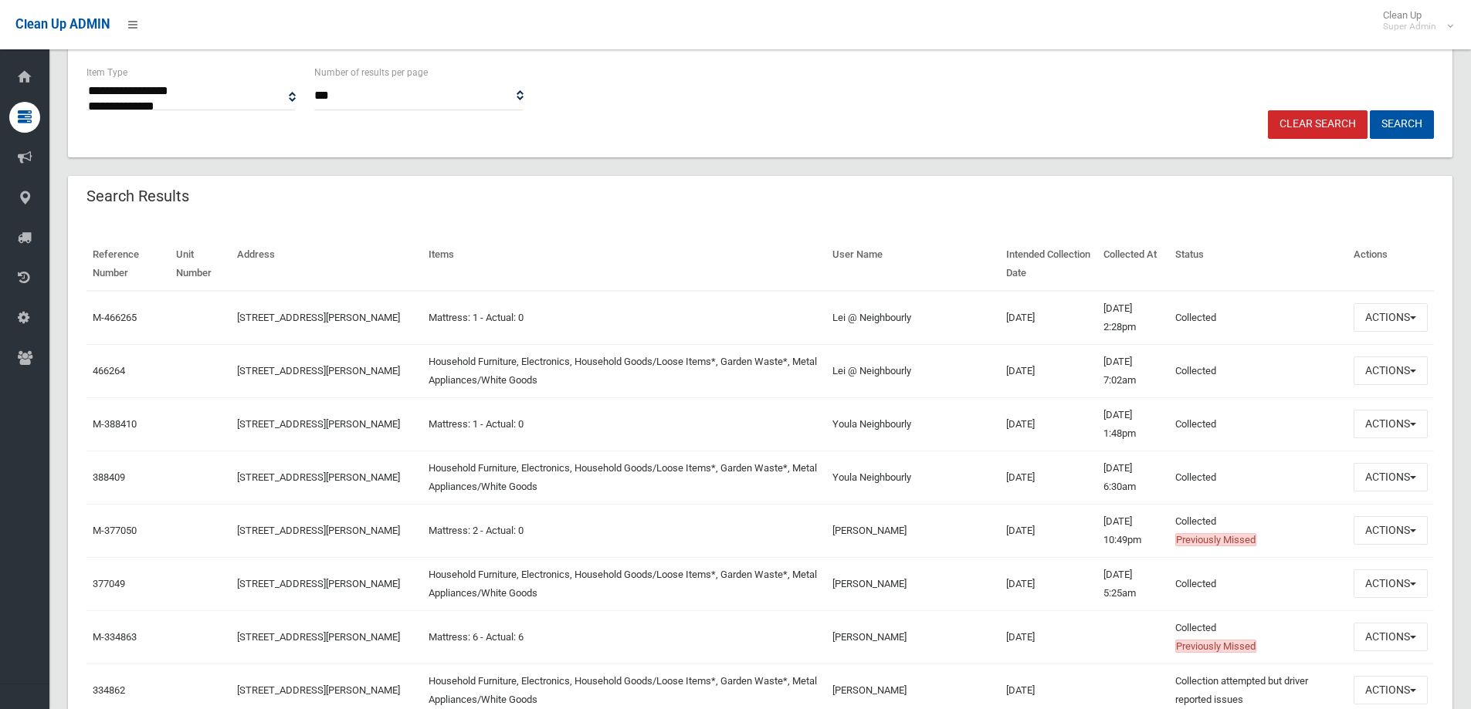
scroll to position [386, 0]
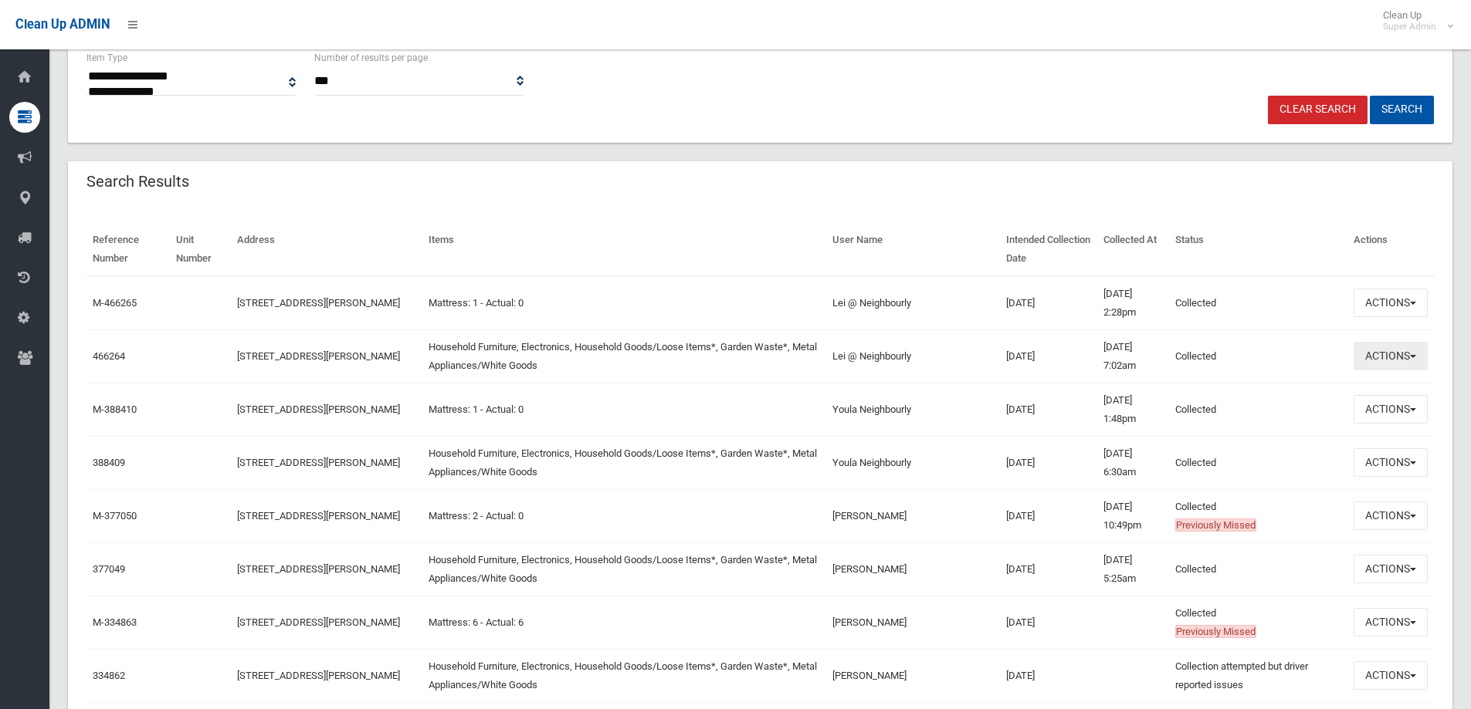
click at [1380, 350] on button "Actions" at bounding box center [1390, 356] width 74 height 29
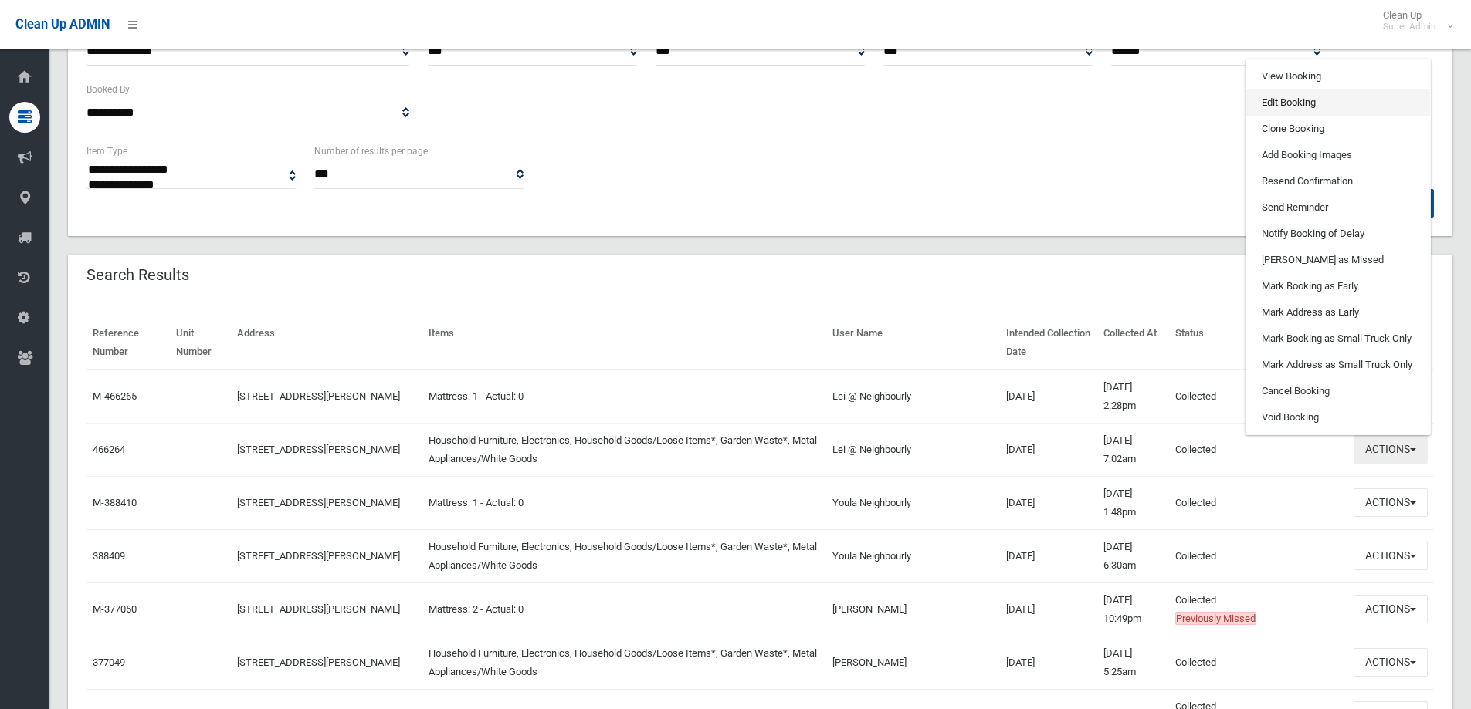
scroll to position [154, 0]
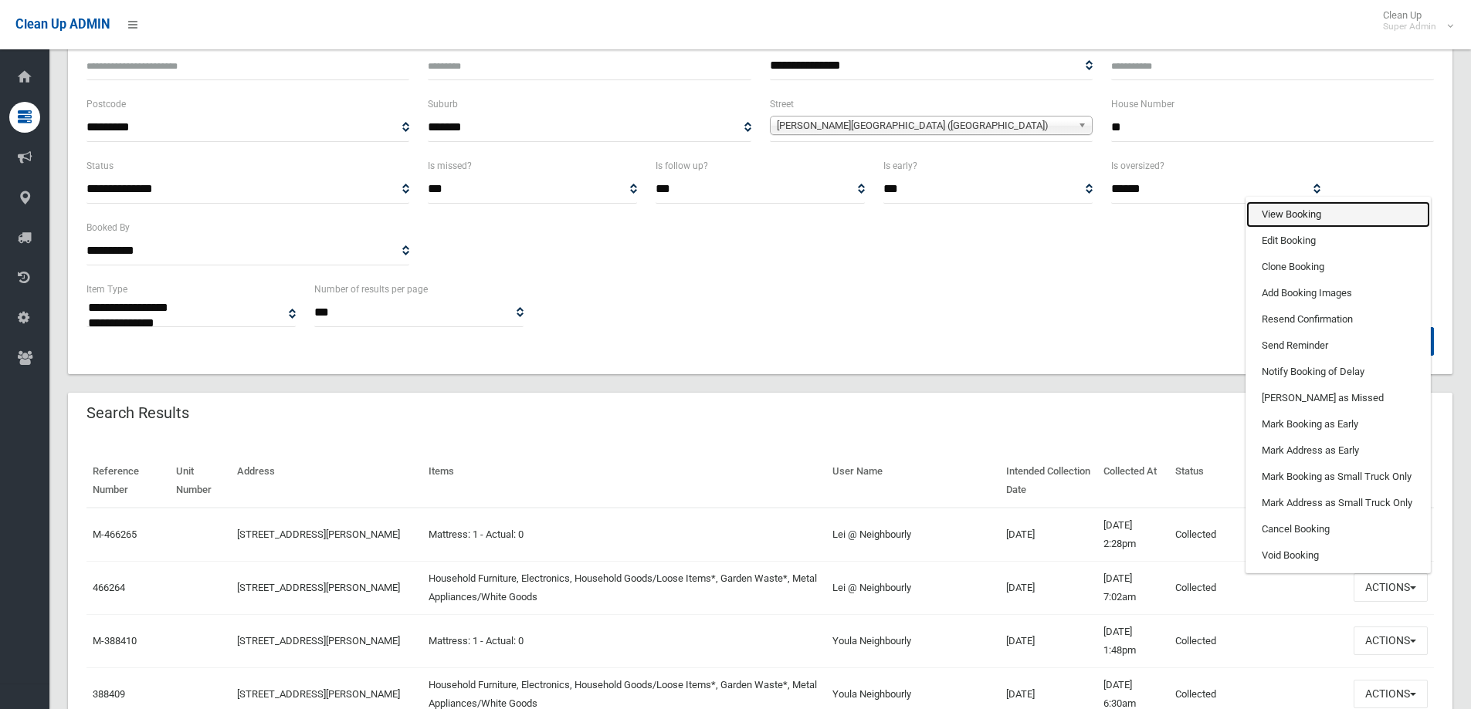
click at [1302, 209] on link "View Booking" at bounding box center [1338, 214] width 184 height 26
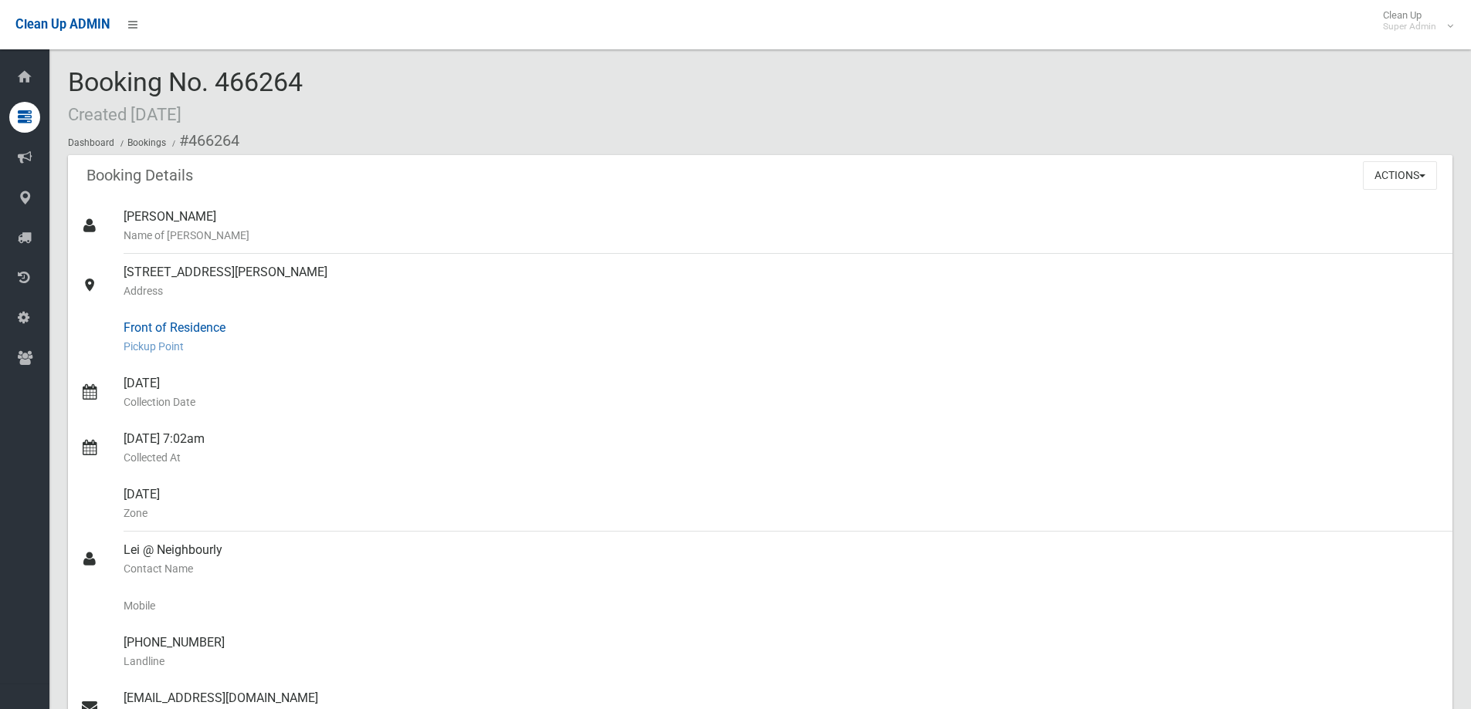
click at [363, 359] on div "Front of Residence Pickup Point" at bounding box center [782, 338] width 1316 height 56
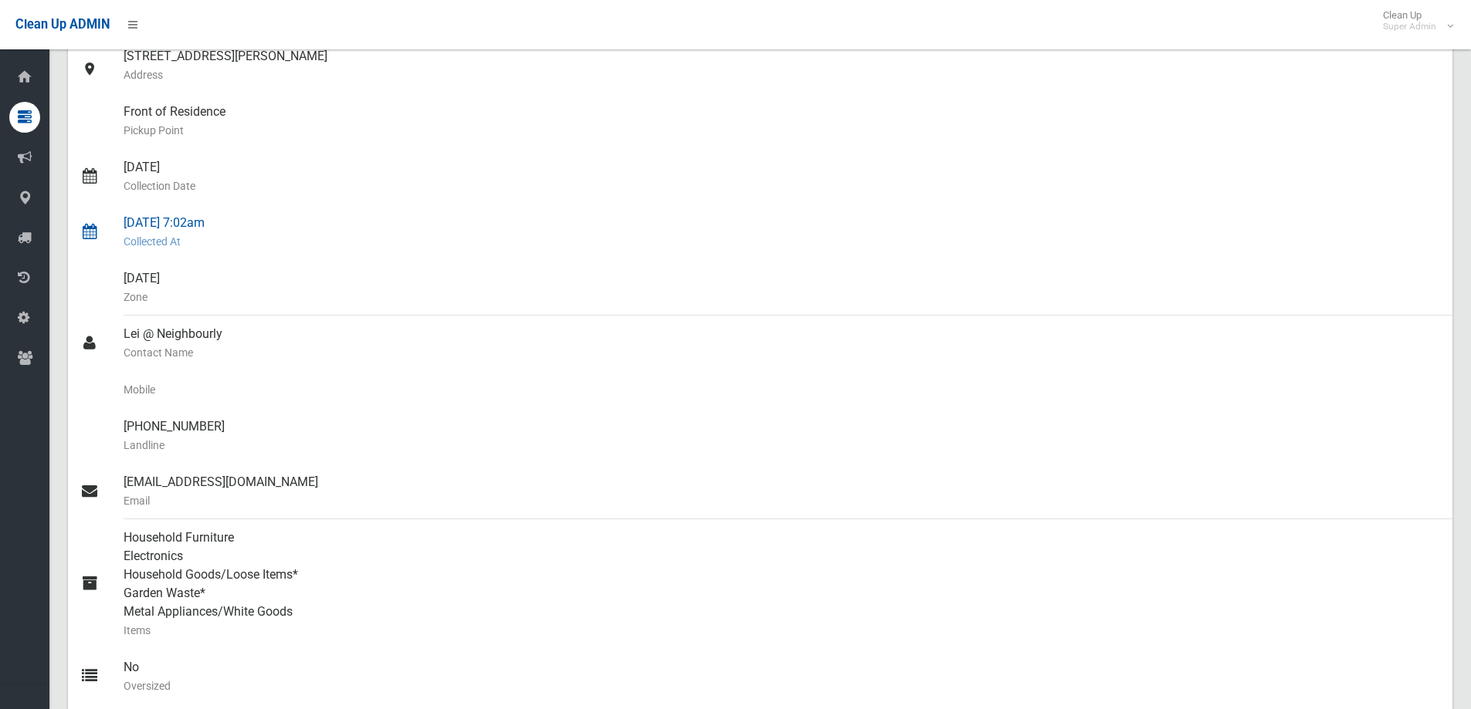
scroll to position [232, 0]
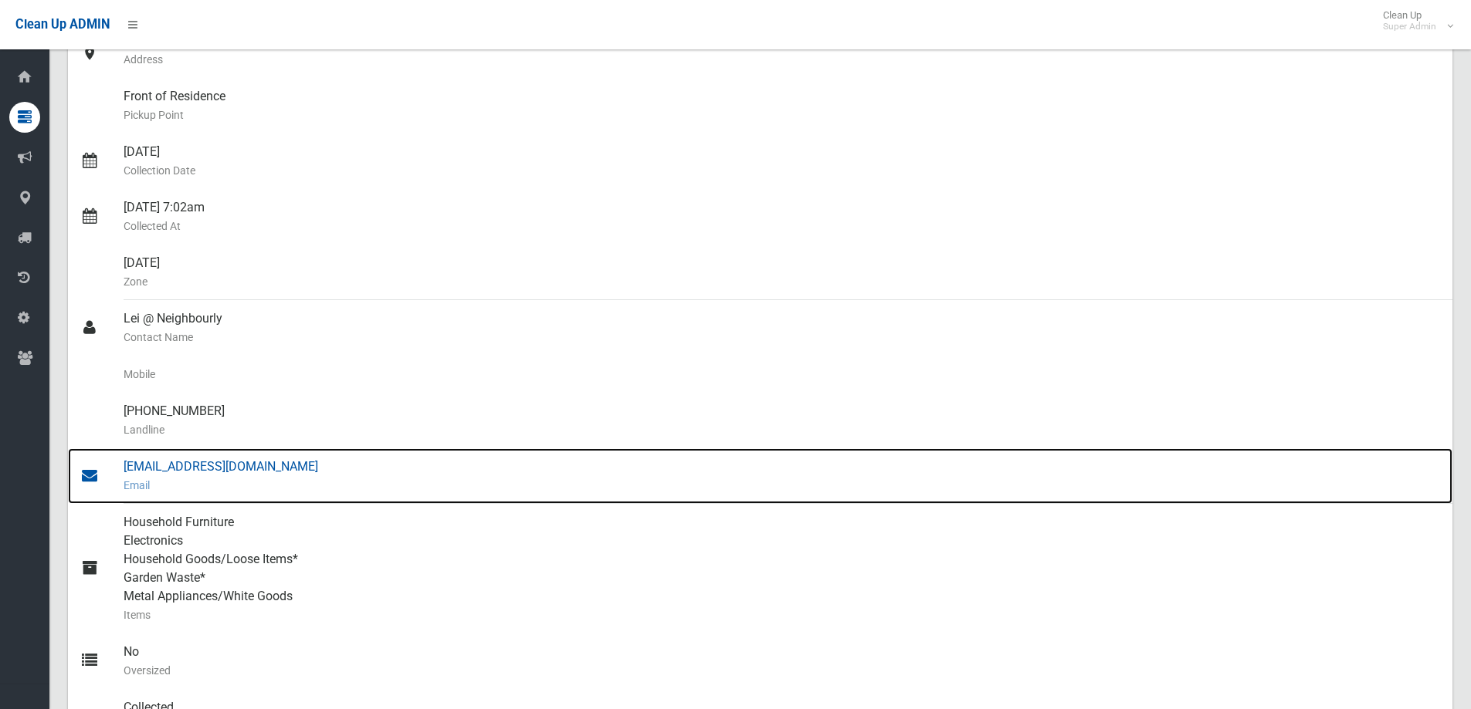
click at [154, 466] on div "lei@neighbourly.co Email" at bounding box center [782, 477] width 1316 height 56
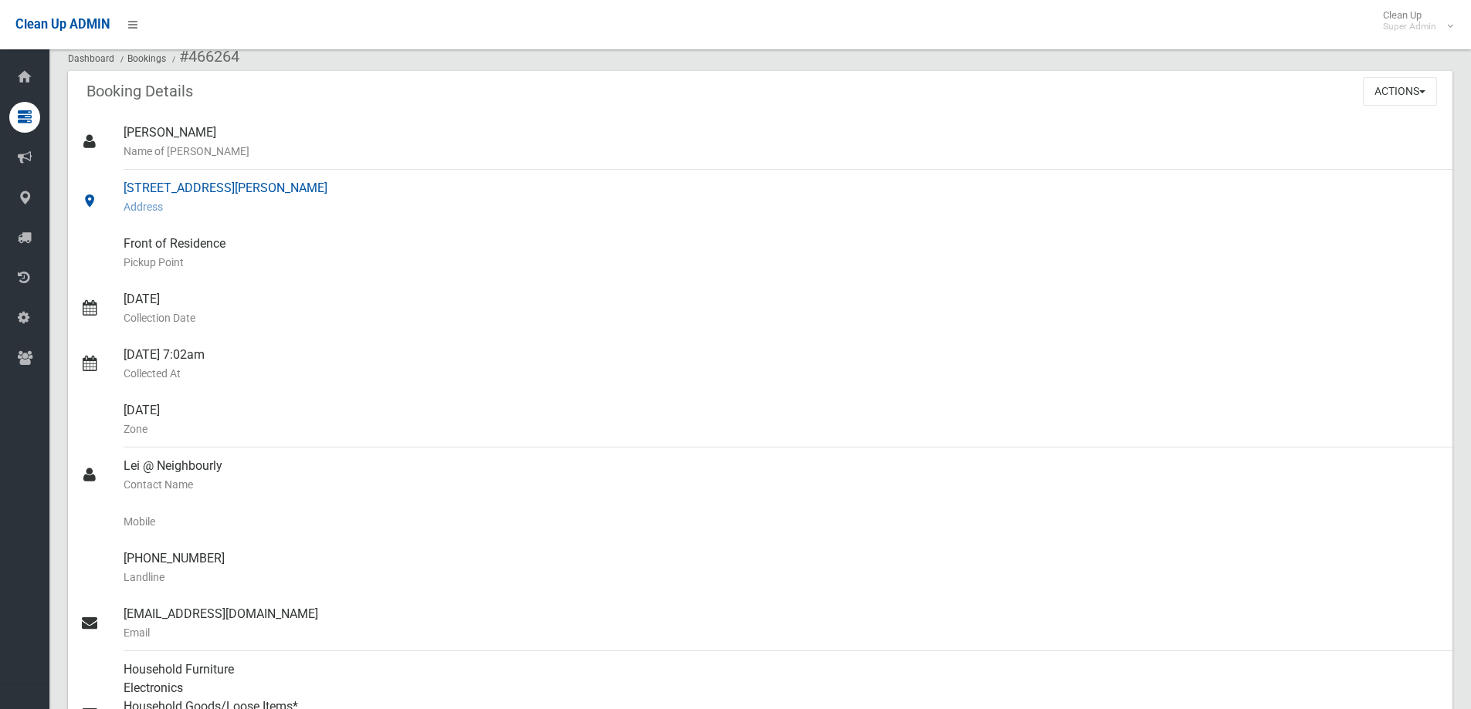
scroll to position [0, 0]
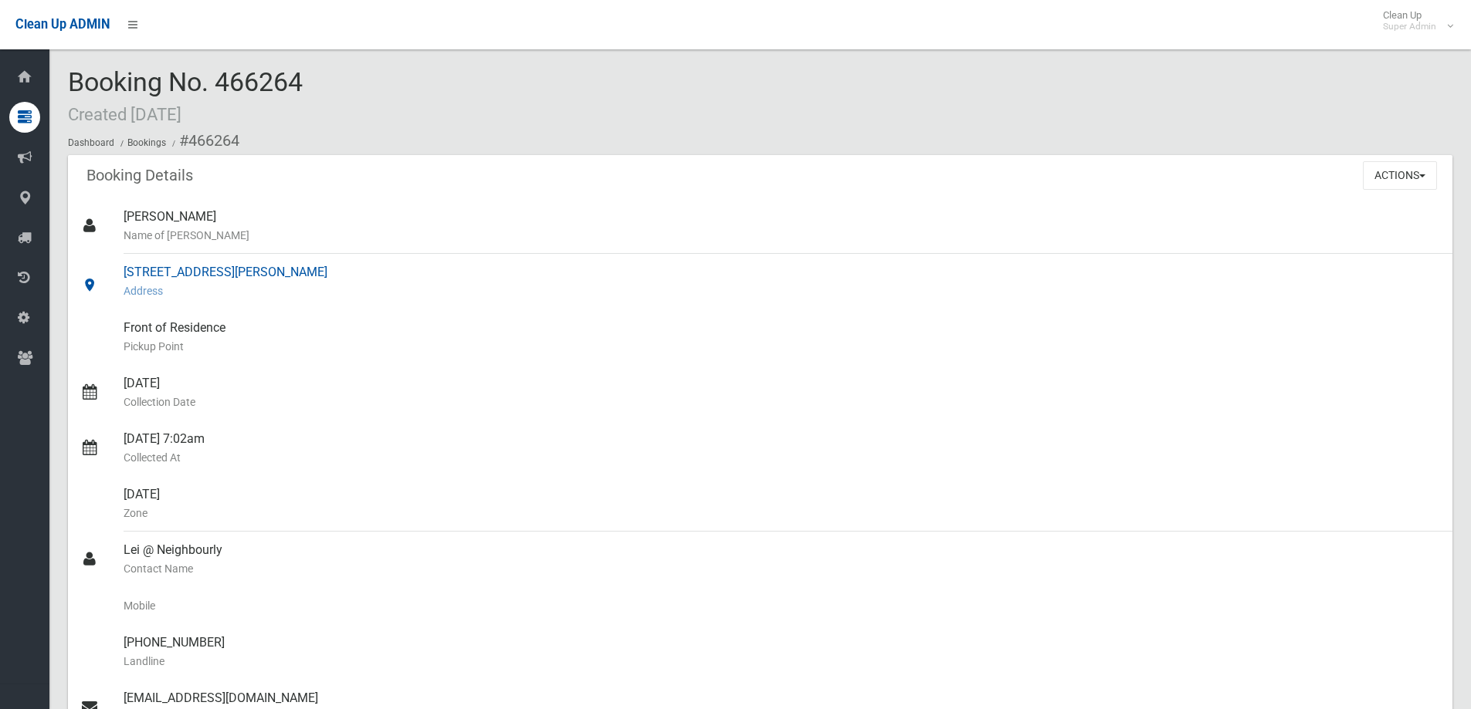
drag, startPoint x: 124, startPoint y: 269, endPoint x: 303, endPoint y: 274, distance: 179.2
click at [303, 274] on div "36 Denman Avenue, WILEY PARK NSW 2195 Address" at bounding box center [782, 282] width 1316 height 56
copy div "36 Denman Avenue, WILEY PARK"
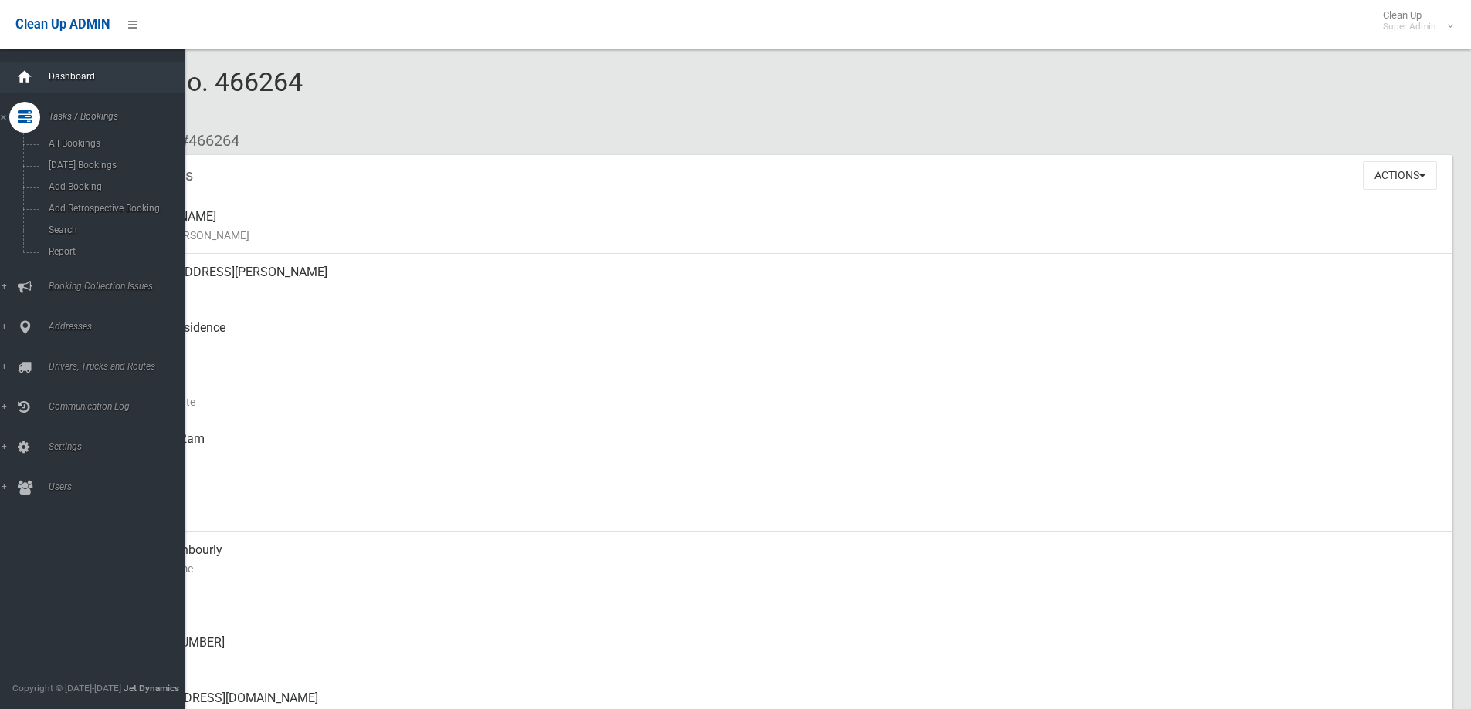
click at [25, 74] on icon at bounding box center [24, 77] width 17 height 31
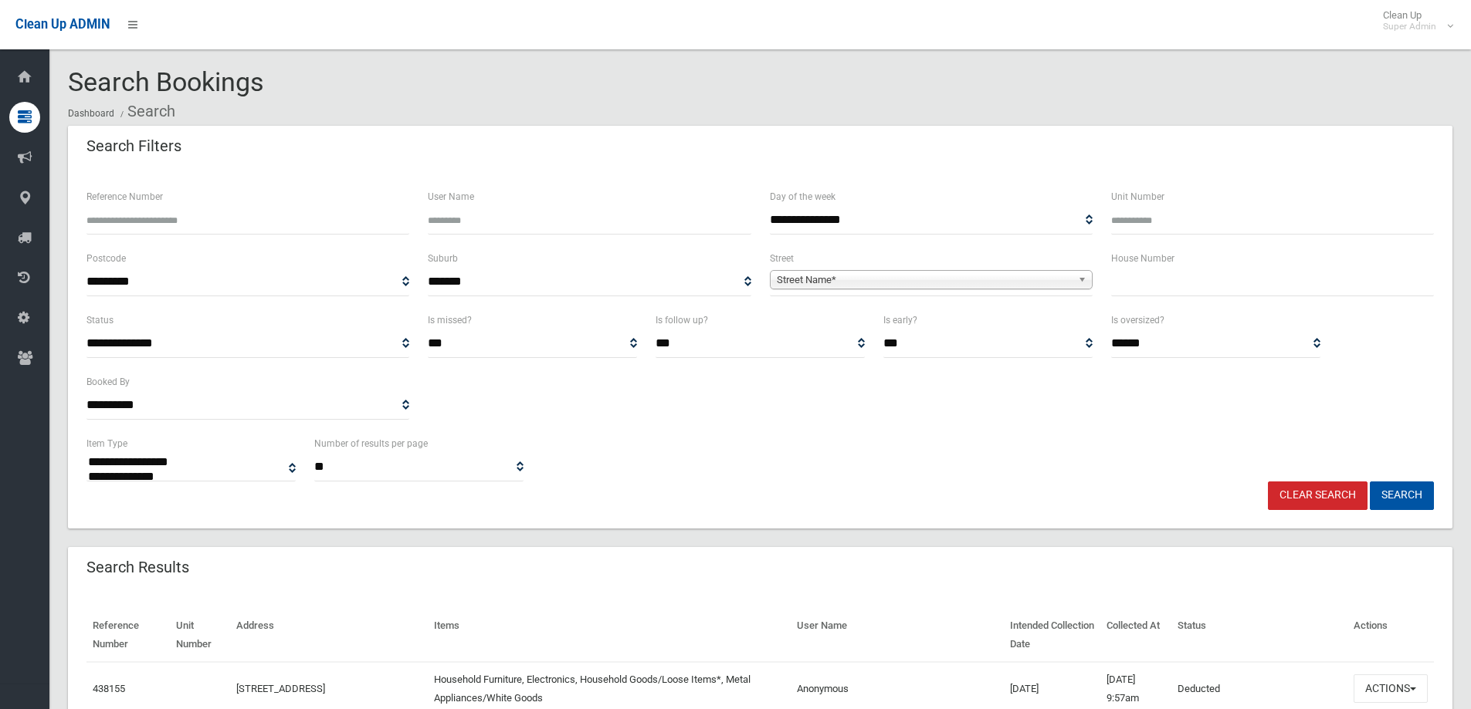
select select
click at [199, 228] on input "Reference Number" at bounding box center [247, 220] width 323 height 29
type input "******"
click at [1369, 482] on button "Search" at bounding box center [1401, 496] width 64 height 29
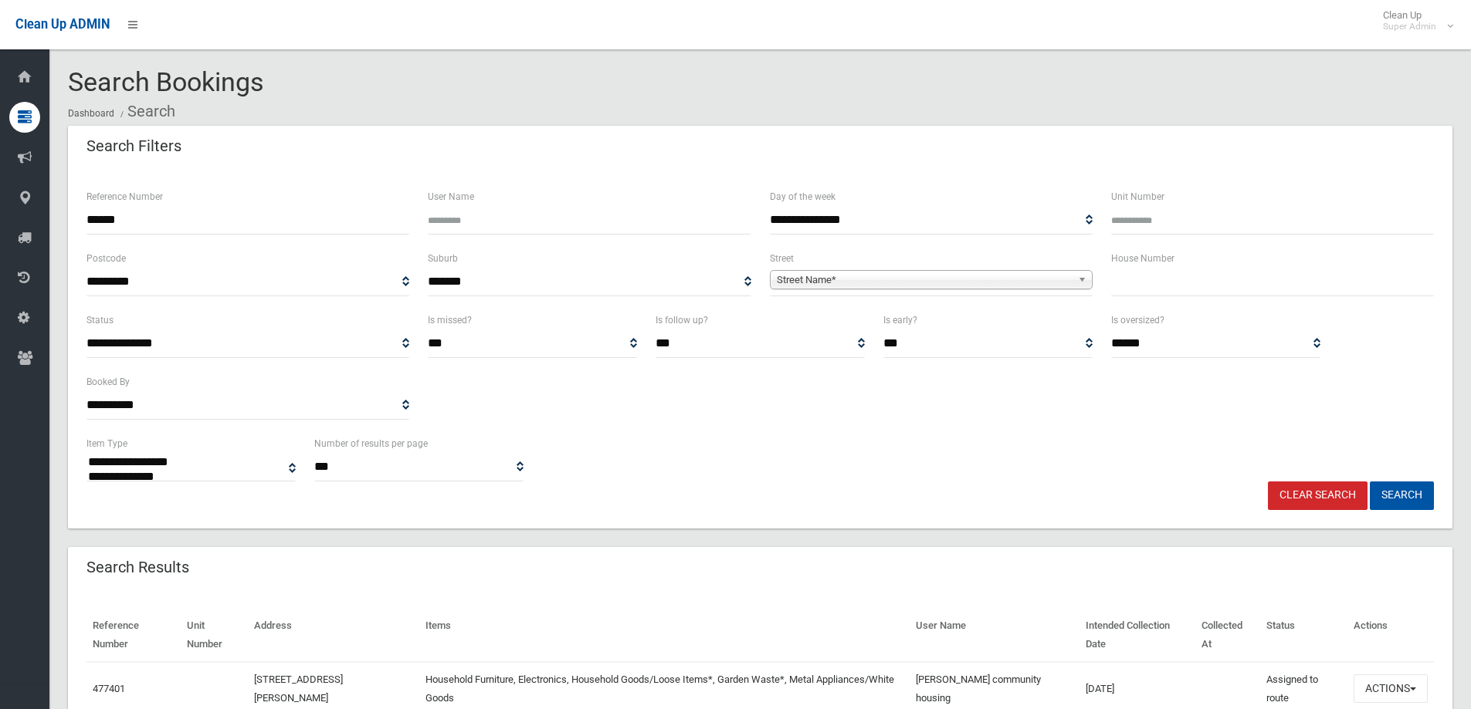
select select
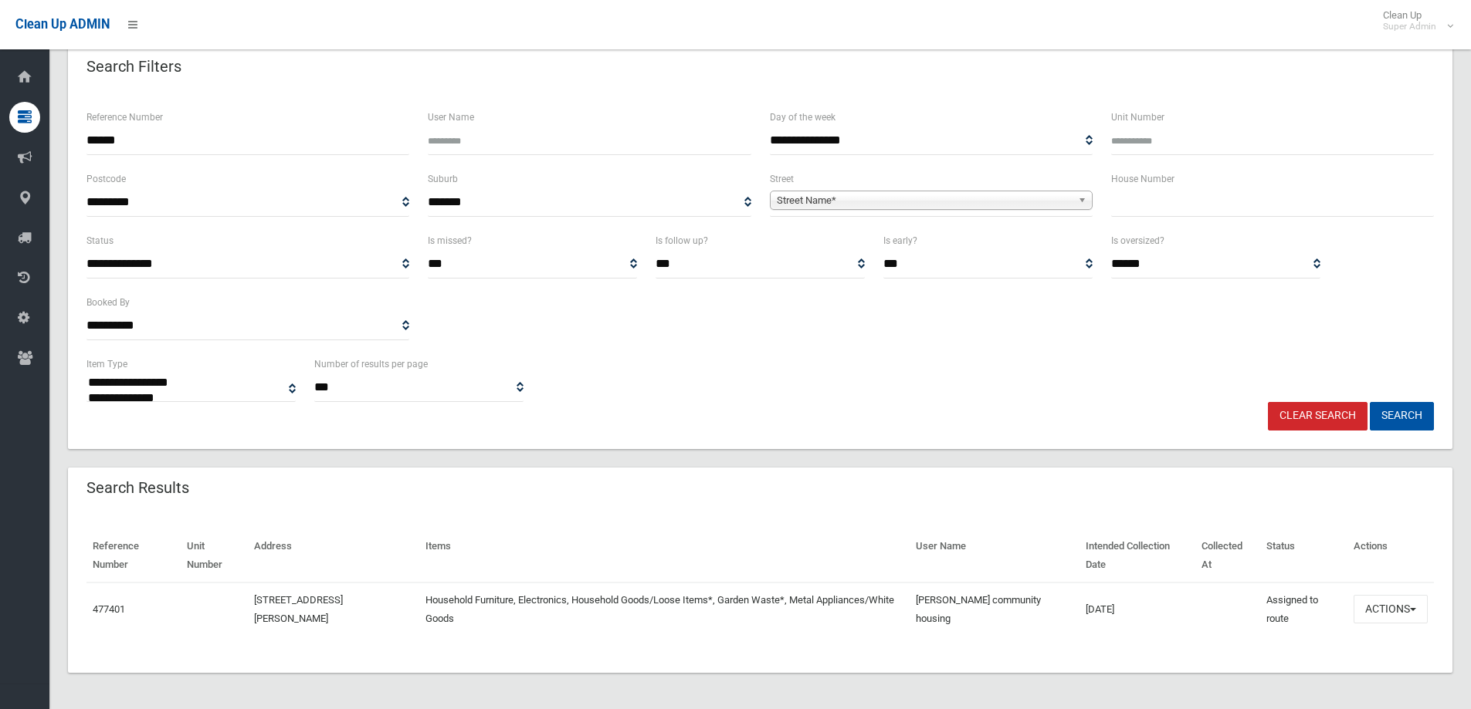
scroll to position [80, 0]
click at [1385, 600] on button "Actions" at bounding box center [1390, 608] width 74 height 29
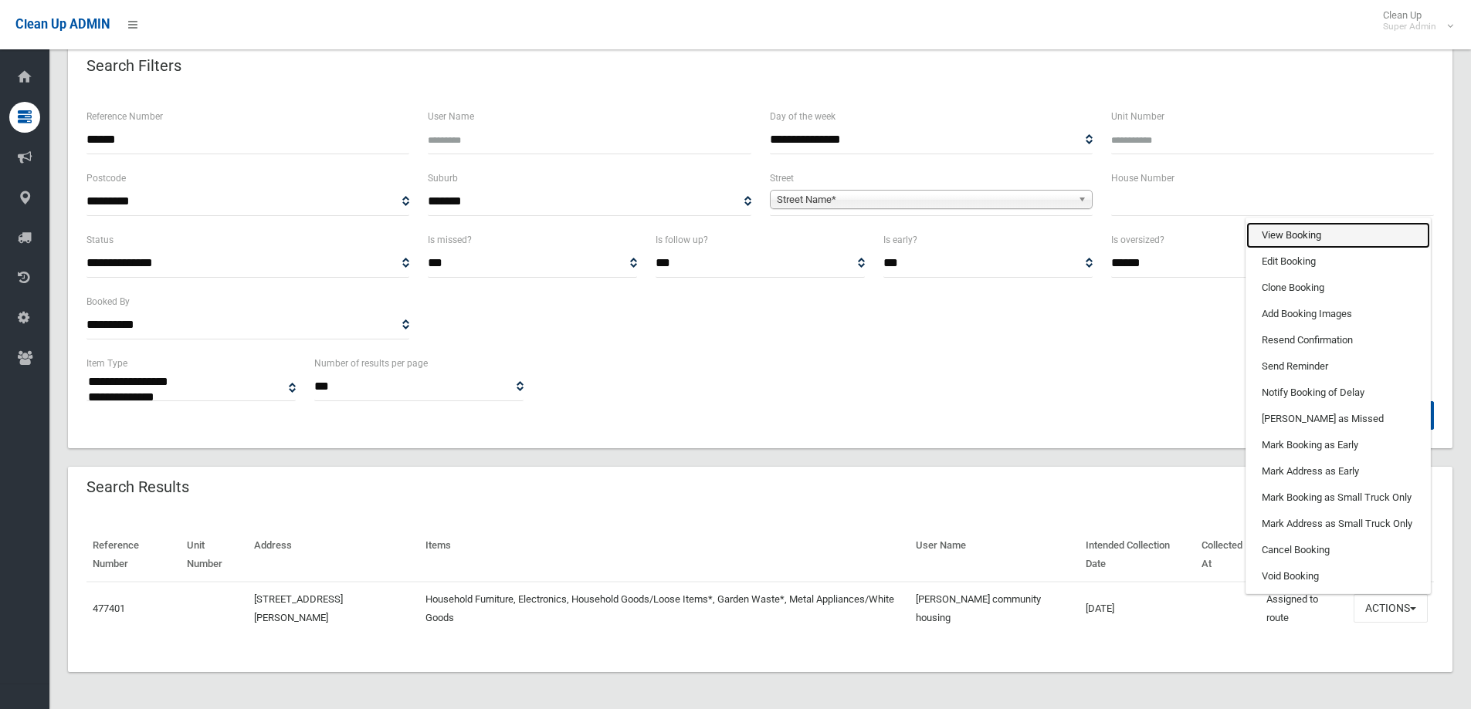
click at [1309, 235] on link "View Booking" at bounding box center [1338, 235] width 184 height 26
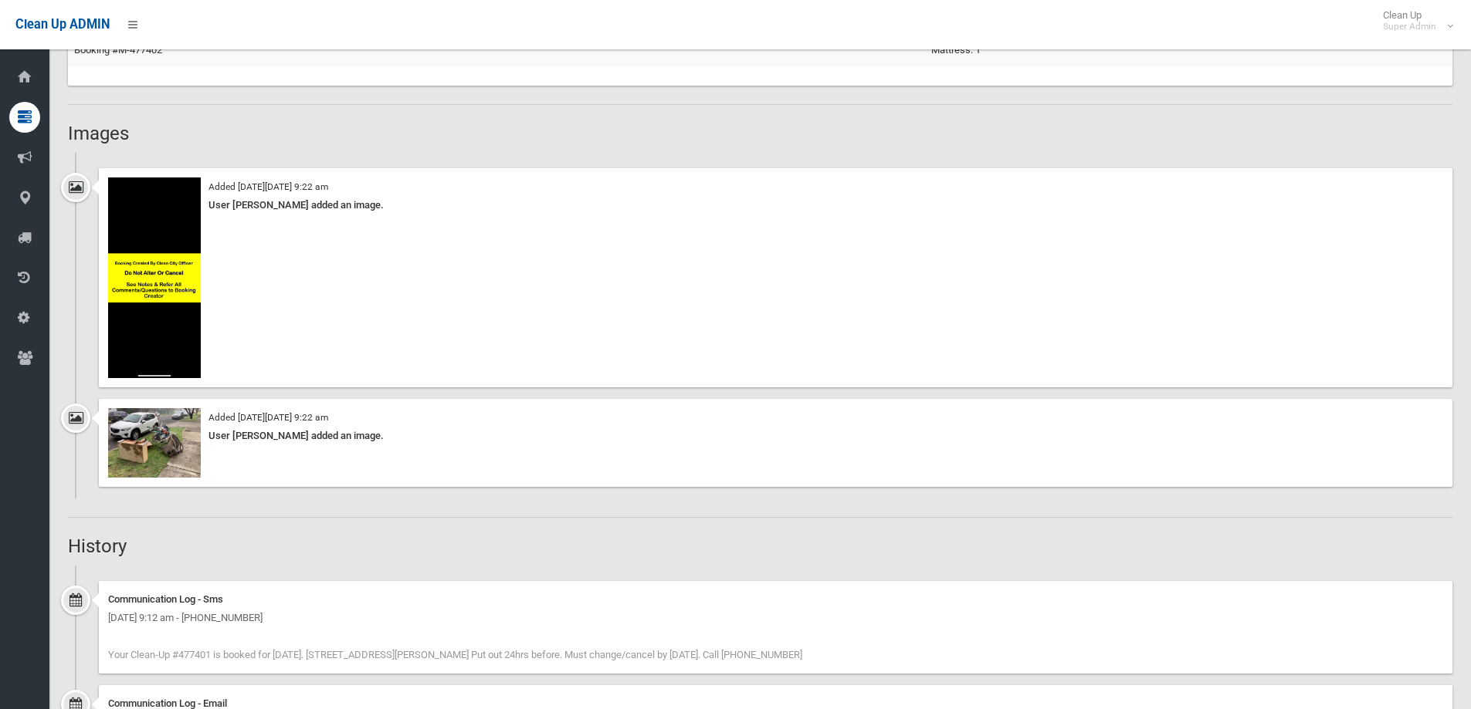
scroll to position [1081, 0]
click at [156, 454] on img at bounding box center [154, 442] width 93 height 69
click at [165, 292] on img at bounding box center [154, 277] width 93 height 201
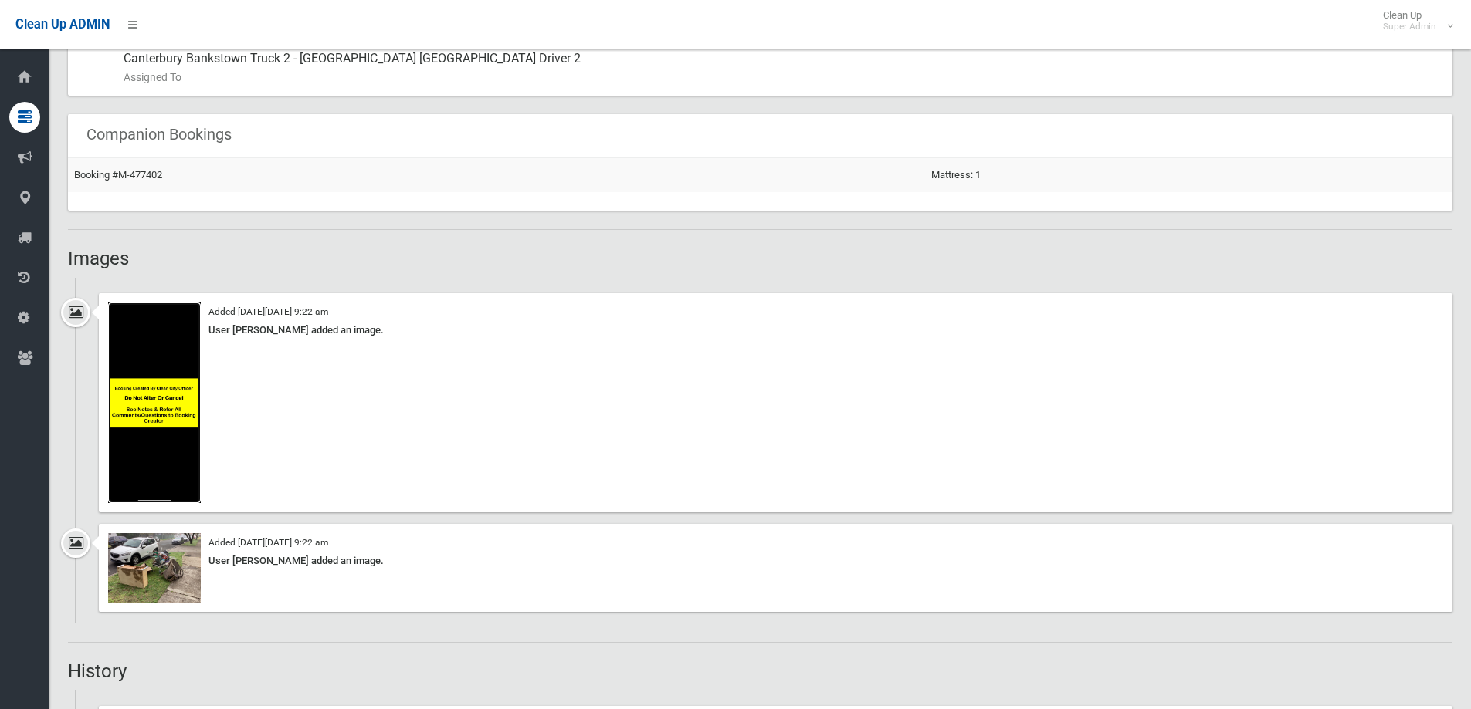
scroll to position [960, 0]
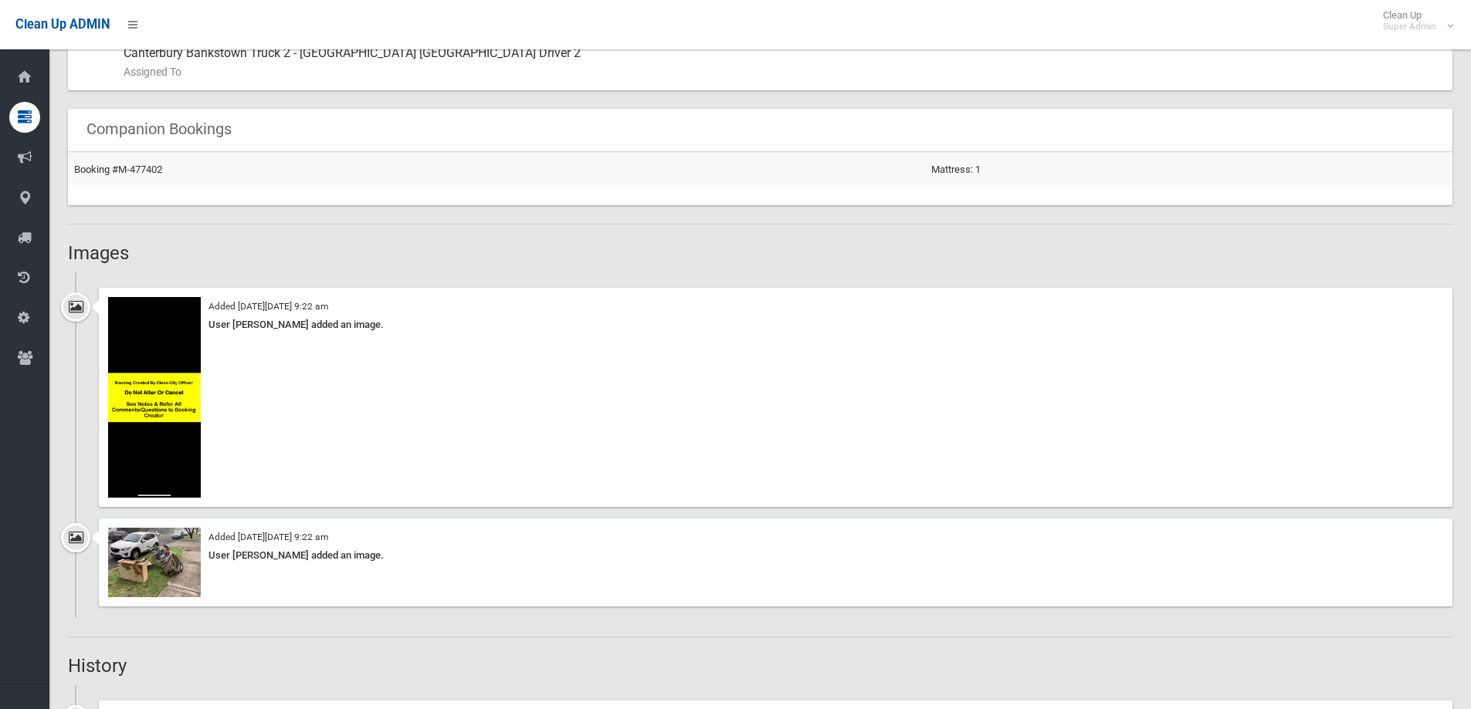
drag, startPoint x: 234, startPoint y: 320, endPoint x: 362, endPoint y: 323, distance: 128.2
click at [362, 323] on div "User [PERSON_NAME] added an image." at bounding box center [775, 325] width 1335 height 19
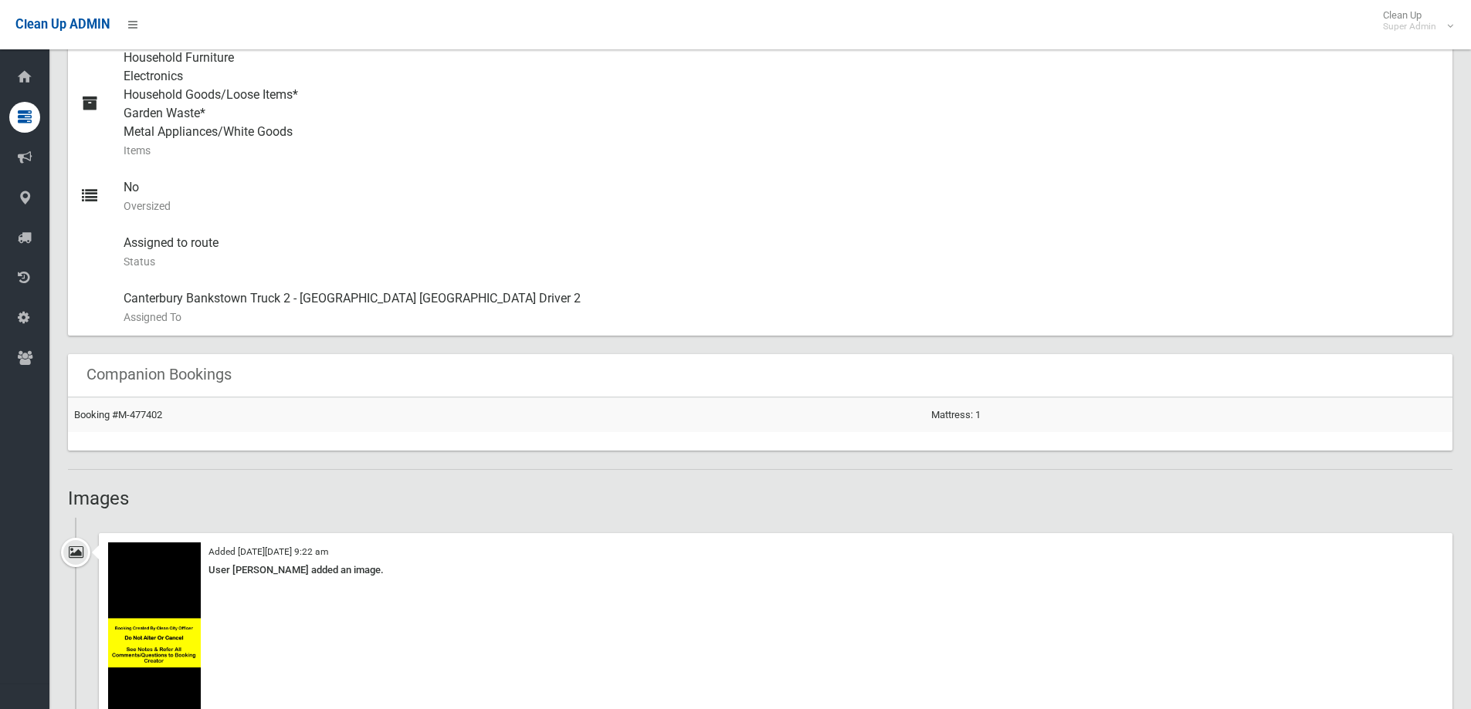
scroll to position [729, 0]
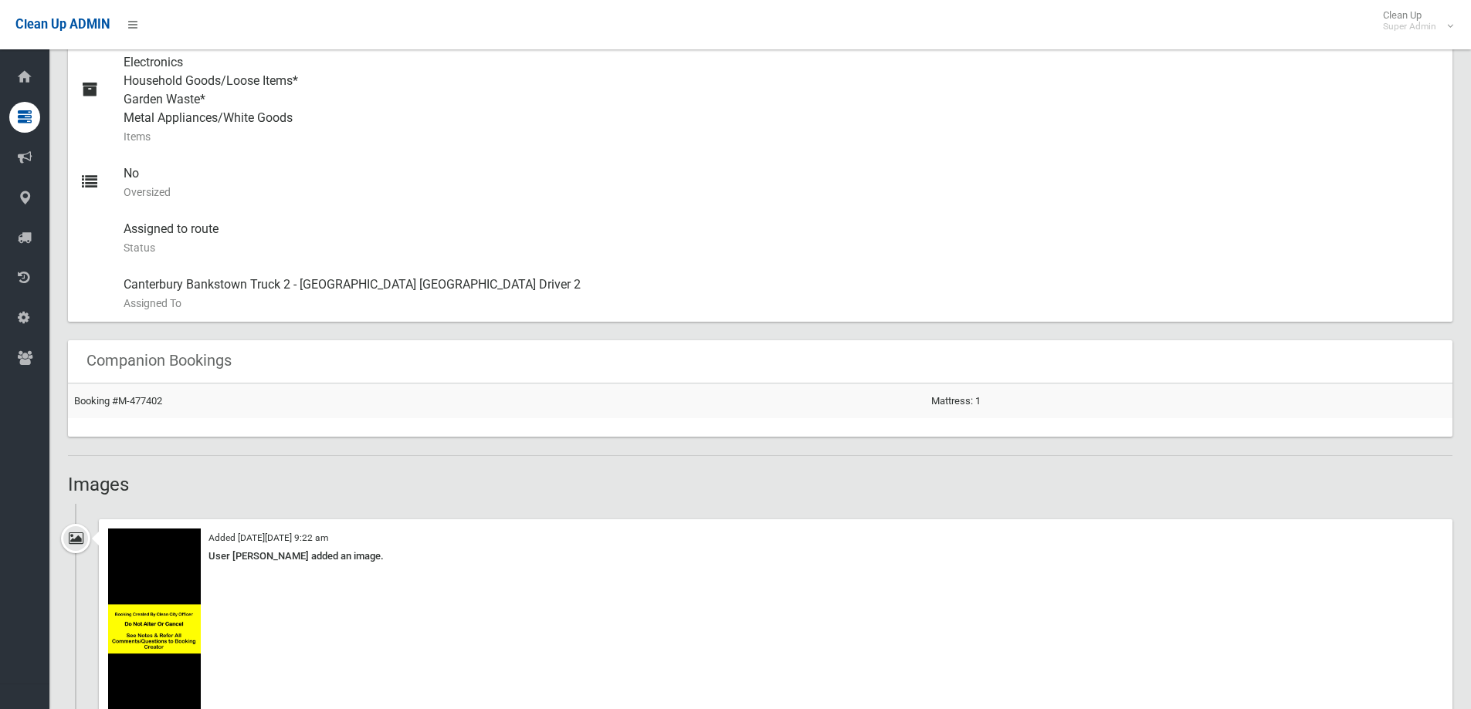
drag, startPoint x: 234, startPoint y: 553, endPoint x: 366, endPoint y: 554, distance: 132.0
click at [366, 554] on div "User Jamie Ryan added an image." at bounding box center [775, 556] width 1335 height 19
click at [283, 556] on div "User Jamie Ryan added an image." at bounding box center [775, 556] width 1335 height 19
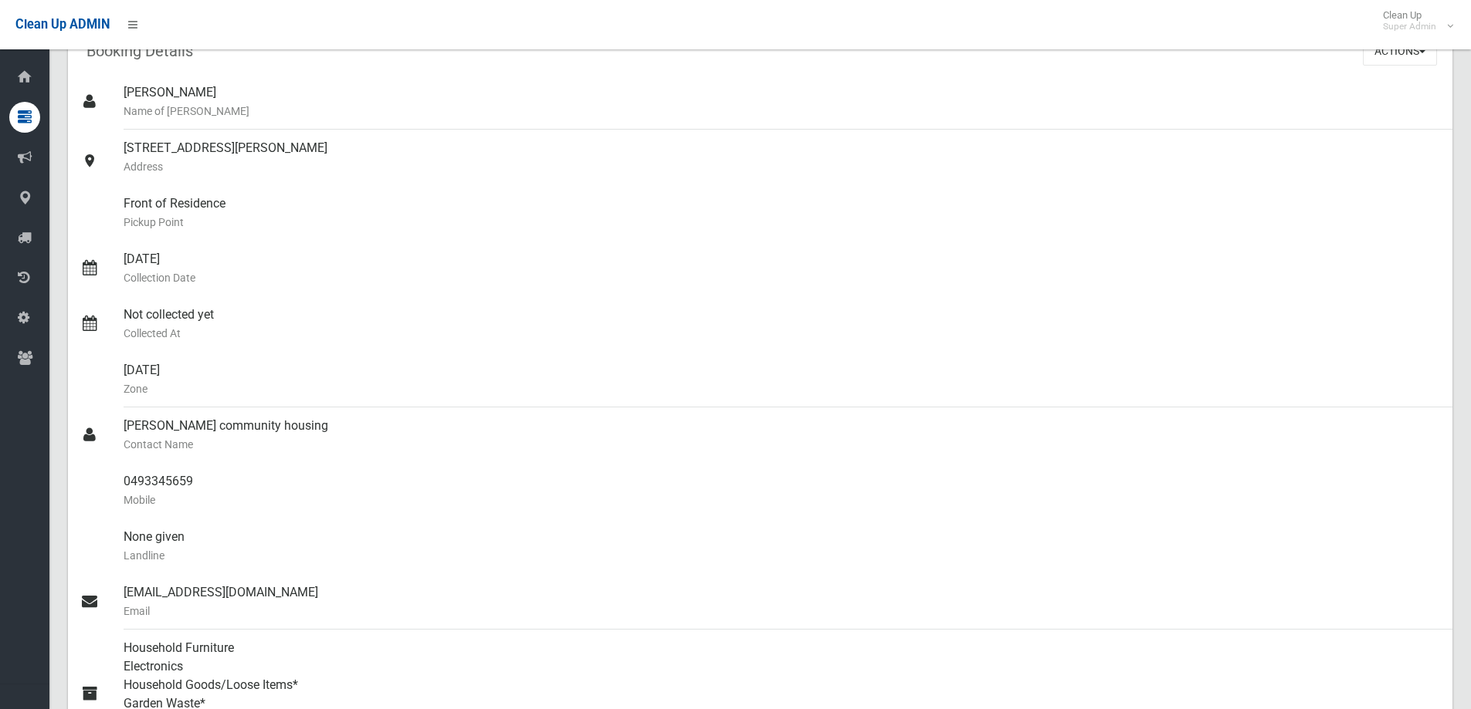
scroll to position [0, 0]
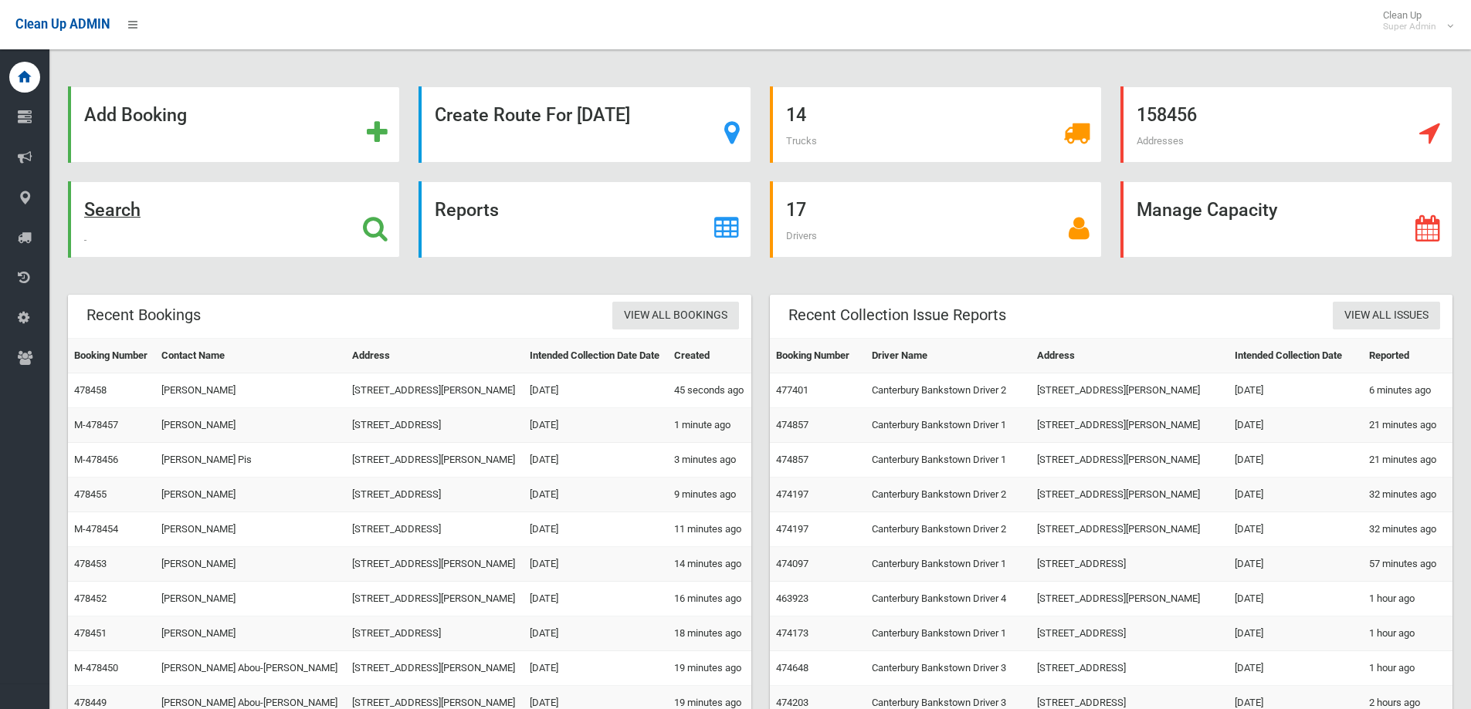
click at [365, 223] on icon at bounding box center [375, 228] width 25 height 26
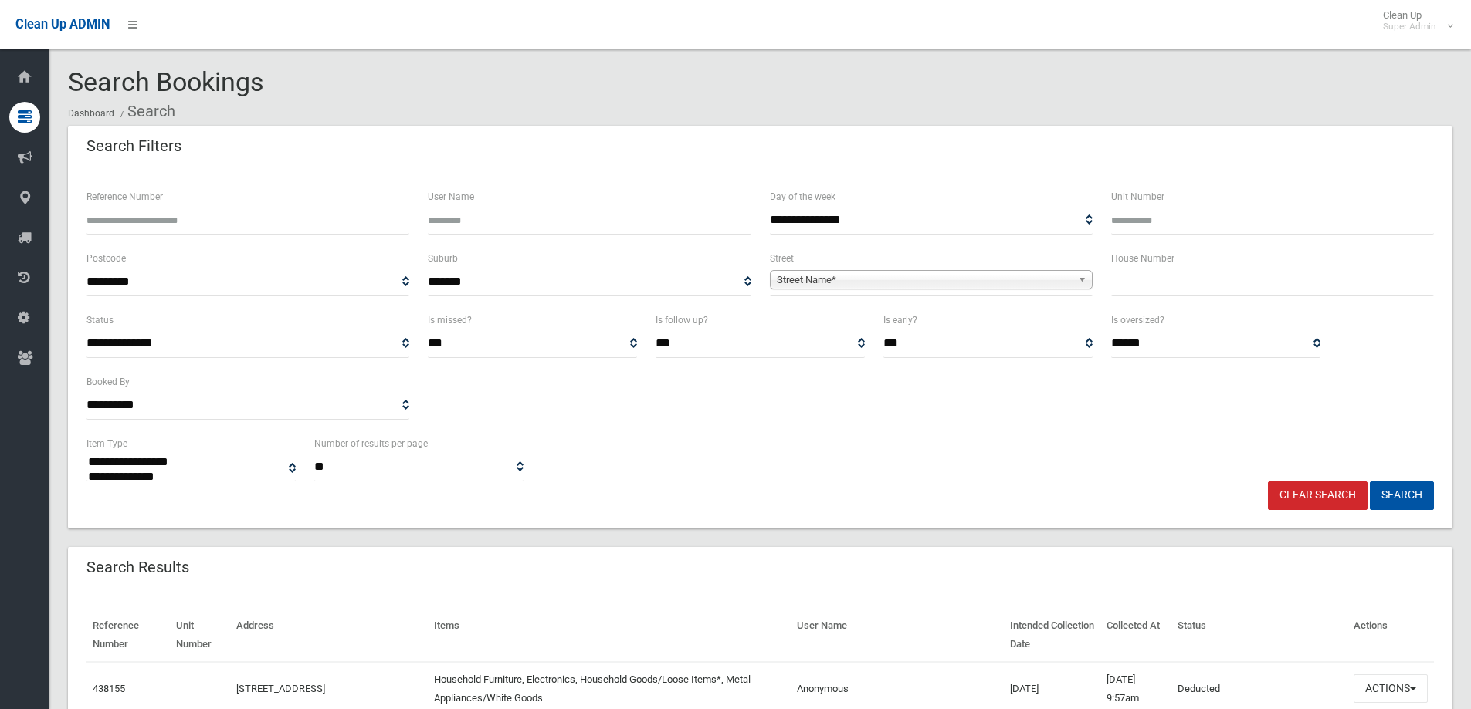
select select
click at [1131, 274] on input "text" at bounding box center [1272, 282] width 323 height 29
type input "*"
click at [834, 286] on span "Street Name*" at bounding box center [924, 280] width 295 height 19
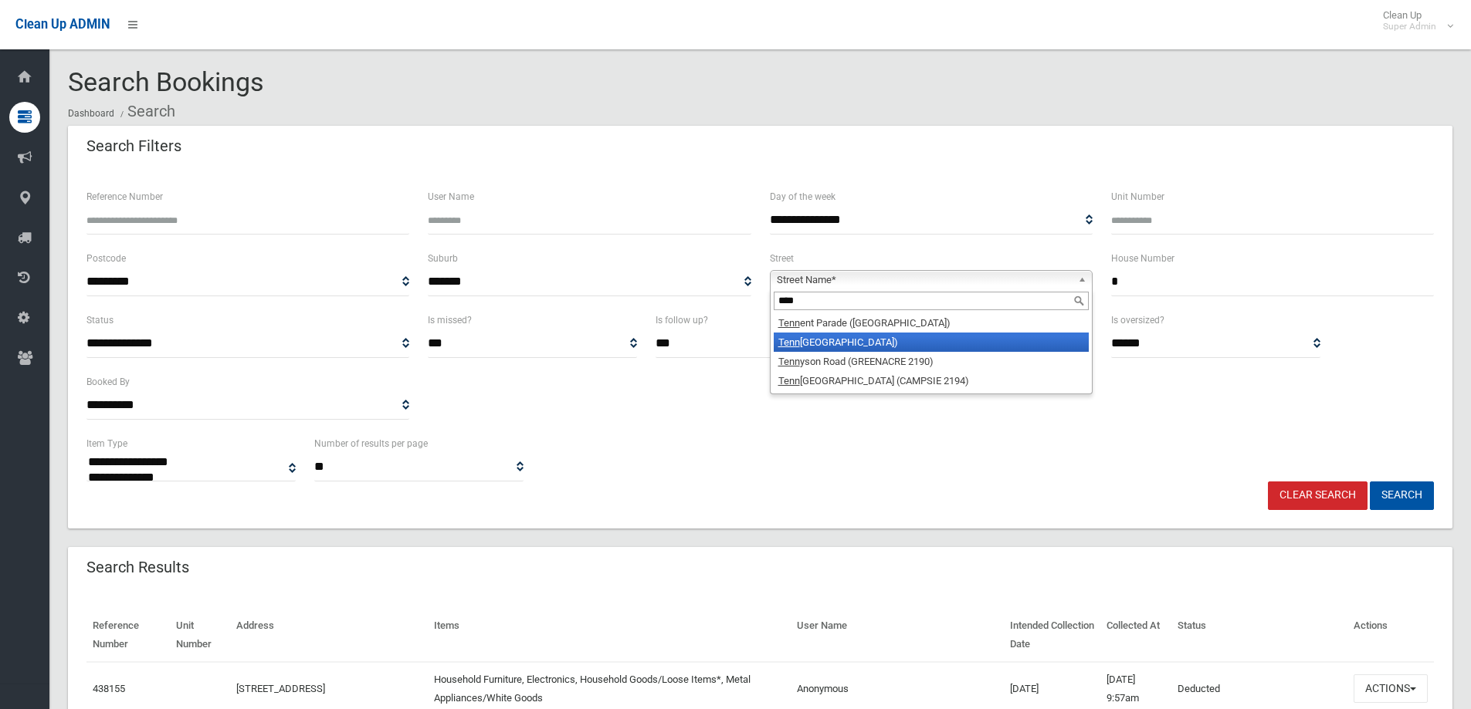
type input "****"
click at [929, 337] on li "Tenn essee Place (RIVERWOOD 2210)" at bounding box center [931, 342] width 315 height 19
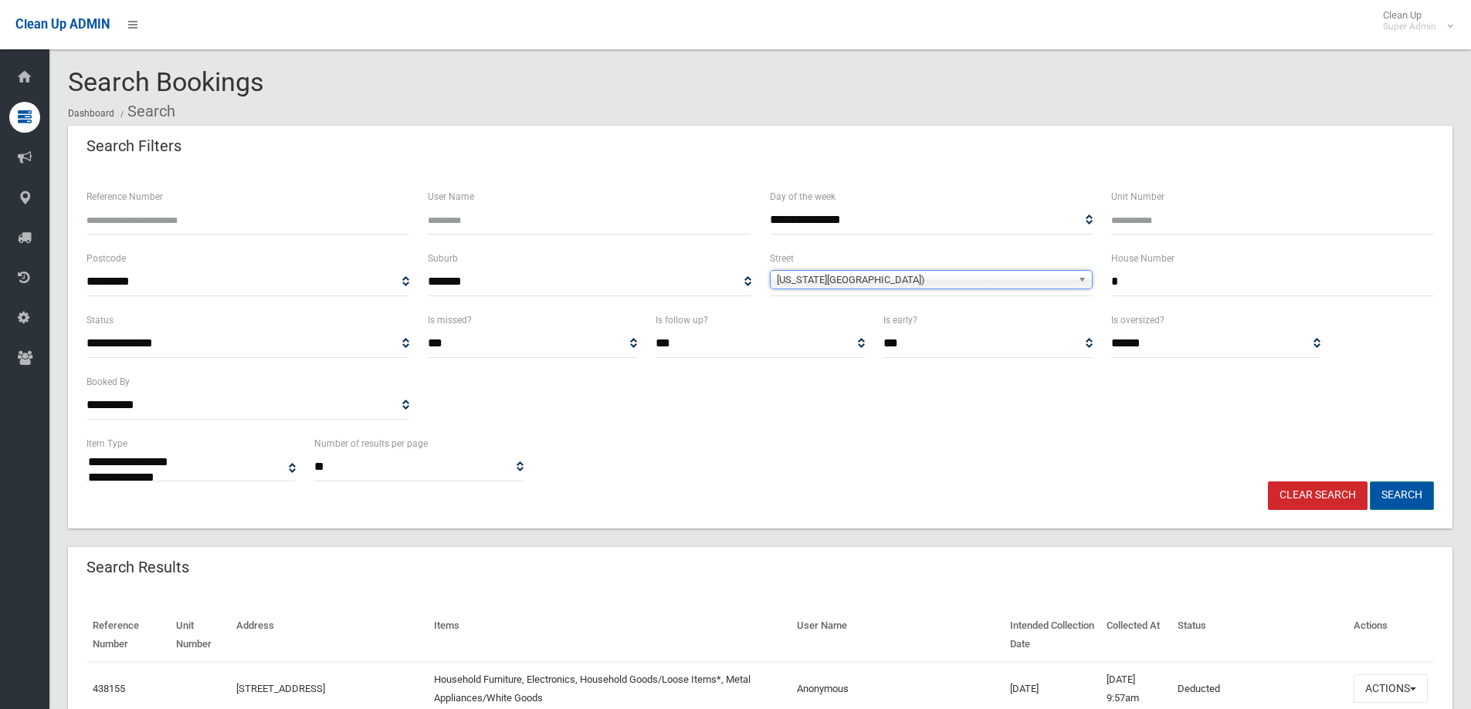
click at [1419, 488] on button "Search" at bounding box center [1401, 496] width 64 height 29
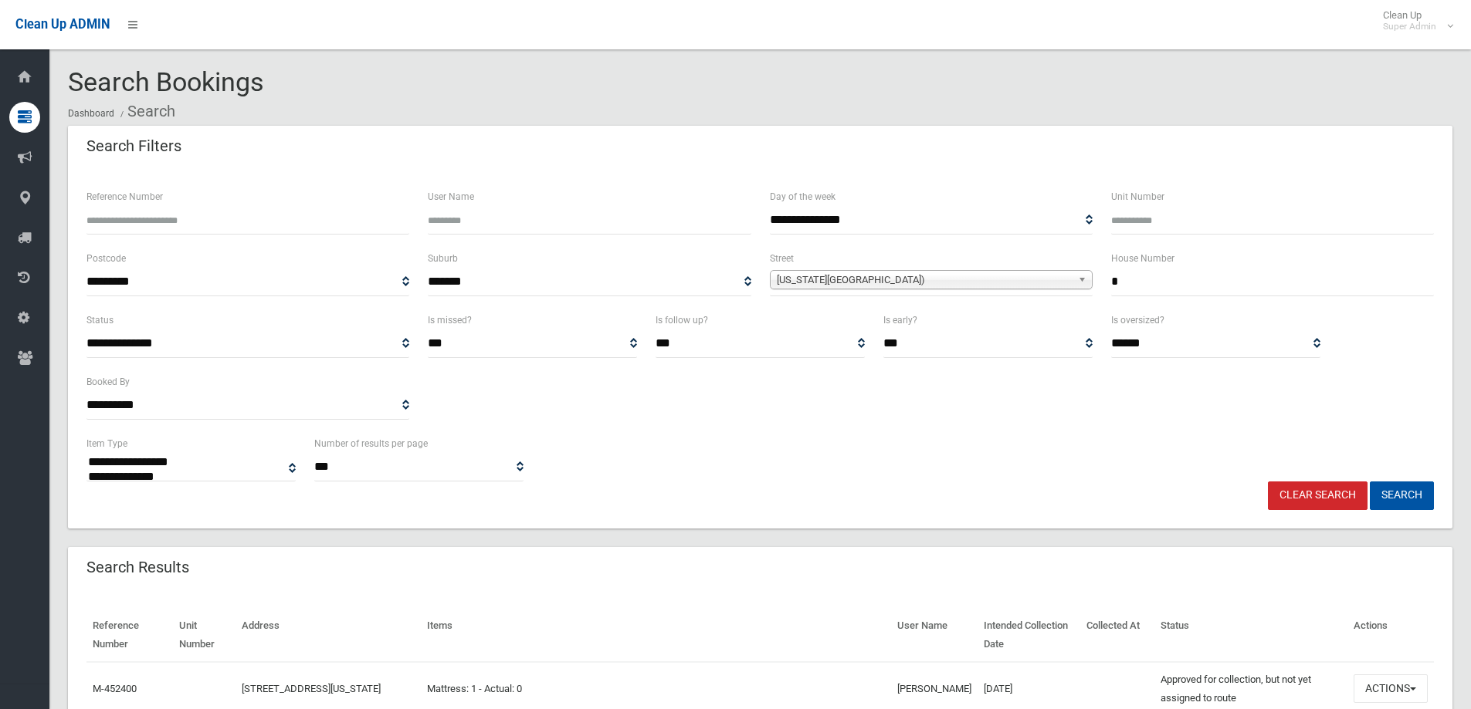
select select
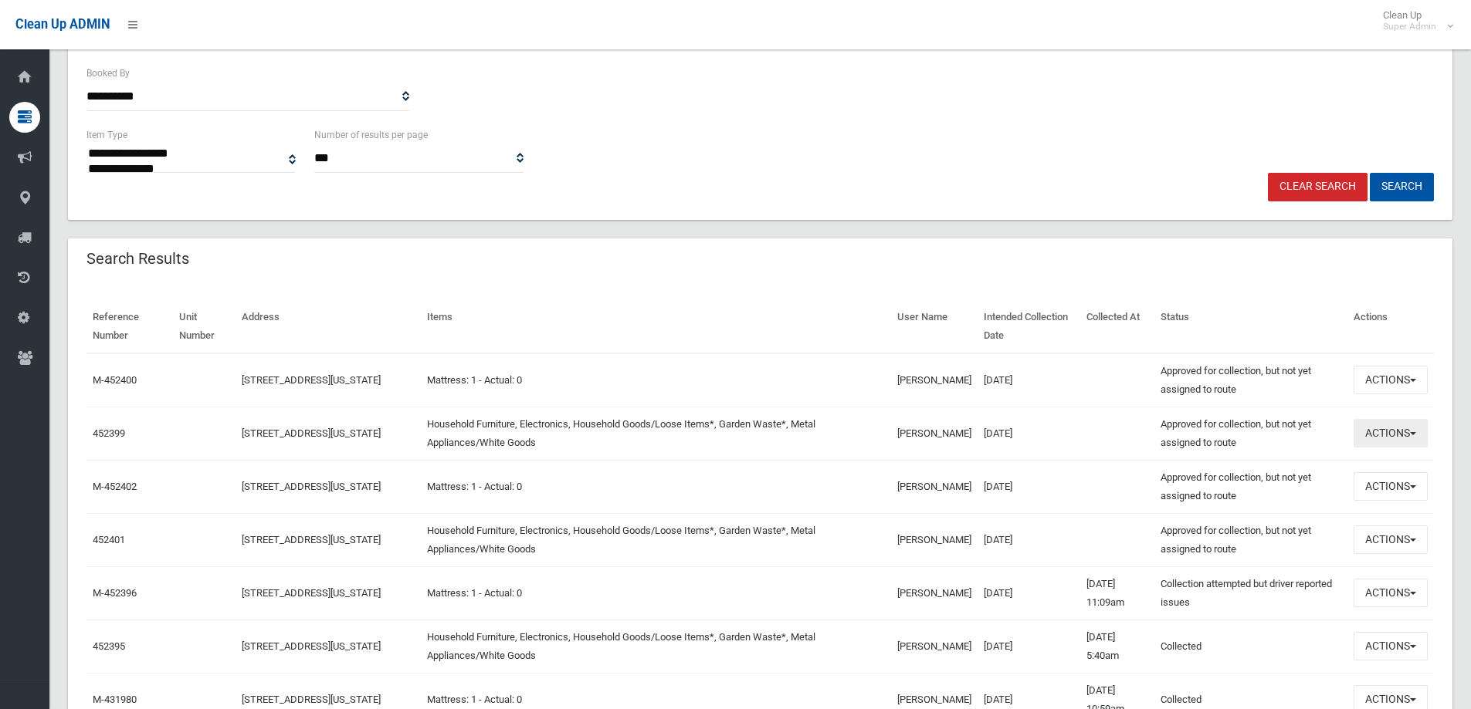
click at [1397, 426] on button "Actions" at bounding box center [1390, 433] width 74 height 29
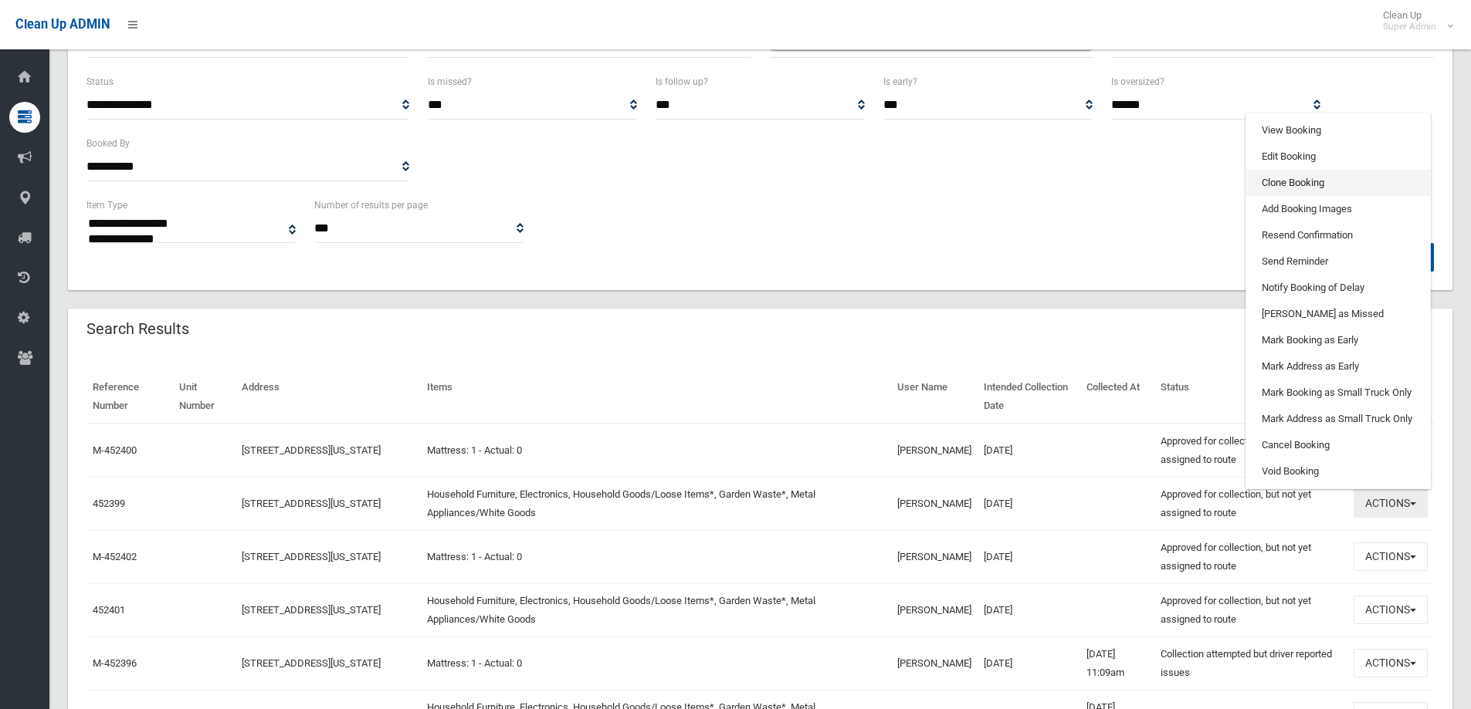
scroll to position [154, 0]
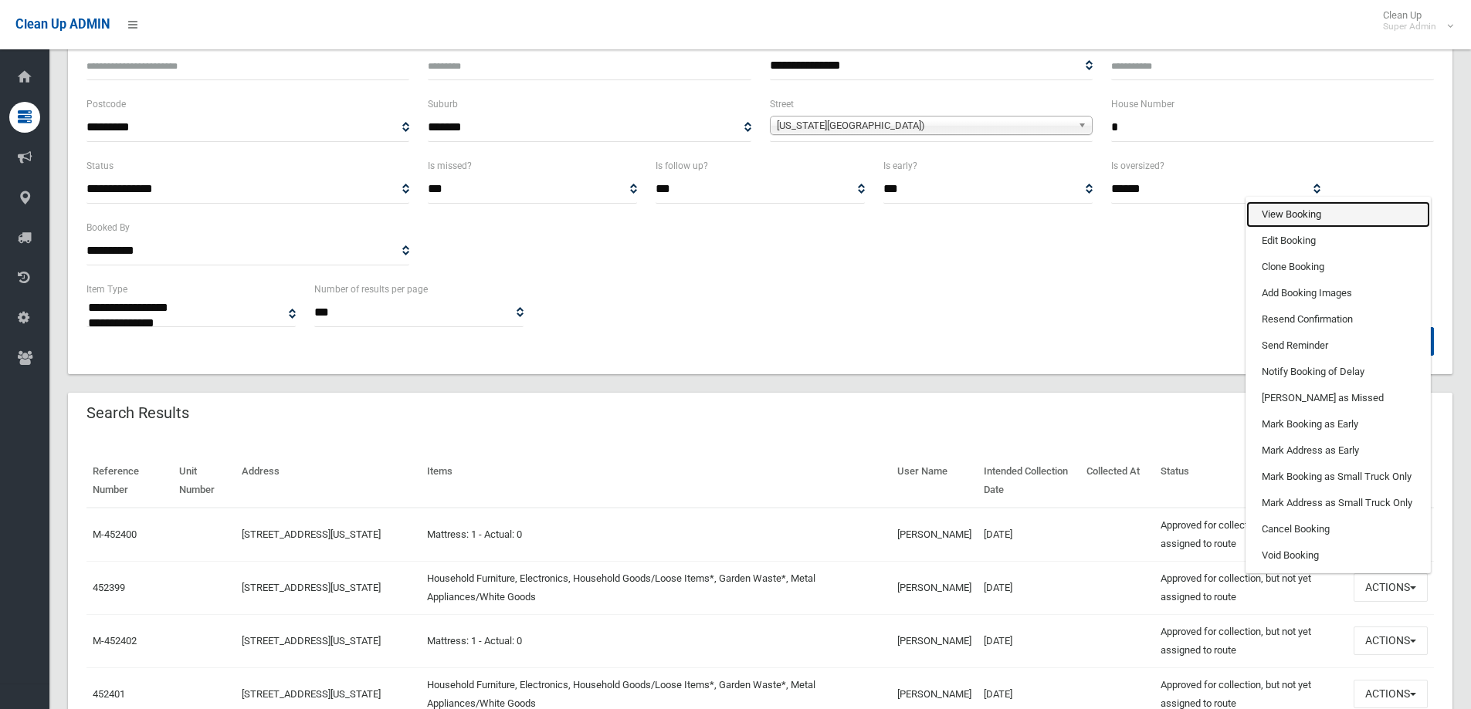
click at [1295, 205] on link "View Booking" at bounding box center [1338, 214] width 184 height 26
